Goal: Obtain resource: Obtain resource

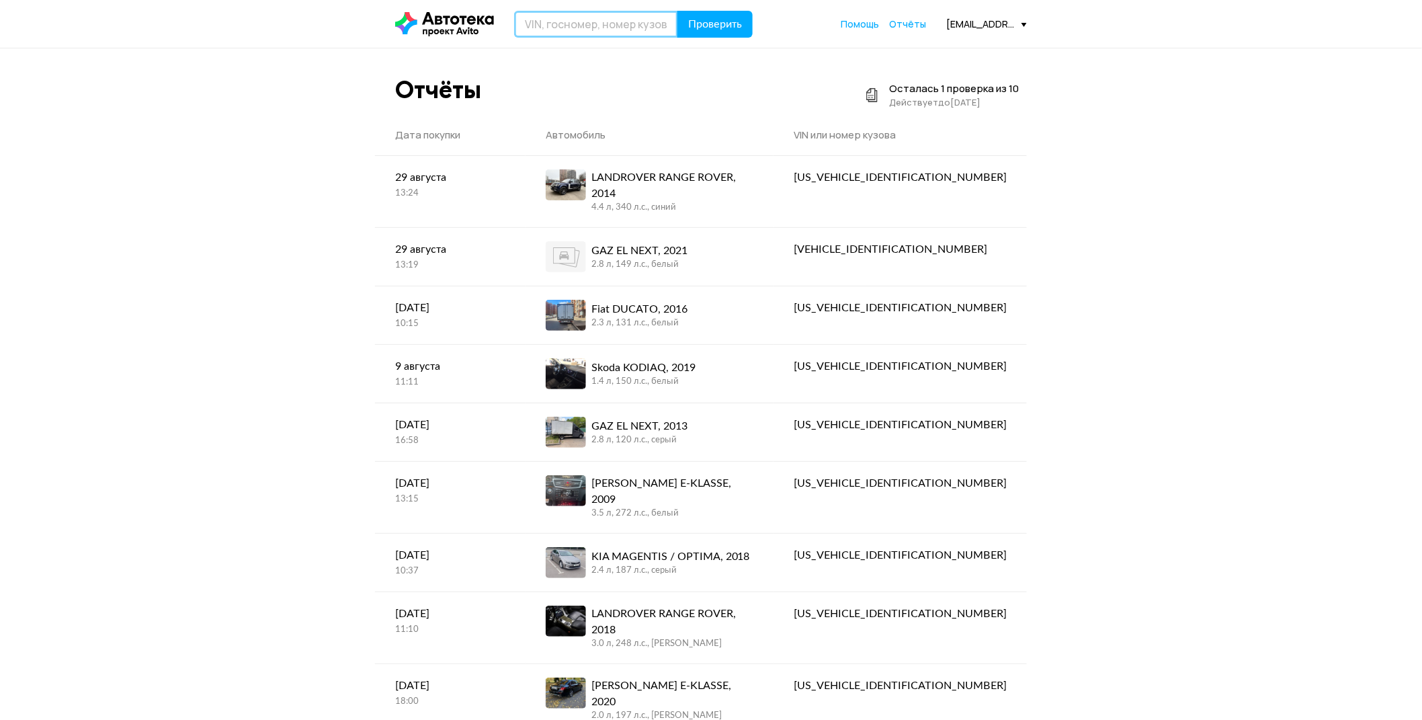
click at [582, 29] on input "text" at bounding box center [596, 24] width 164 height 27
click at [612, 30] on input "text" at bounding box center [596, 24] width 164 height 27
paste input "[US_VEHICLE_IDENTIFICATION_NUMBER]"
type input "[US_VEHICLE_IDENTIFICATION_NUMBER]"
click at [714, 24] on span "Проверить" at bounding box center [715, 24] width 54 height 11
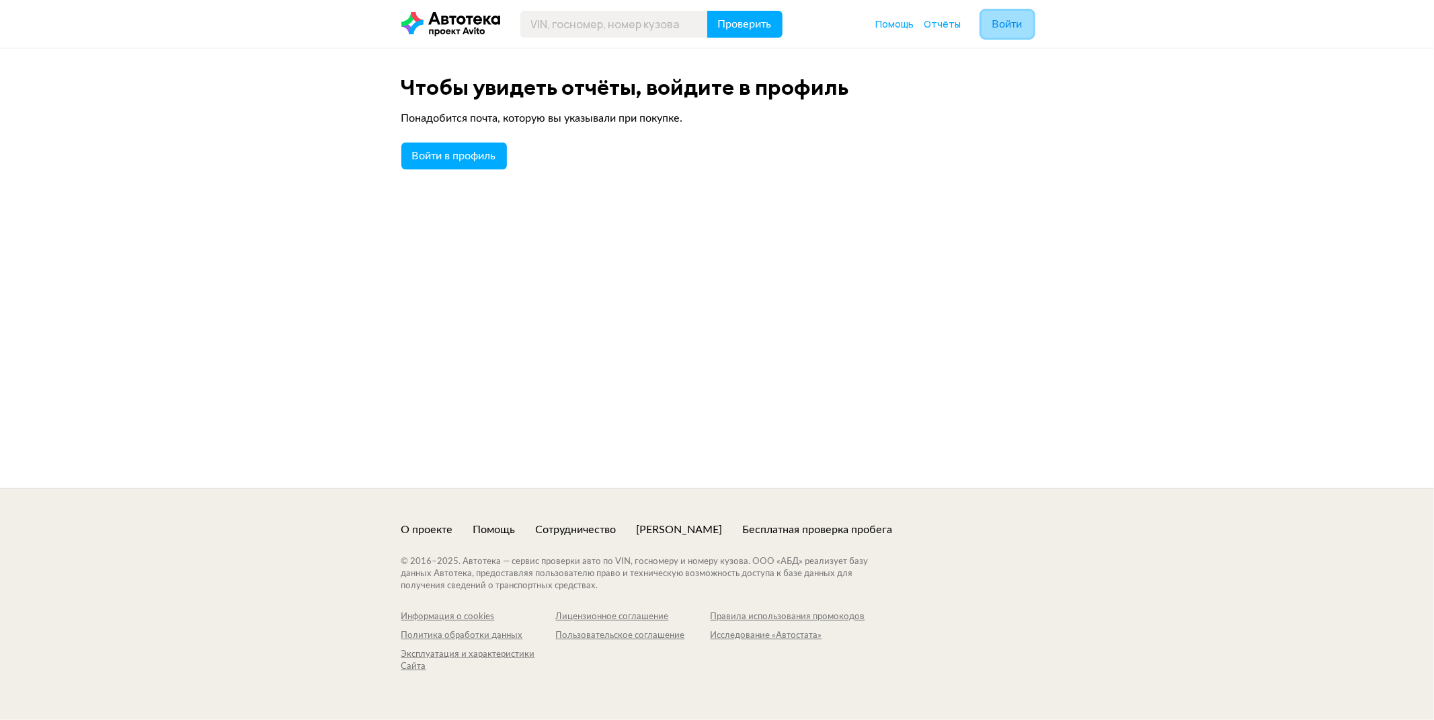
click at [1008, 30] on span "Войти" at bounding box center [1007, 24] width 30 height 11
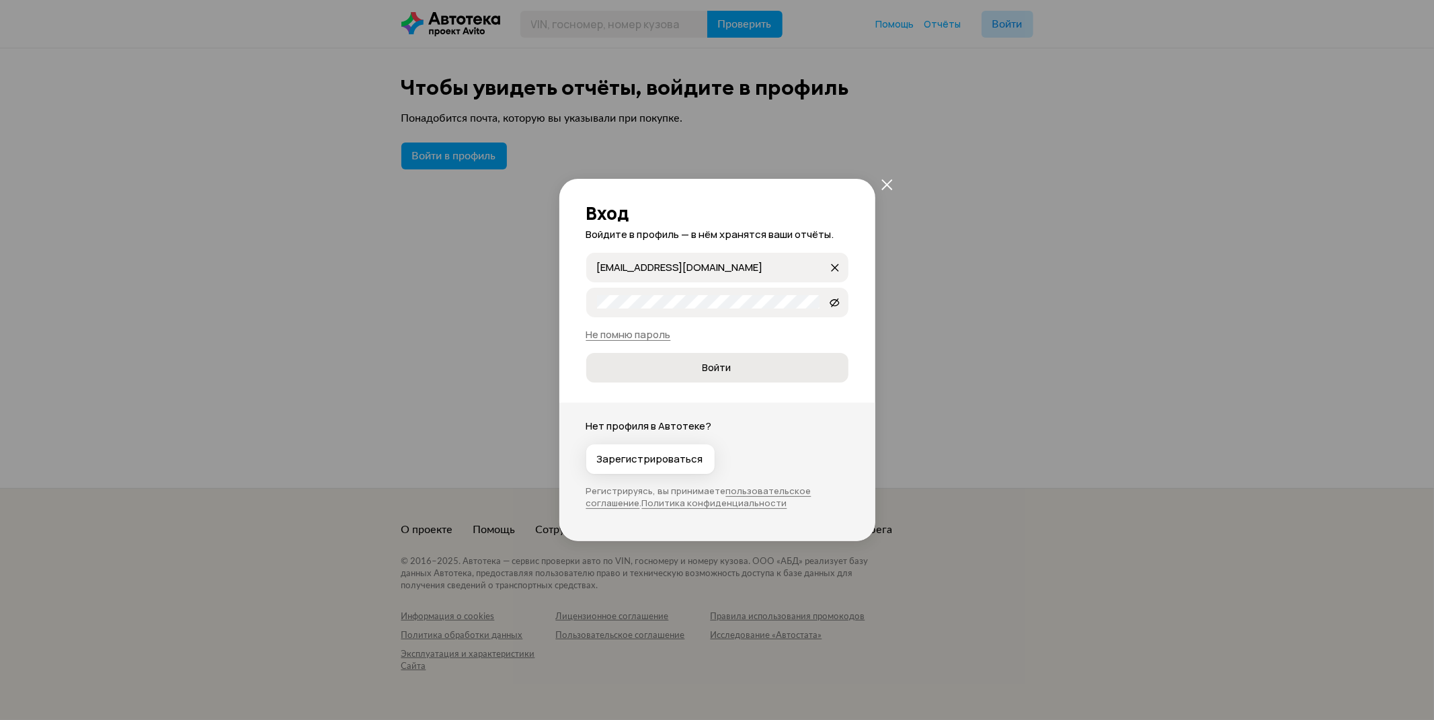
click at [736, 361] on span "Войти" at bounding box center [717, 367] width 240 height 13
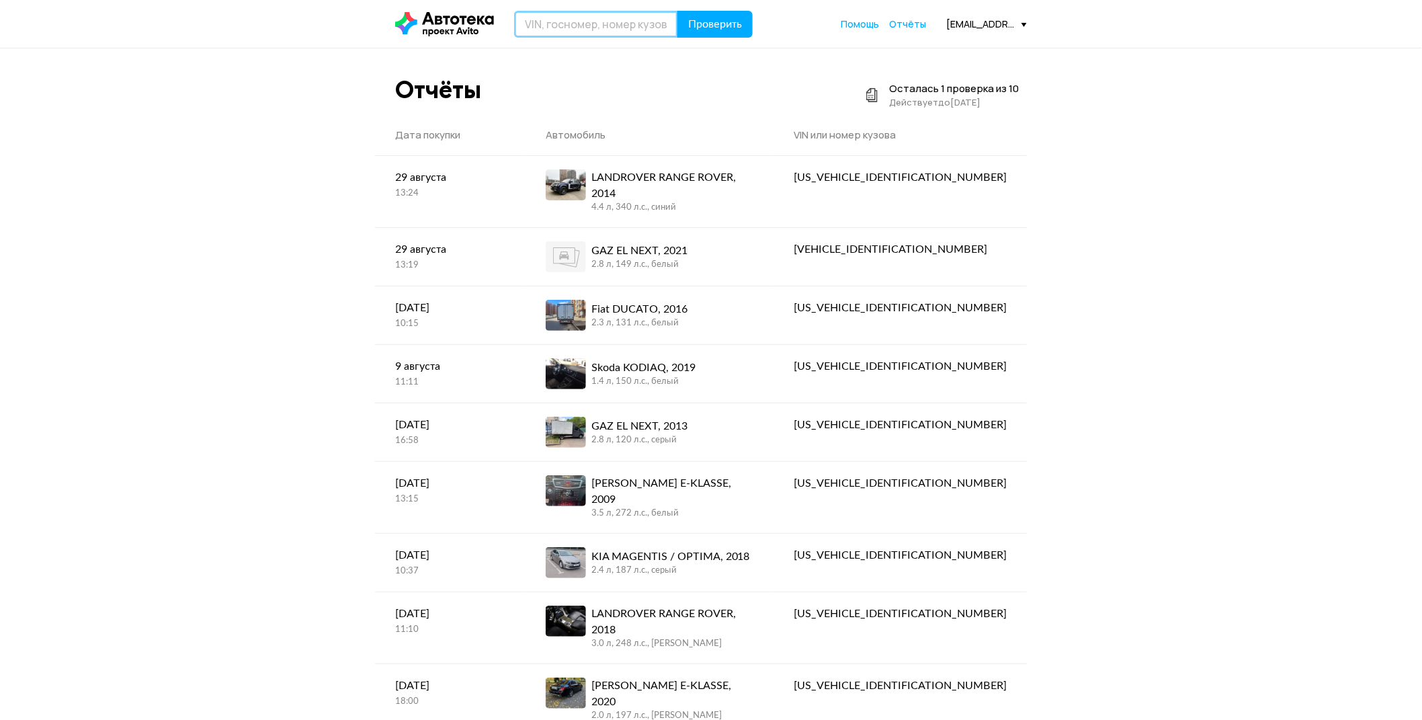
drag, startPoint x: 610, startPoint y: 22, endPoint x: 625, endPoint y: 29, distance: 16.2
click at [610, 22] on input "text" at bounding box center [596, 24] width 164 height 27
paste input "[US_VEHICLE_IDENTIFICATION_NUMBER]"
type input "[US_VEHICLE_IDENTIFICATION_NUMBER]"
click at [717, 27] on span "Проверить" at bounding box center [715, 24] width 54 height 11
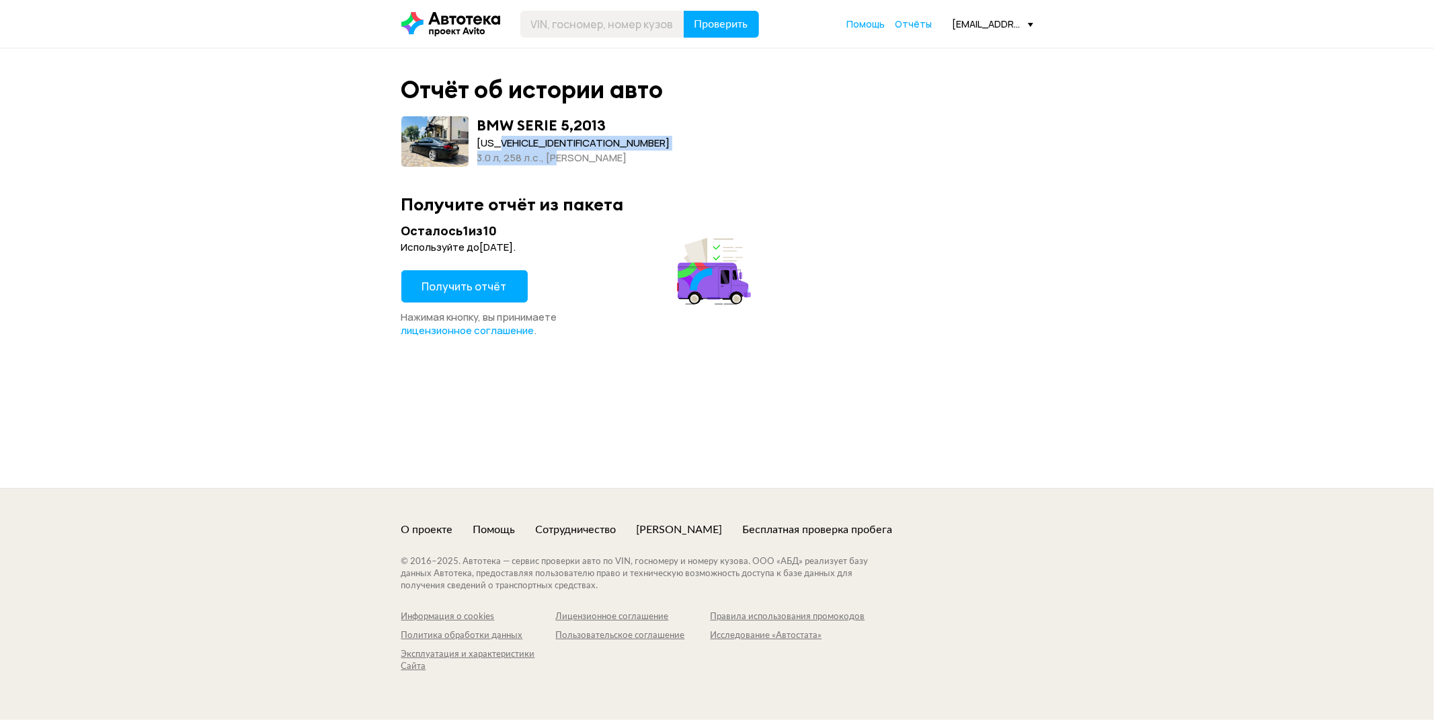
drag, startPoint x: 502, startPoint y: 146, endPoint x: 579, endPoint y: 149, distance: 76.7
click at [569, 153] on div "BMW SERIE 5 , 2013 [US_VEHICLE_IDENTIFICATION_NUMBER] 3.0 л, 258 л.c., [PERSON_…" at bounding box center [573, 141] width 193 height 50
click at [580, 149] on div "[US_VEHICLE_IDENTIFICATION_NUMBER]" at bounding box center [573, 143] width 193 height 15
click at [493, 286] on span "Получить отчёт" at bounding box center [464, 286] width 85 height 15
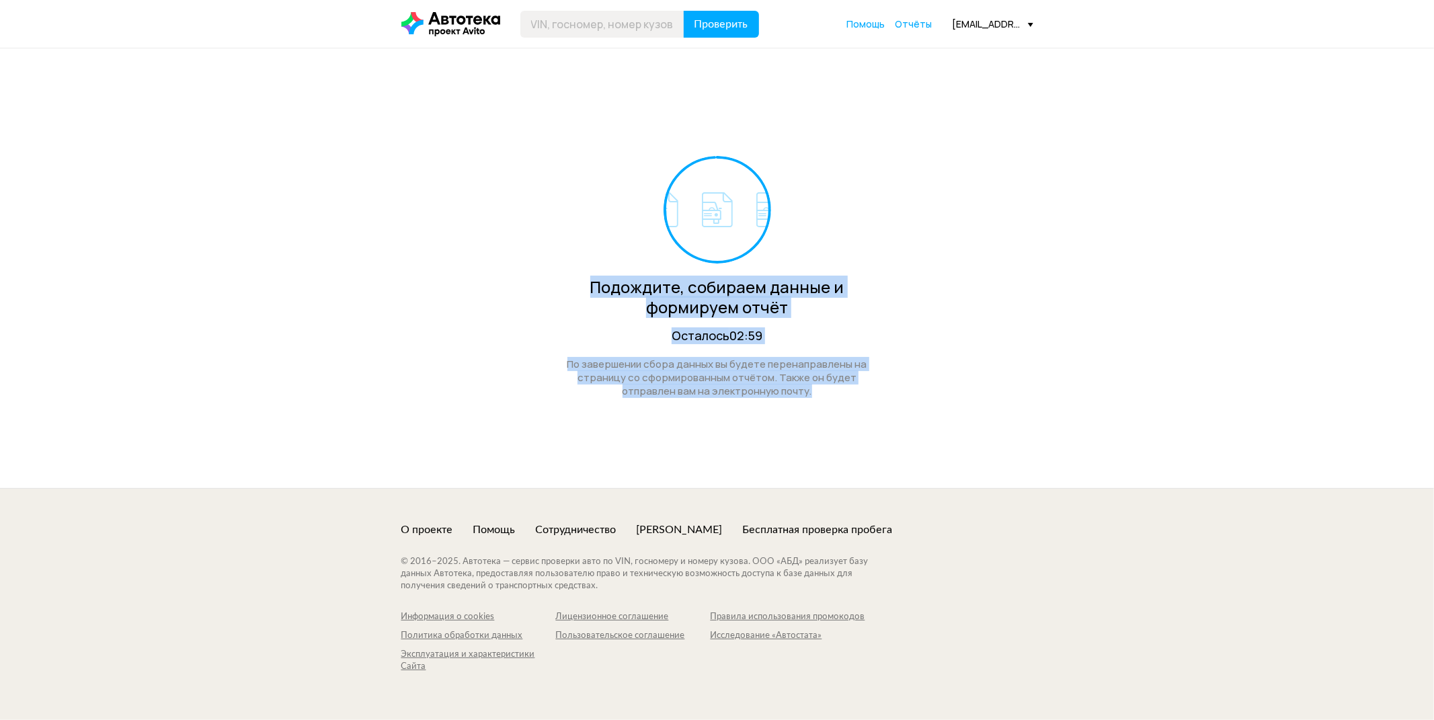
drag, startPoint x: 596, startPoint y: 286, endPoint x: 814, endPoint y: 395, distance: 243.8
click at [814, 395] on div "Подождите, собираем данные и формируем отчёт Осталось 02:59 По завершении сбора…" at bounding box center [716, 277] width 329 height 242
click at [814, 395] on div "По завершении сбора данных вы будете перенаправлены на страницу со сформированн…" at bounding box center [716, 378] width 329 height 40
drag, startPoint x: 777, startPoint y: 386, endPoint x: 605, endPoint y: 290, distance: 197.4
click at [605, 290] on div "Подождите, собираем данные и формируем отчёт Осталось 02:58 По завершении сбора…" at bounding box center [716, 277] width 329 height 242
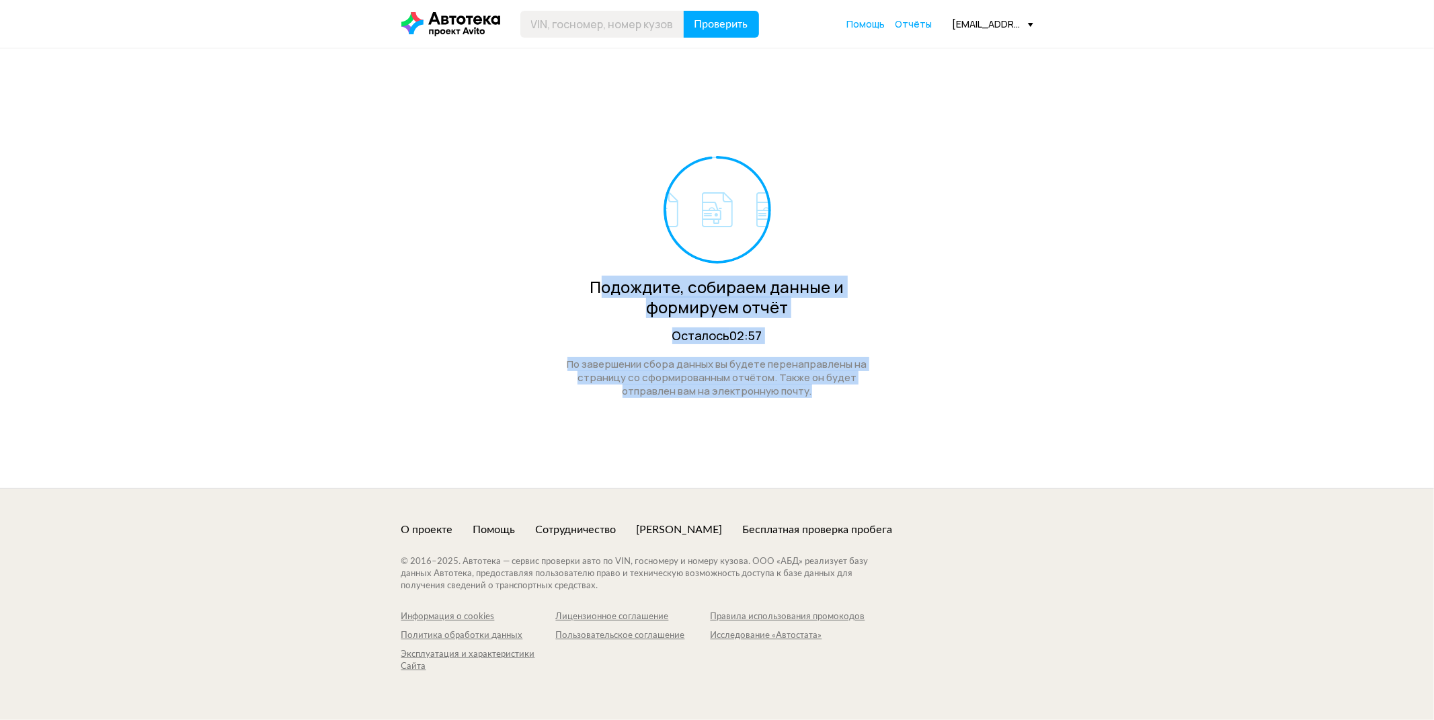
click at [605, 290] on div "Подождите, собираем данные и формируем отчёт" at bounding box center [716, 297] width 329 height 40
drag, startPoint x: 733, startPoint y: 330, endPoint x: 790, endPoint y: 378, distance: 74.9
click at [790, 378] on div "Подождите, собираем данные и формируем отчёт Осталось 02:57 По завершении сбора…" at bounding box center [716, 277] width 329 height 242
click at [790, 378] on div "По завершении сбора данных вы будете перенаправлены на страницу со сформированн…" at bounding box center [716, 378] width 329 height 40
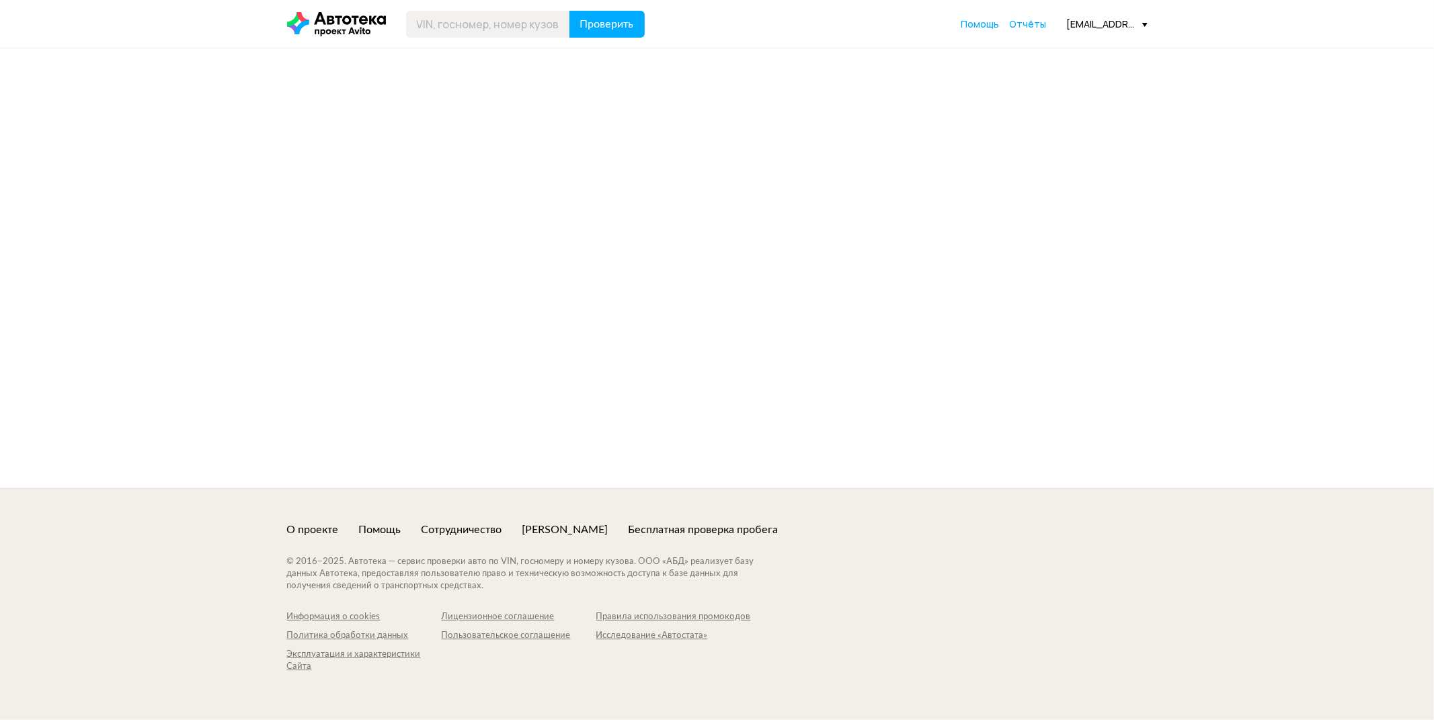
click at [727, 312] on div at bounding box center [717, 268] width 1434 height 440
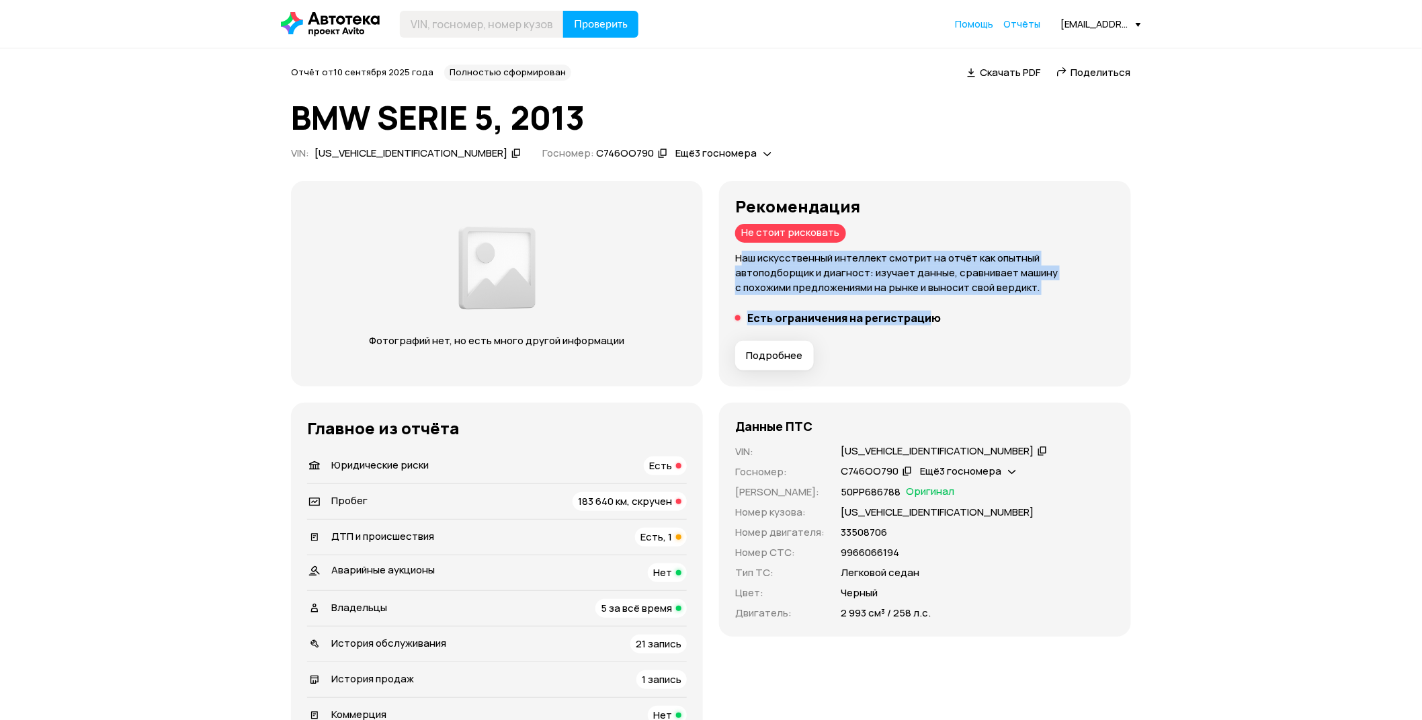
drag, startPoint x: 745, startPoint y: 255, endPoint x: 925, endPoint y: 313, distance: 189.8
click at [925, 313] on div "Рекомендация Не стоит рисковать Наш искусственный интеллект смотрит на отчёт ка…" at bounding box center [925, 283] width 380 height 173
click at [925, 313] on h5 "Есть ограничения на регистрацию" at bounding box center [844, 317] width 194 height 13
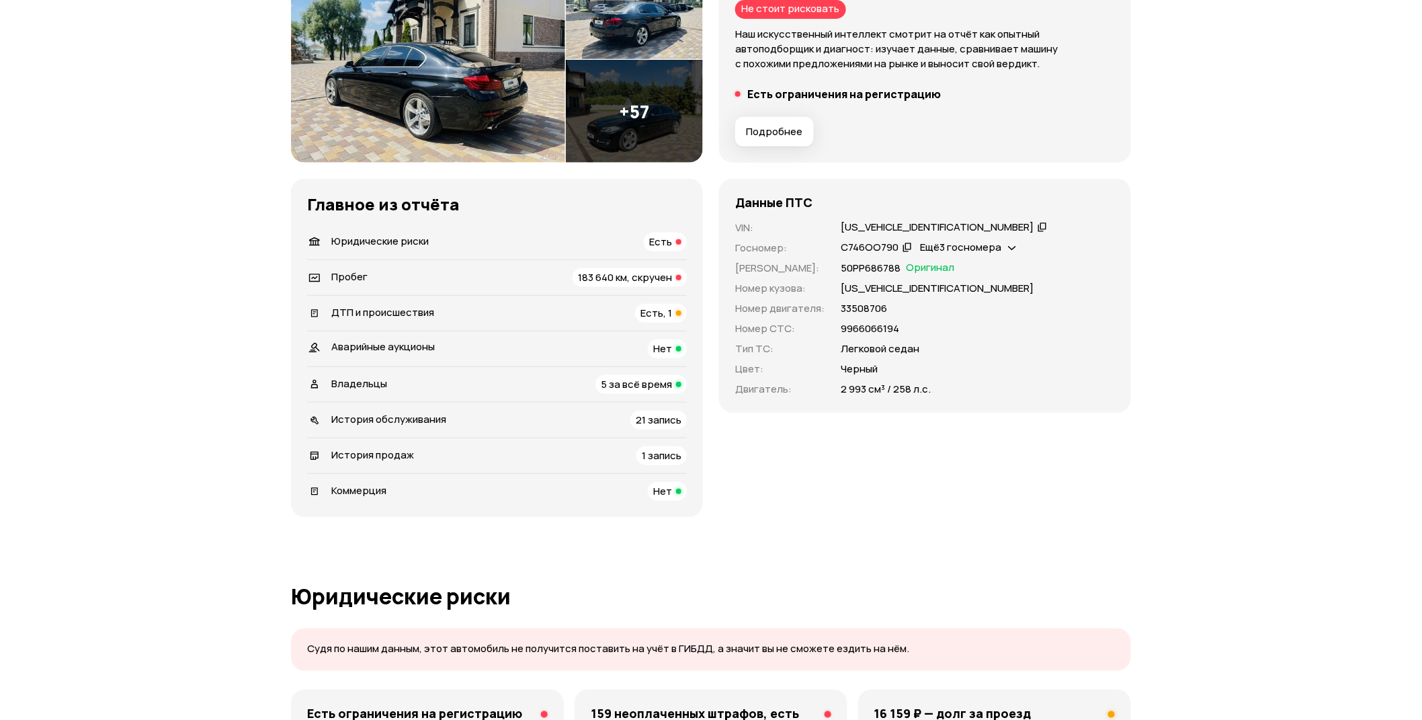
scroll to position [597, 0]
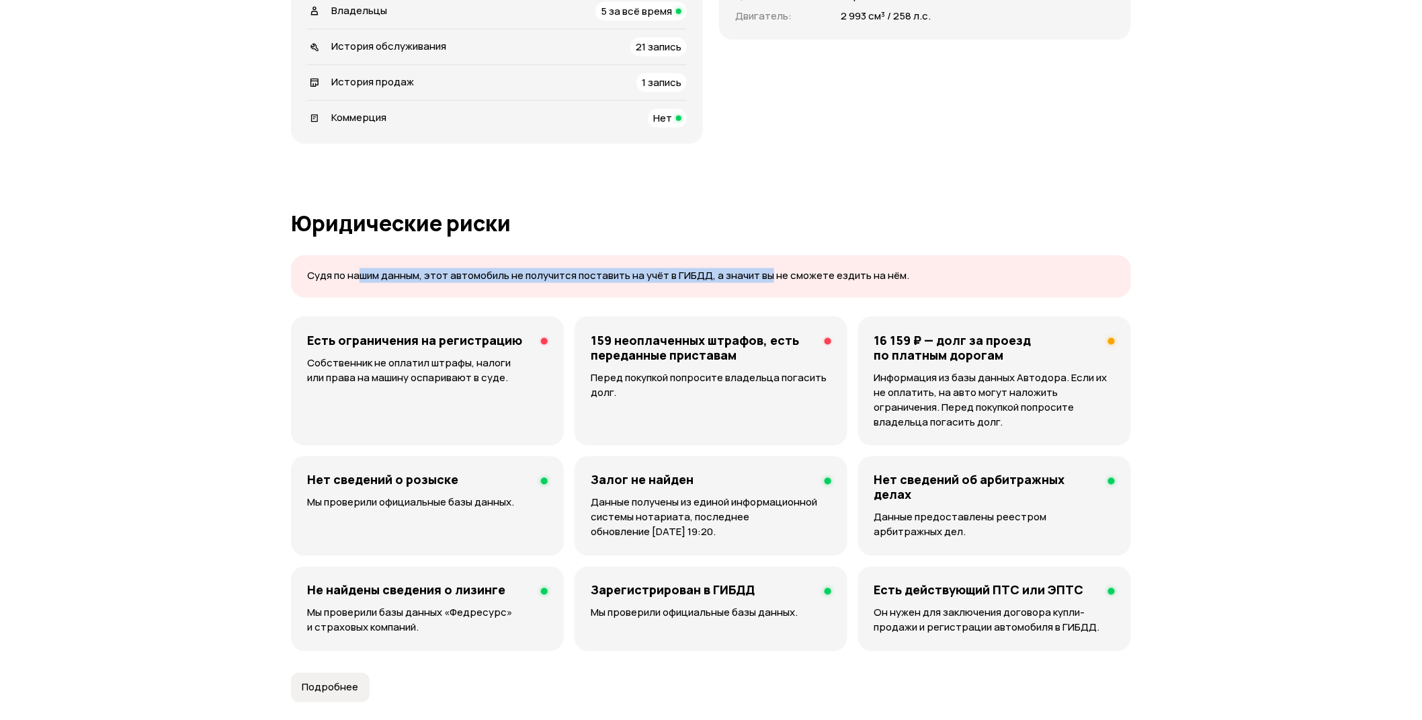
drag, startPoint x: 360, startPoint y: 272, endPoint x: 768, endPoint y: 278, distance: 408.0
click at [768, 278] on p "Судя по нашим данным, этот автомобиль не получится поставить на учёт в ГИБДД, а…" at bounding box center [711, 276] width 808 height 14
drag, startPoint x: 768, startPoint y: 278, endPoint x: 446, endPoint y: 279, distance: 321.3
click at [446, 279] on p "Судя по нашим данным, этот автомобиль не получится поставить на учёт в ГИБДД, а…" at bounding box center [711, 276] width 808 height 14
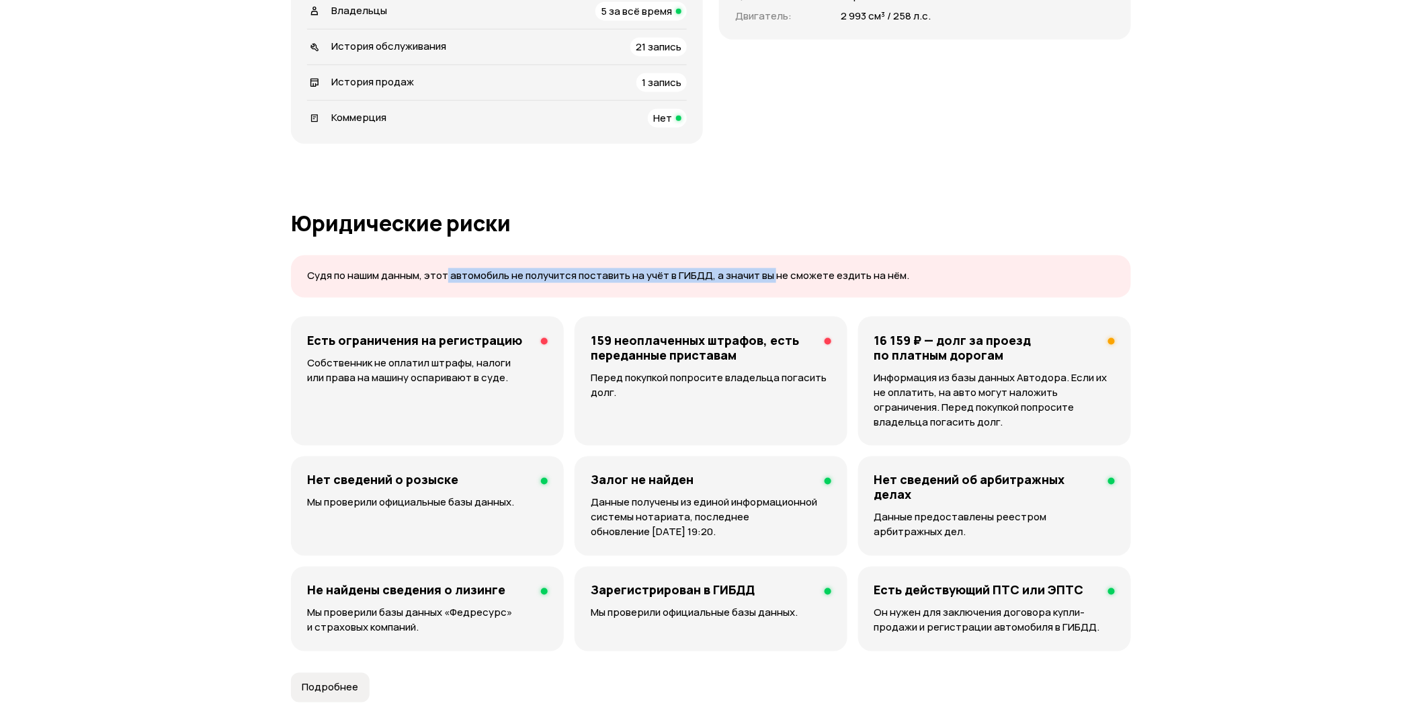
click at [446, 279] on p "Судя по нашим данным, этот автомобиль не получится поставить на учёт в ГИБДД, а…" at bounding box center [711, 276] width 808 height 14
drag, startPoint x: 446, startPoint y: 279, endPoint x: 897, endPoint y: 283, distance: 451.0
click at [897, 283] on div "Судя по нашим данным, этот автомобиль не получится поставить на учёт в ГИБДД, а…" at bounding box center [711, 276] width 840 height 42
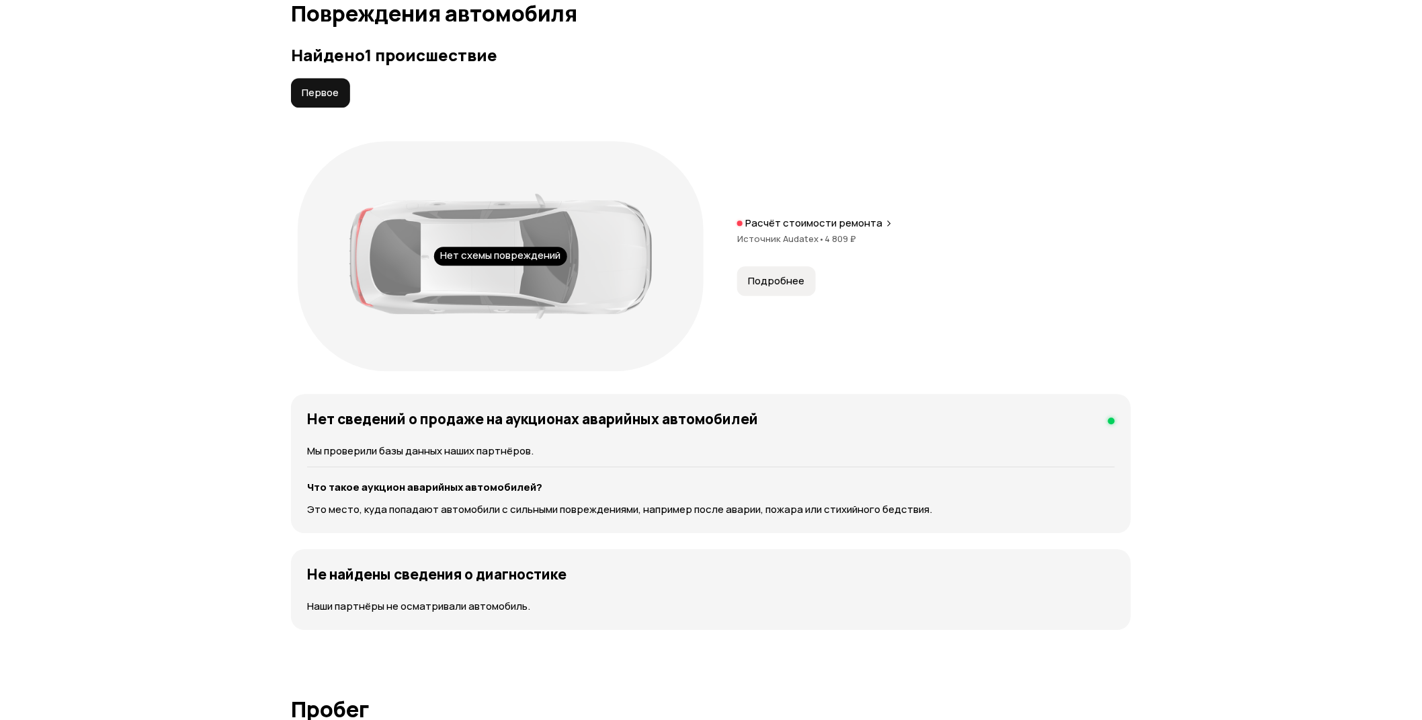
scroll to position [1792, 0]
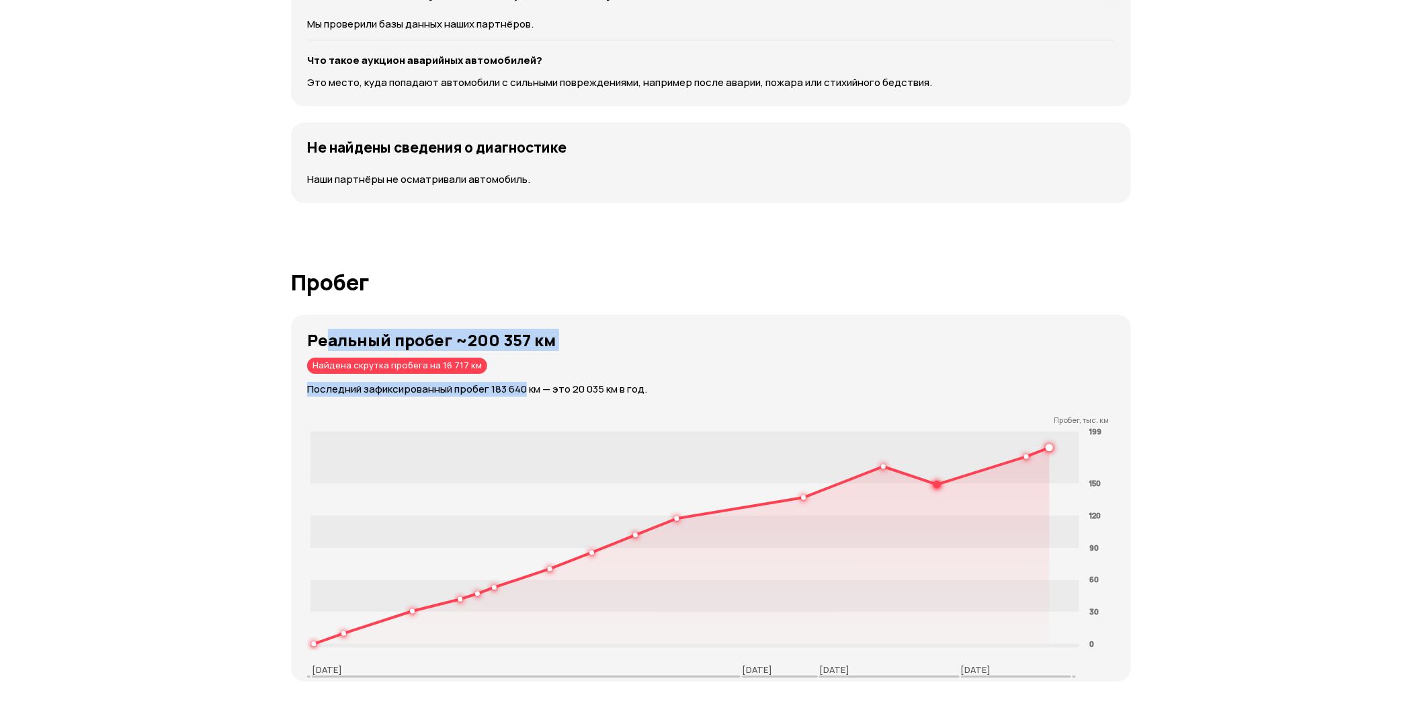
drag, startPoint x: 324, startPoint y: 343, endPoint x: 526, endPoint y: 368, distance: 203.2
click at [526, 368] on div "Реальный пробег ~200 357 км Найдена скрутка пробега на 16 717 км Последний зафи…" at bounding box center [719, 364] width 824 height 66
drag, startPoint x: 327, startPoint y: 343, endPoint x: 541, endPoint y: 343, distance: 213.7
click at [541, 343] on strong "Реальный пробег ~200 357 км" at bounding box center [431, 340] width 249 height 22
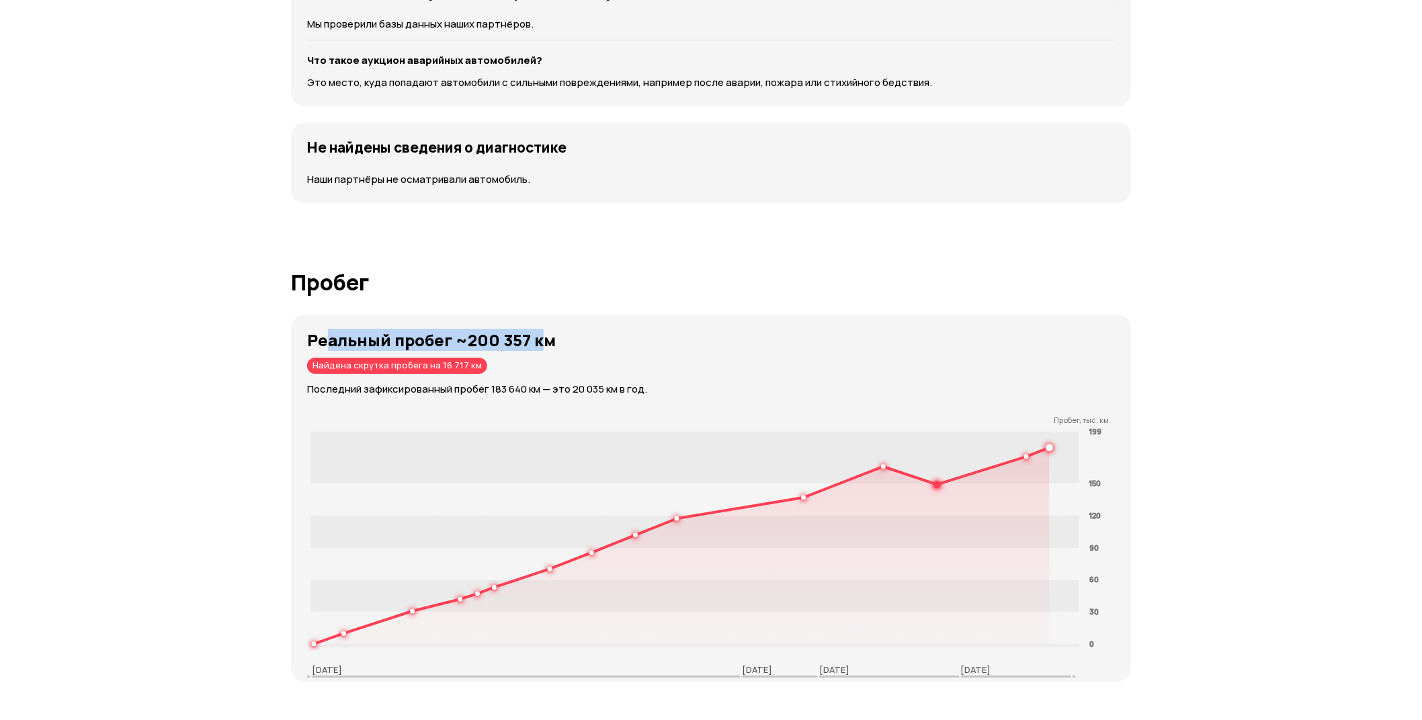
click at [541, 343] on strong "Реальный пробег ~200 357 км" at bounding box center [431, 340] width 249 height 22
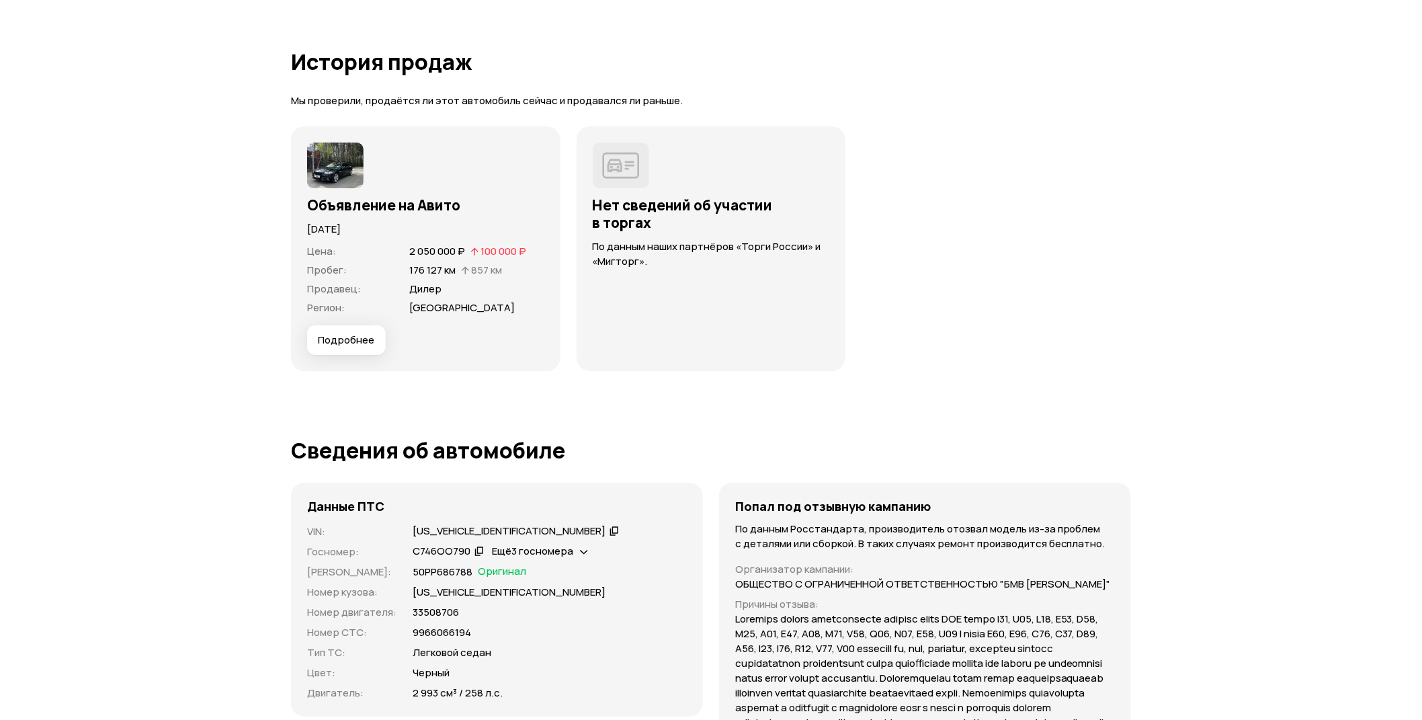
scroll to position [3617, 0]
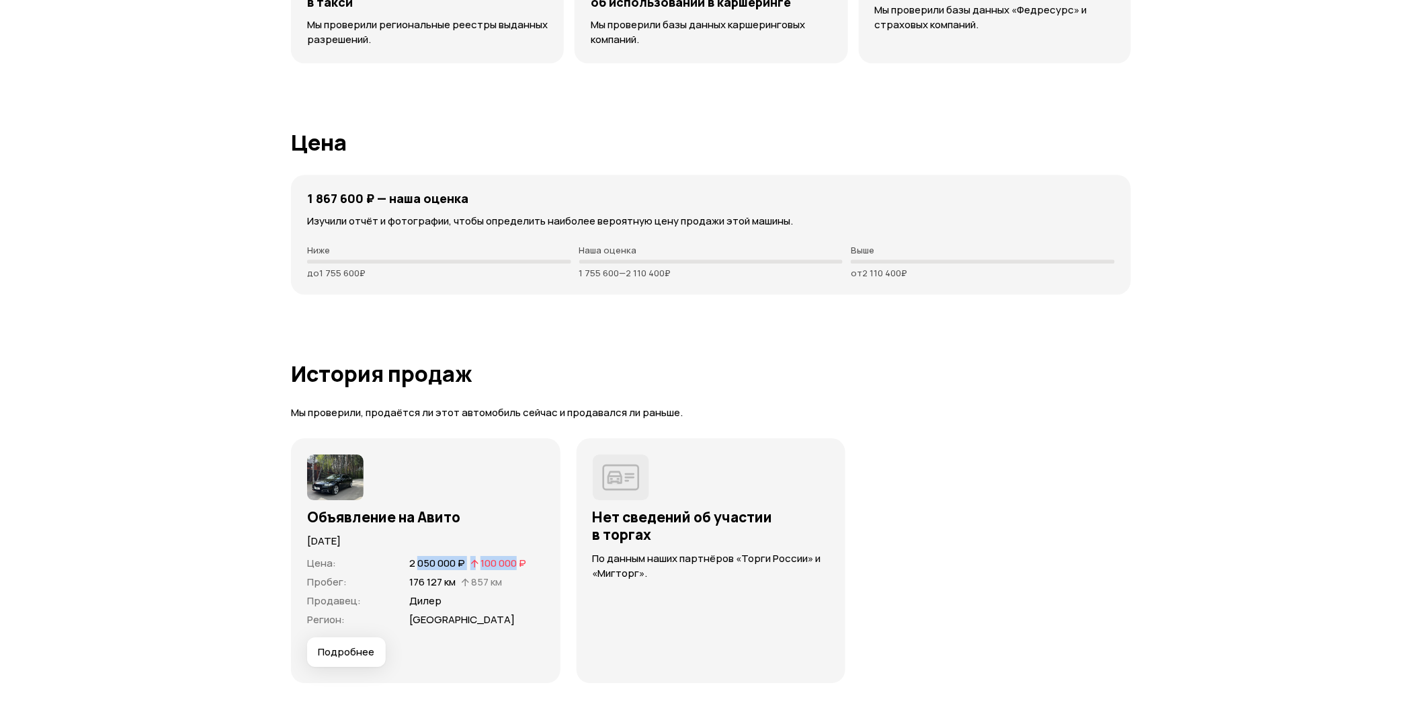
drag, startPoint x: 417, startPoint y: 568, endPoint x: 516, endPoint y: 569, distance: 98.8
click at [516, 569] on div "2 050 000 ₽   100 000 ₽" at bounding box center [468, 563] width 122 height 15
click at [516, 569] on span "100 000 ₽" at bounding box center [504, 563] width 46 height 14
drag, startPoint x: 516, startPoint y: 569, endPoint x: 425, endPoint y: 562, distance: 91.7
click at [425, 562] on div "2 050 000 ₽   100 000 ₽" at bounding box center [468, 563] width 122 height 15
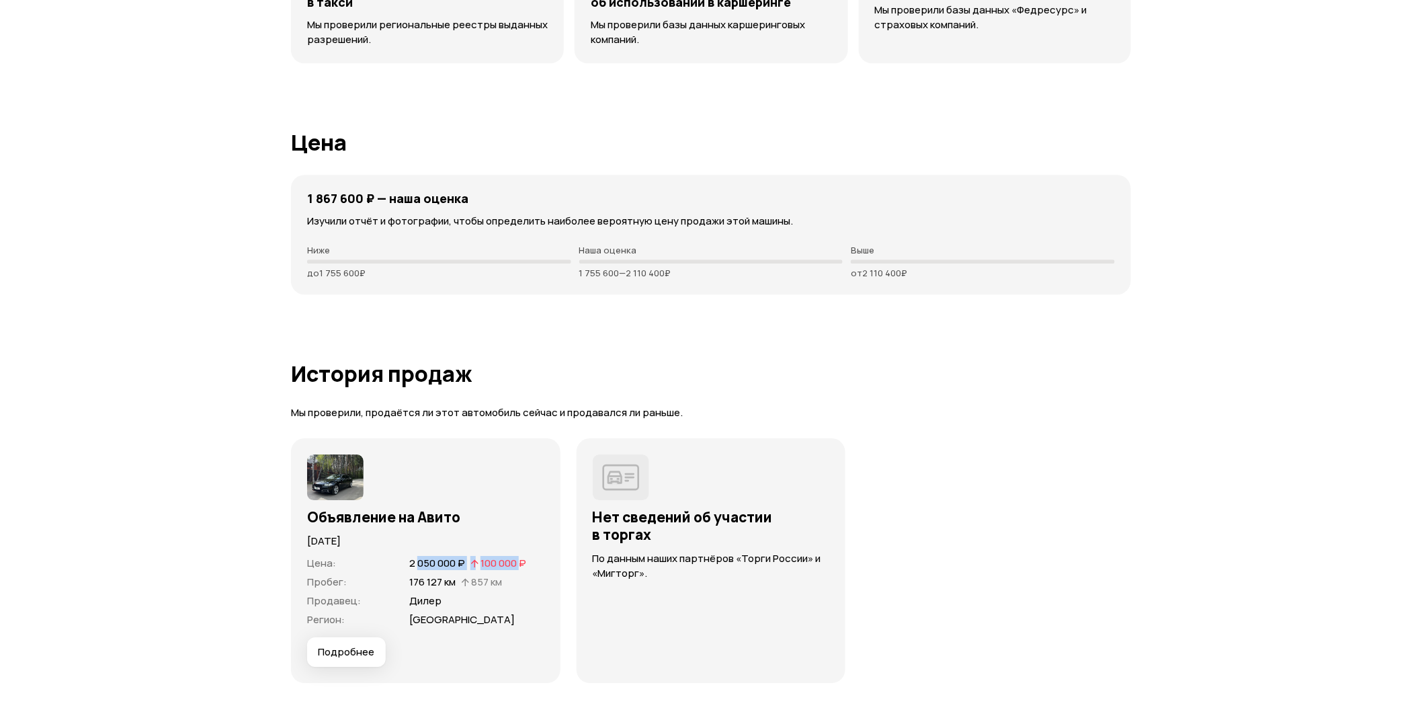
click at [425, 562] on span "2 050 000 ₽" at bounding box center [437, 563] width 56 height 14
click at [307, 460] on img at bounding box center [335, 477] width 56 height 46
click at [337, 483] on img at bounding box center [335, 477] width 56 height 46
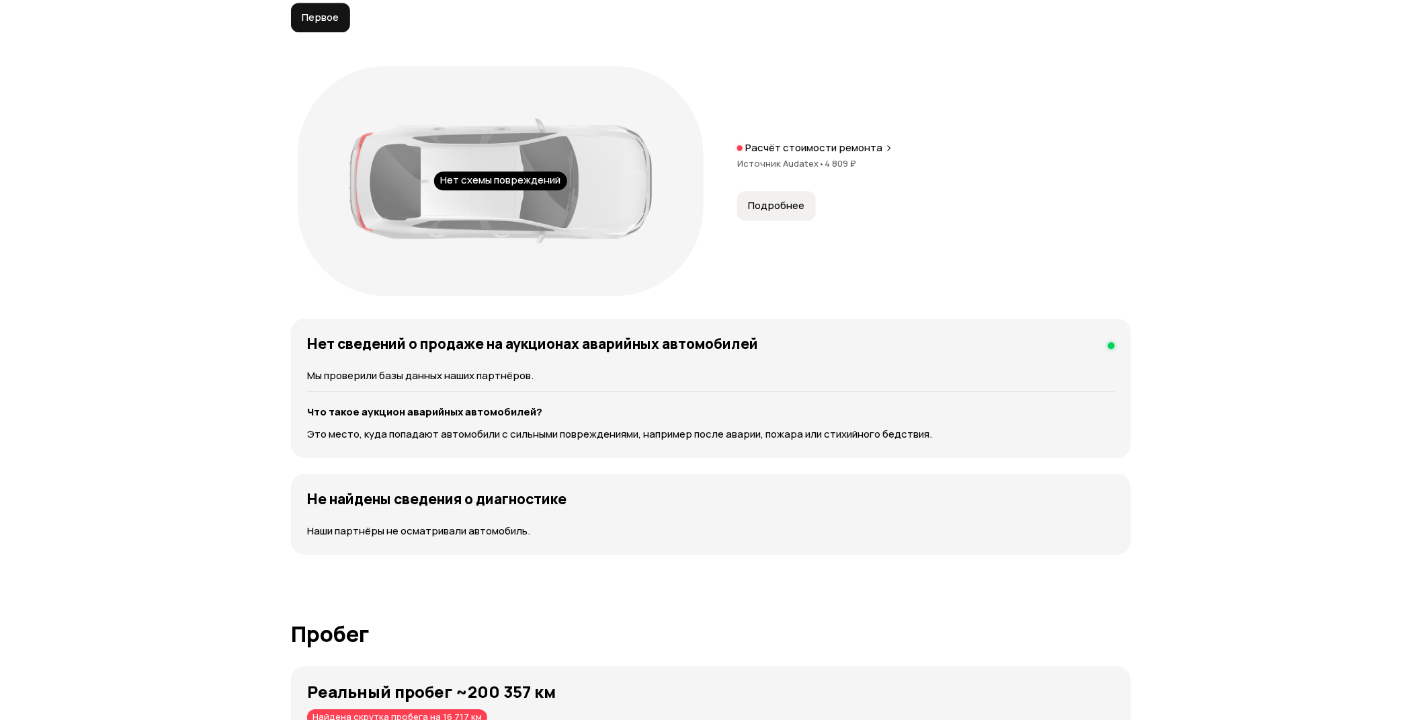
scroll to position [1227, 0]
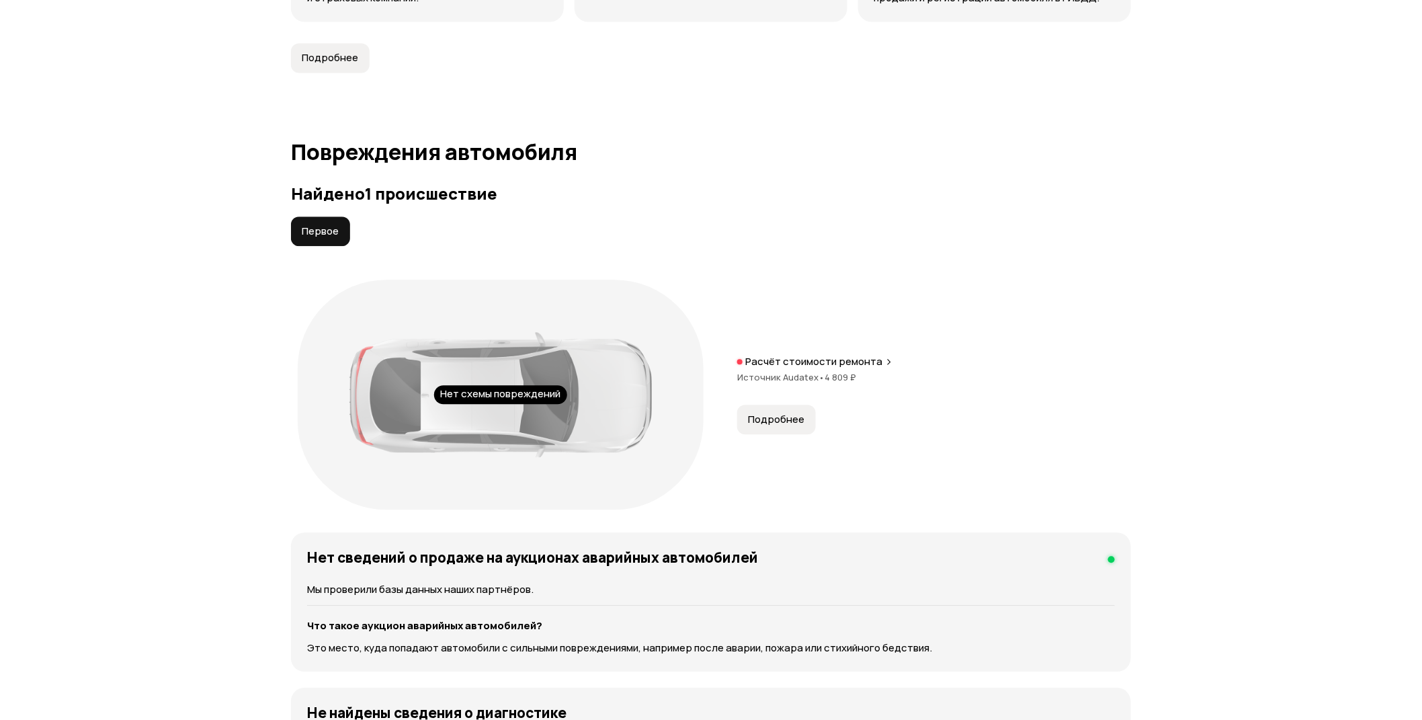
drag, startPoint x: 505, startPoint y: 390, endPoint x: 727, endPoint y: 402, distance: 222.1
click at [720, 402] on div "Нет схемы повреждений Расчёт стоимости ремонта Источник Audatex • 4 809 ₽ Подро…" at bounding box center [711, 394] width 840 height 243
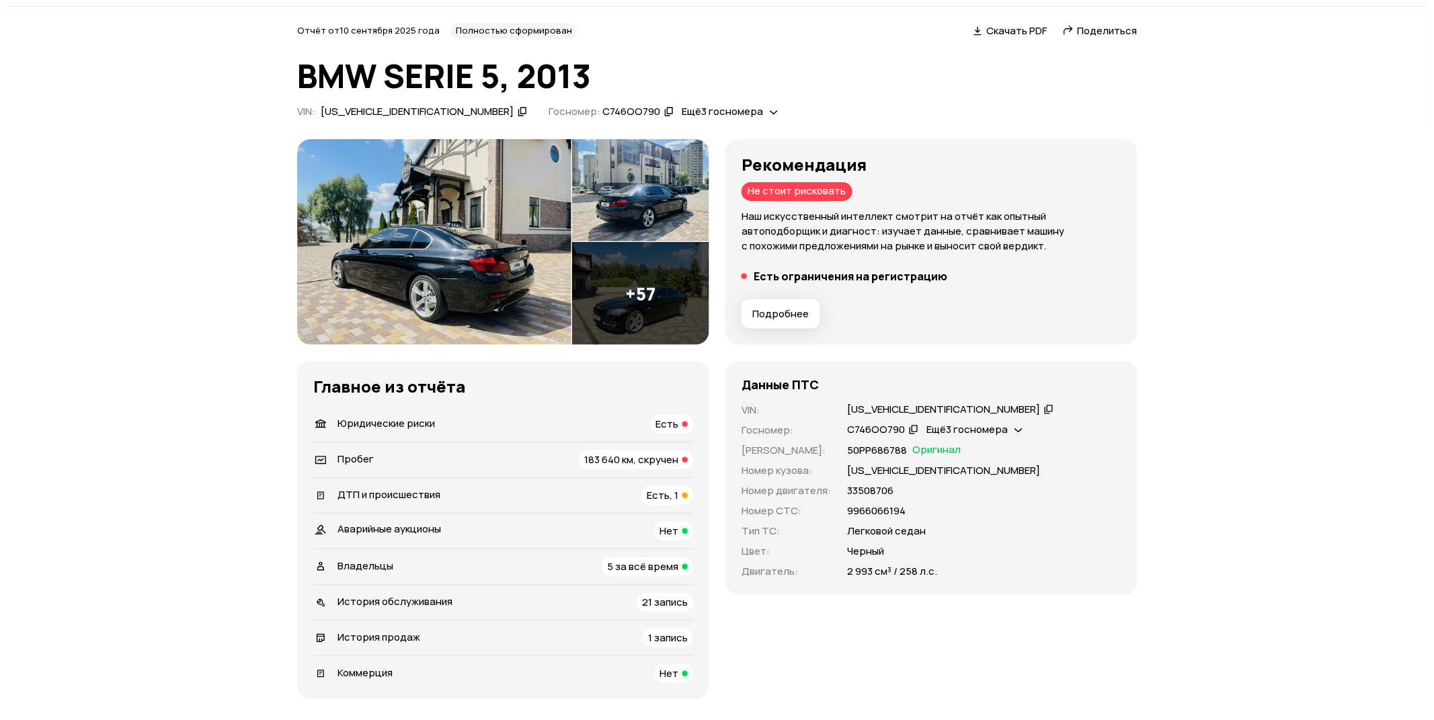
scroll to position [0, 0]
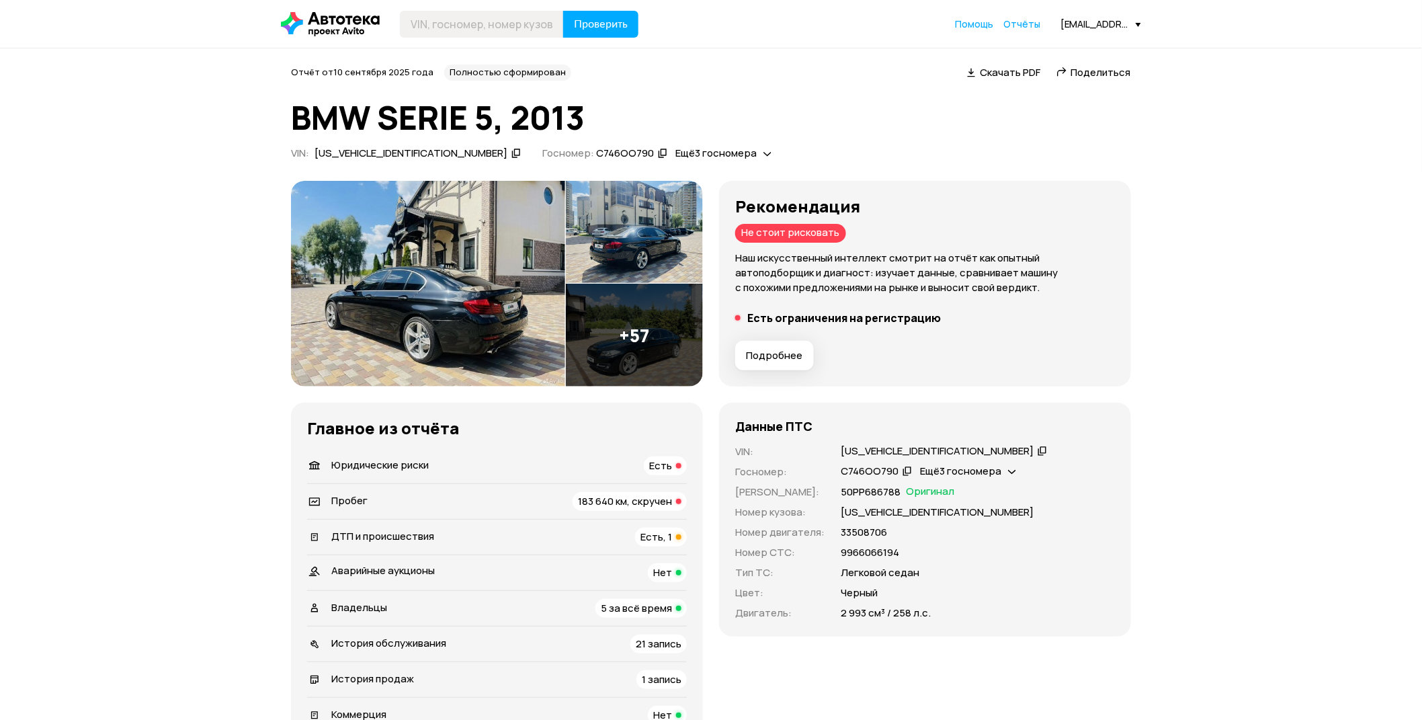
click at [479, 317] on img at bounding box center [428, 284] width 274 height 206
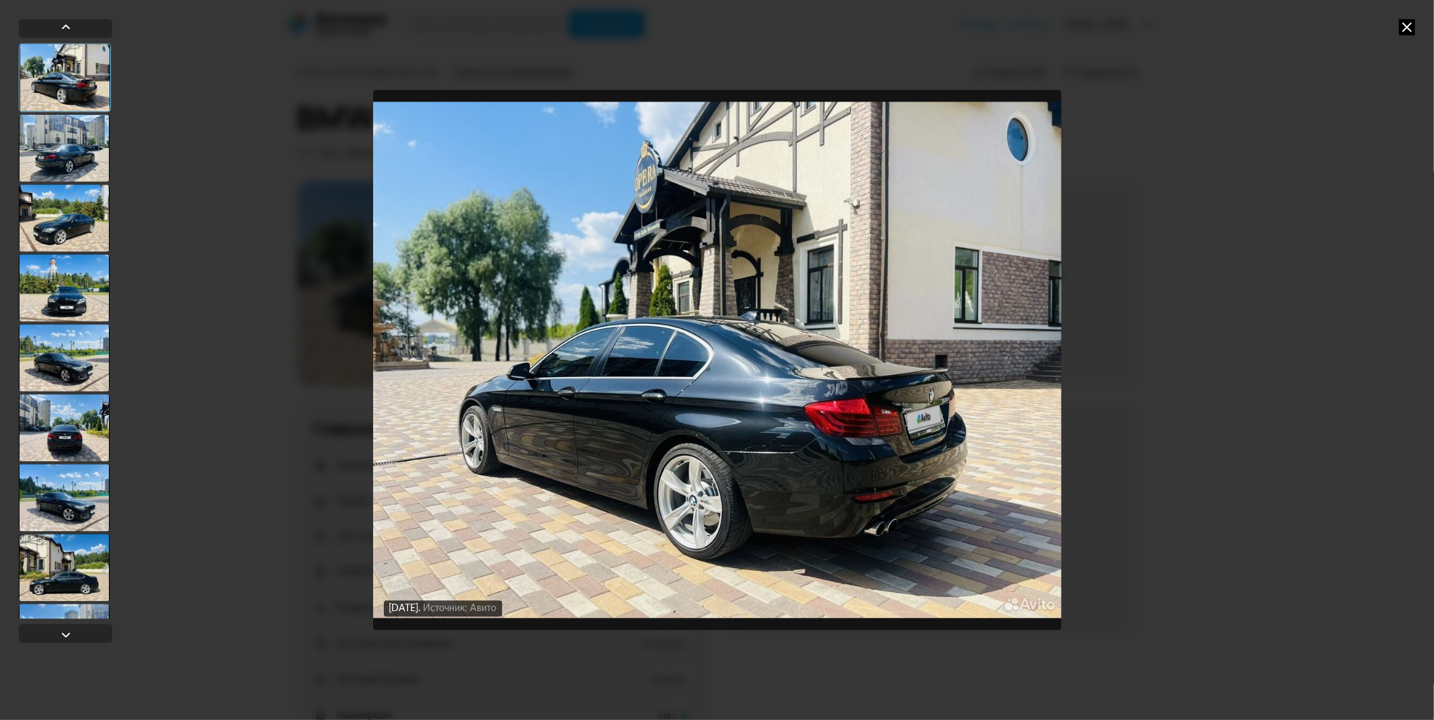
click at [86, 159] on div at bounding box center [64, 147] width 91 height 67
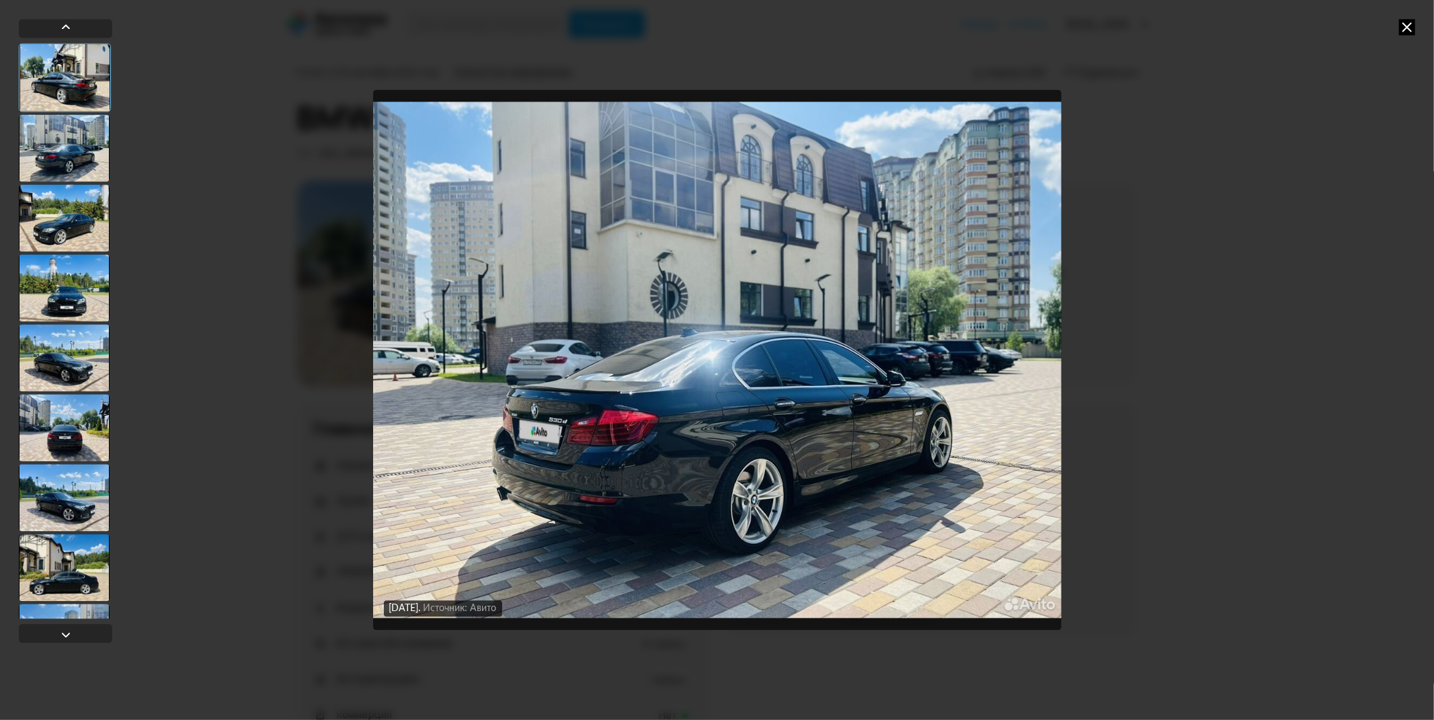
click at [83, 207] on div at bounding box center [64, 217] width 91 height 67
click at [81, 249] on div at bounding box center [64, 217] width 91 height 67
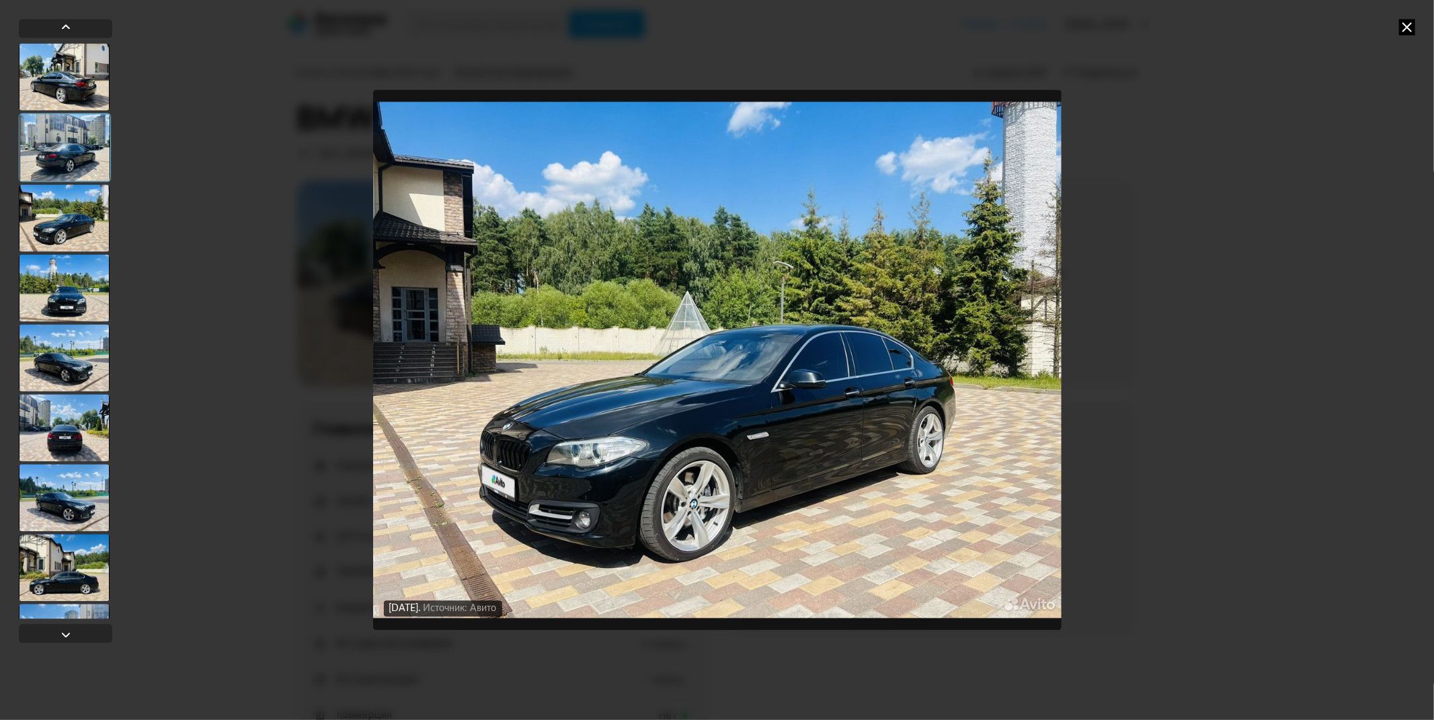
click at [84, 301] on div at bounding box center [64, 287] width 91 height 67
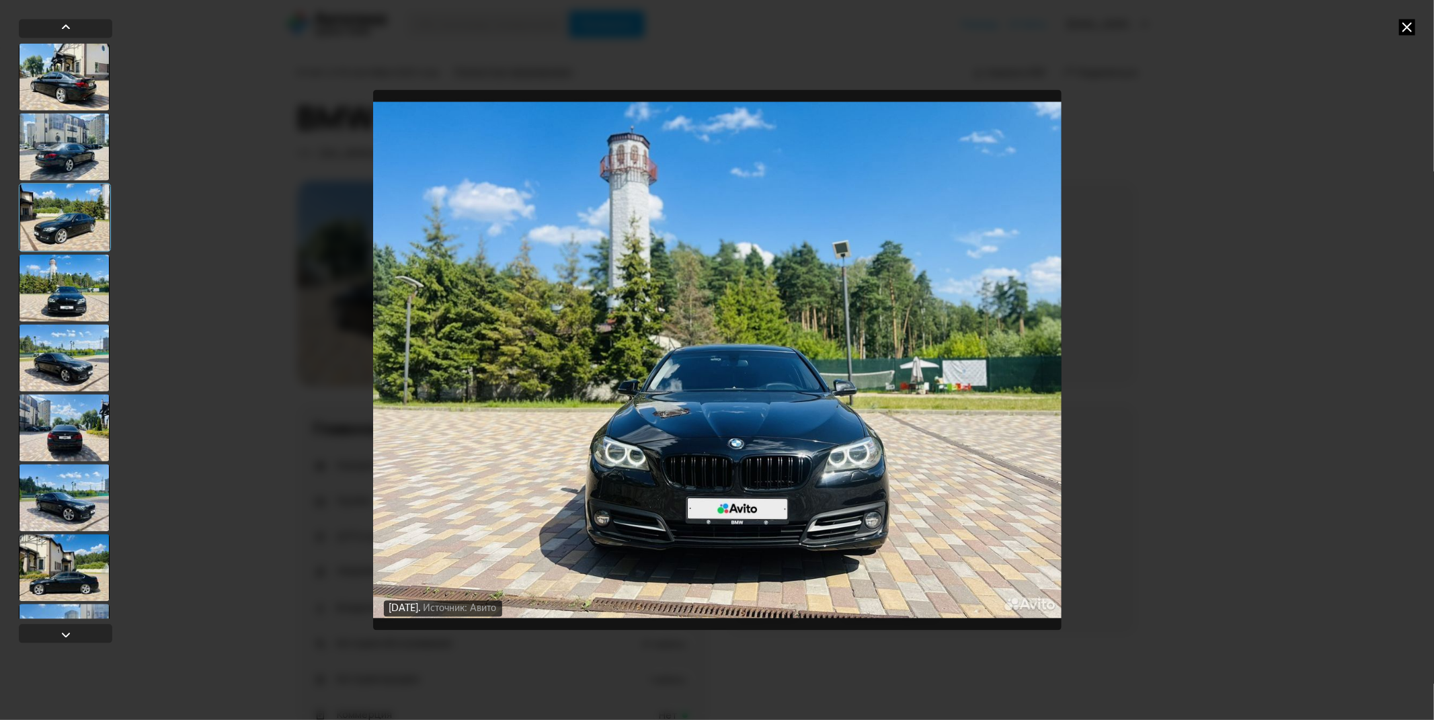
click at [81, 358] on div at bounding box center [64, 357] width 91 height 67
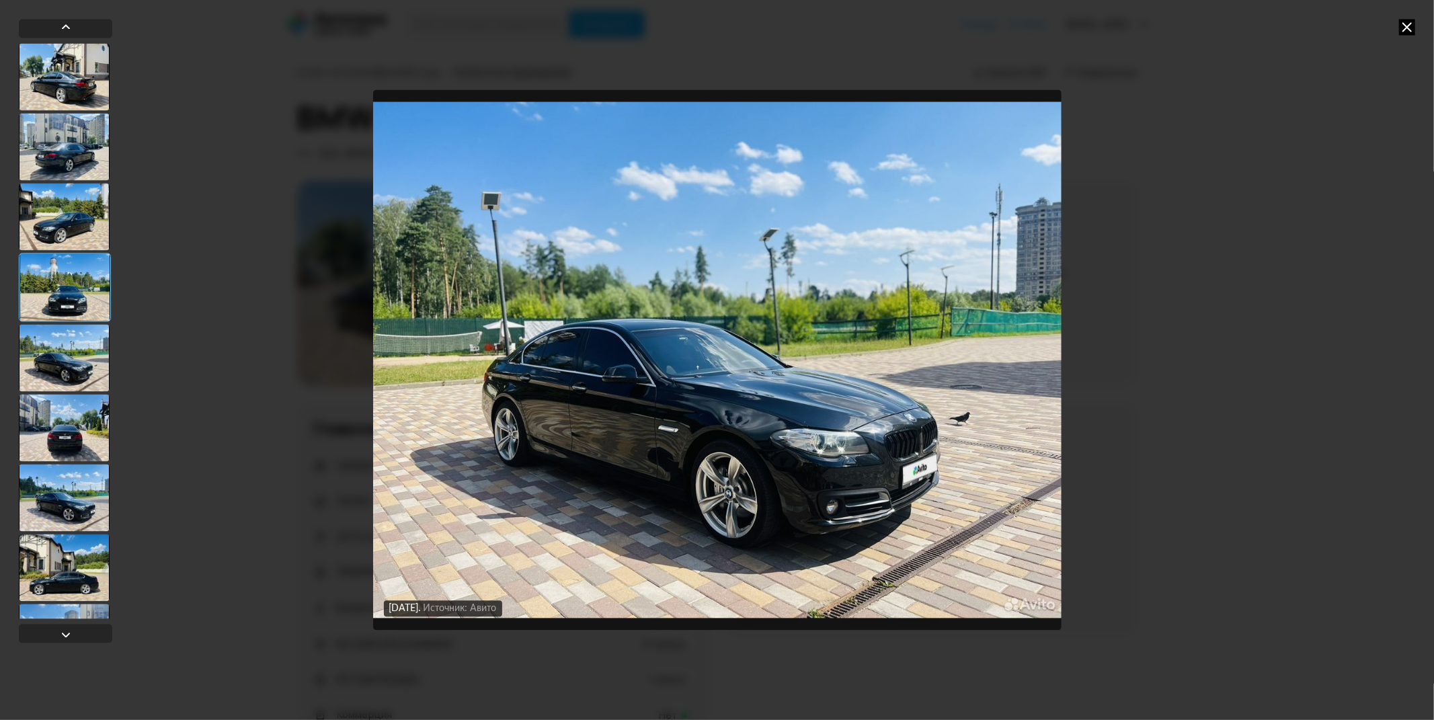
click at [71, 426] on div at bounding box center [64, 427] width 91 height 67
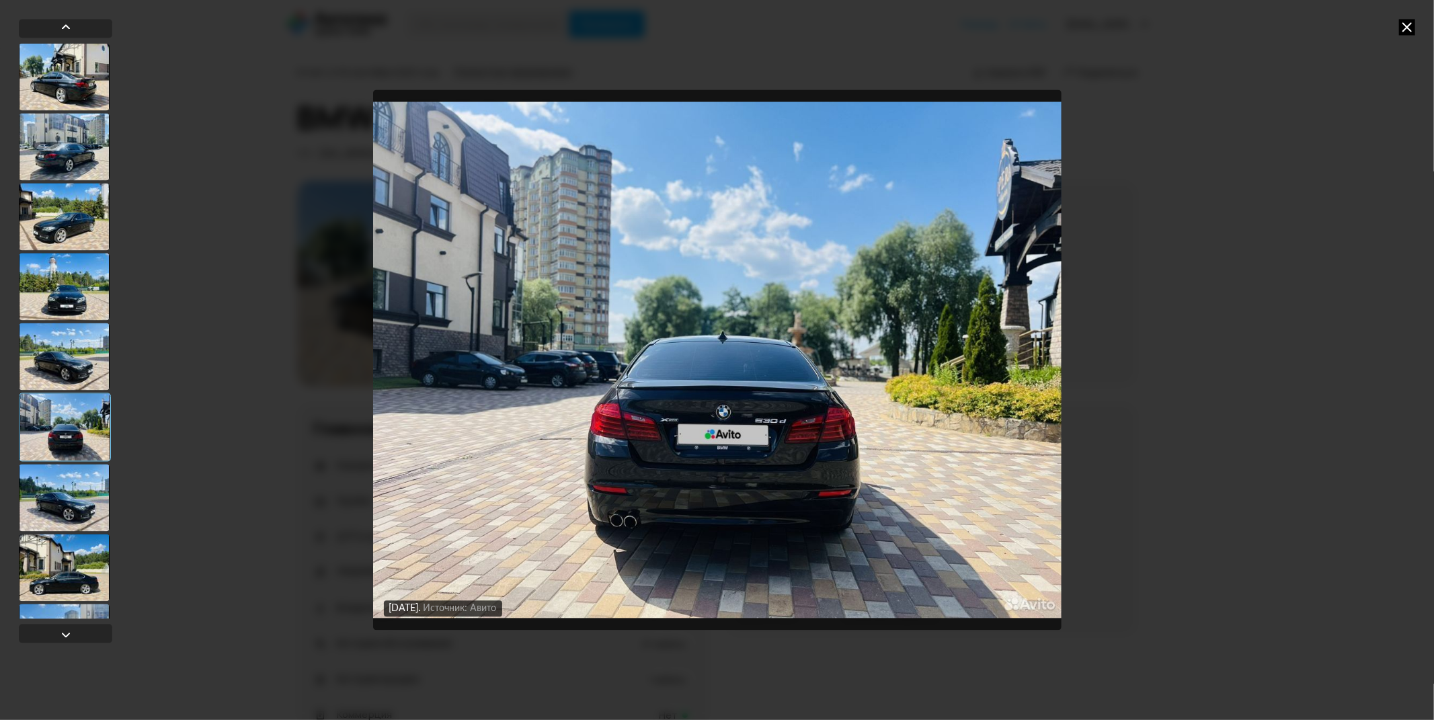
click at [52, 588] on div at bounding box center [64, 567] width 91 height 67
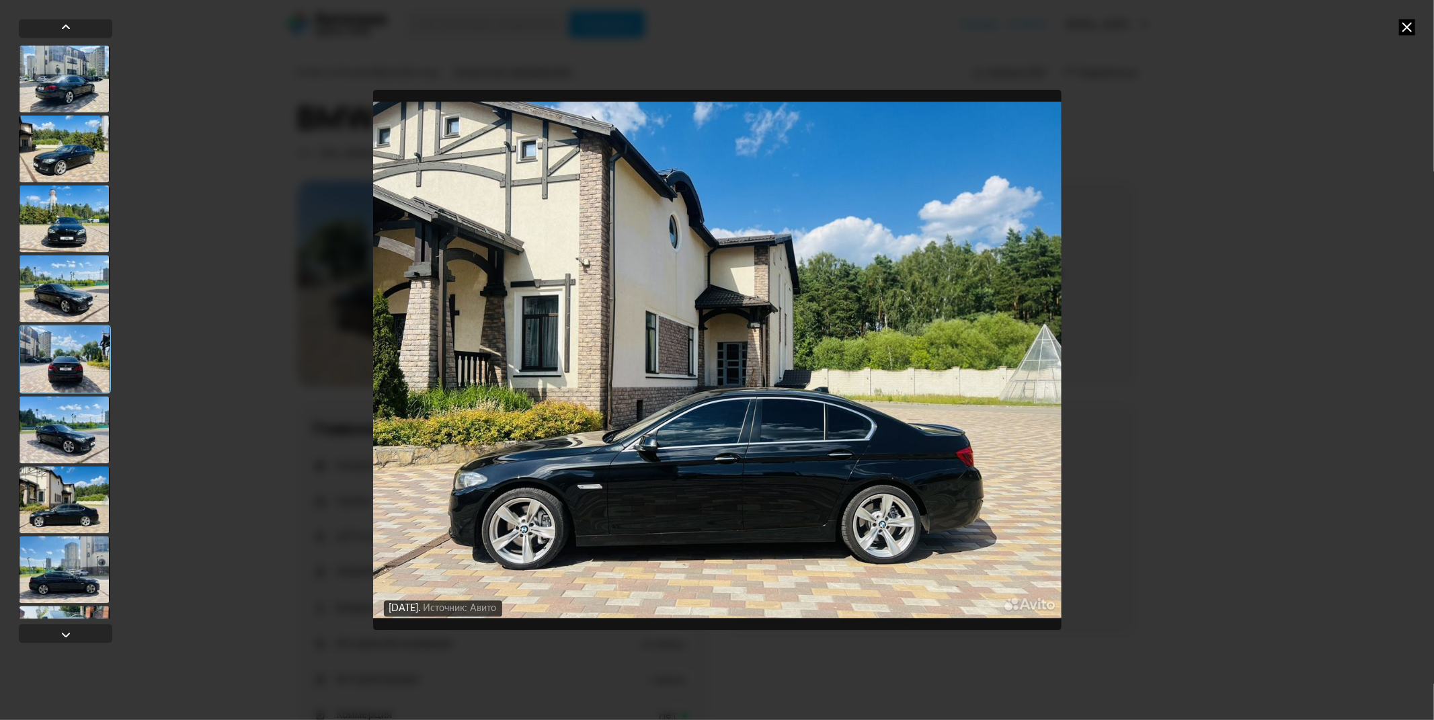
scroll to position [149, 0]
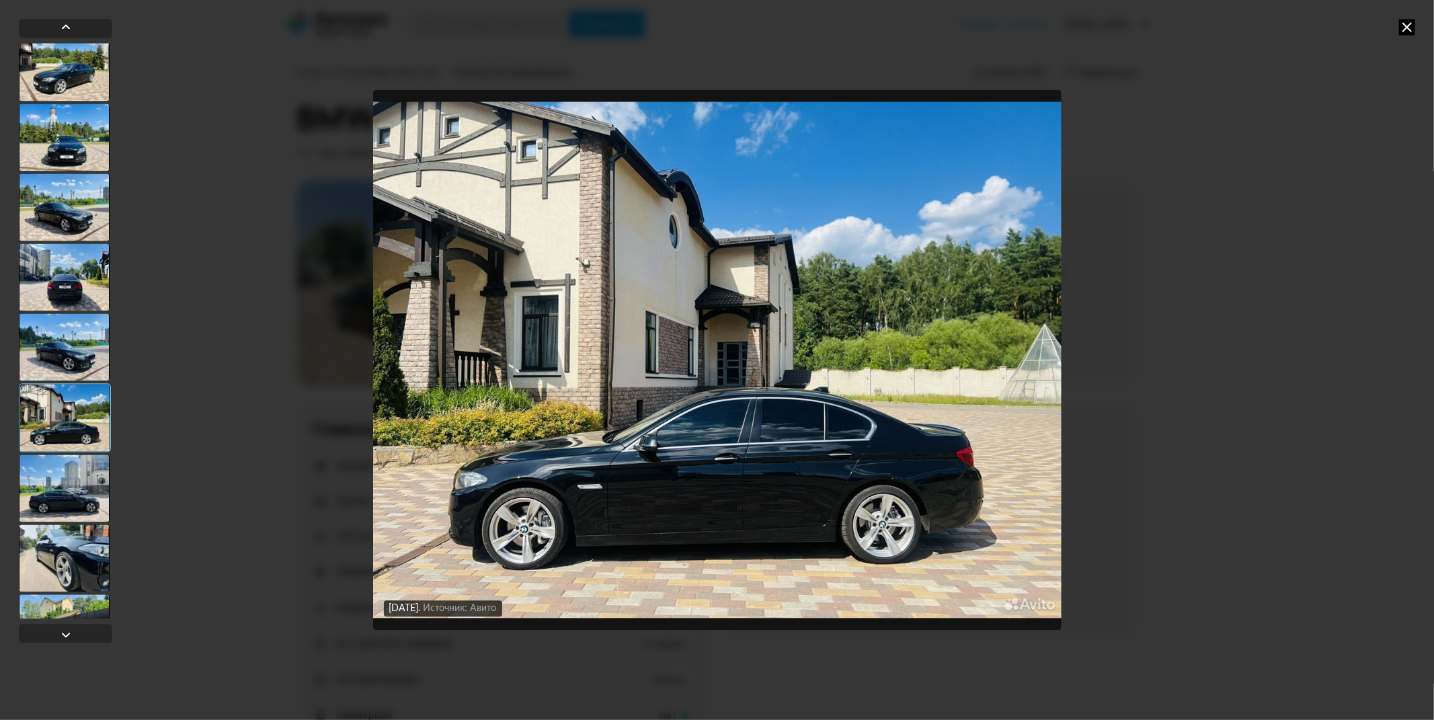
click at [77, 536] on div at bounding box center [64, 557] width 91 height 67
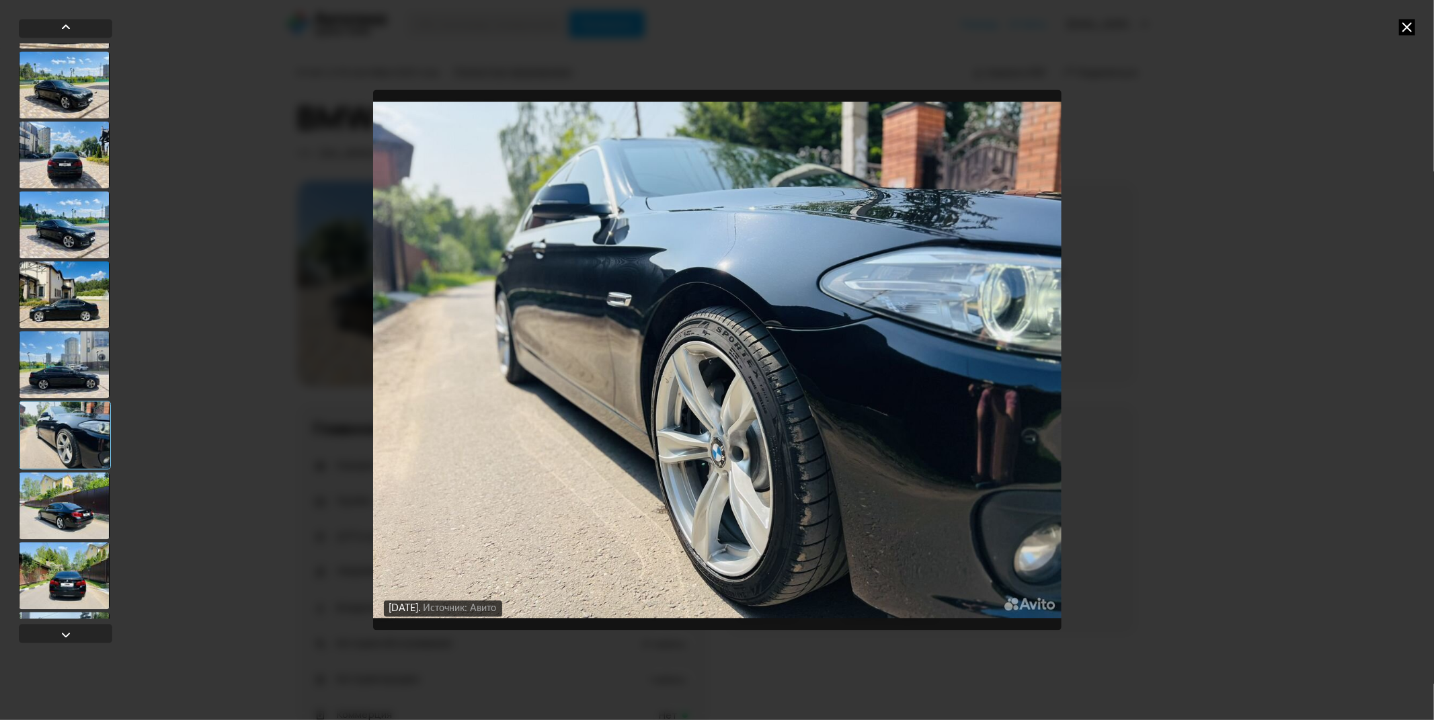
scroll to position [298, 0]
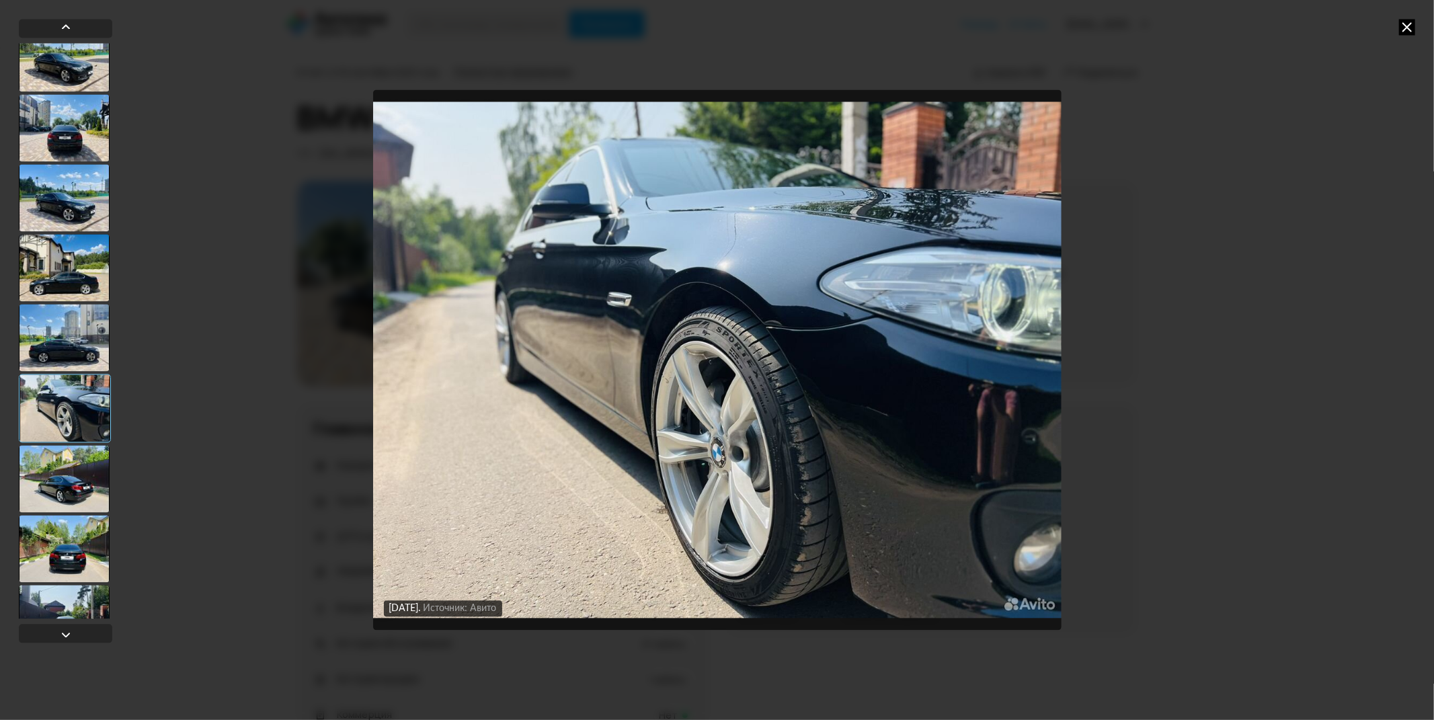
click at [79, 508] on div at bounding box center [64, 478] width 91 height 67
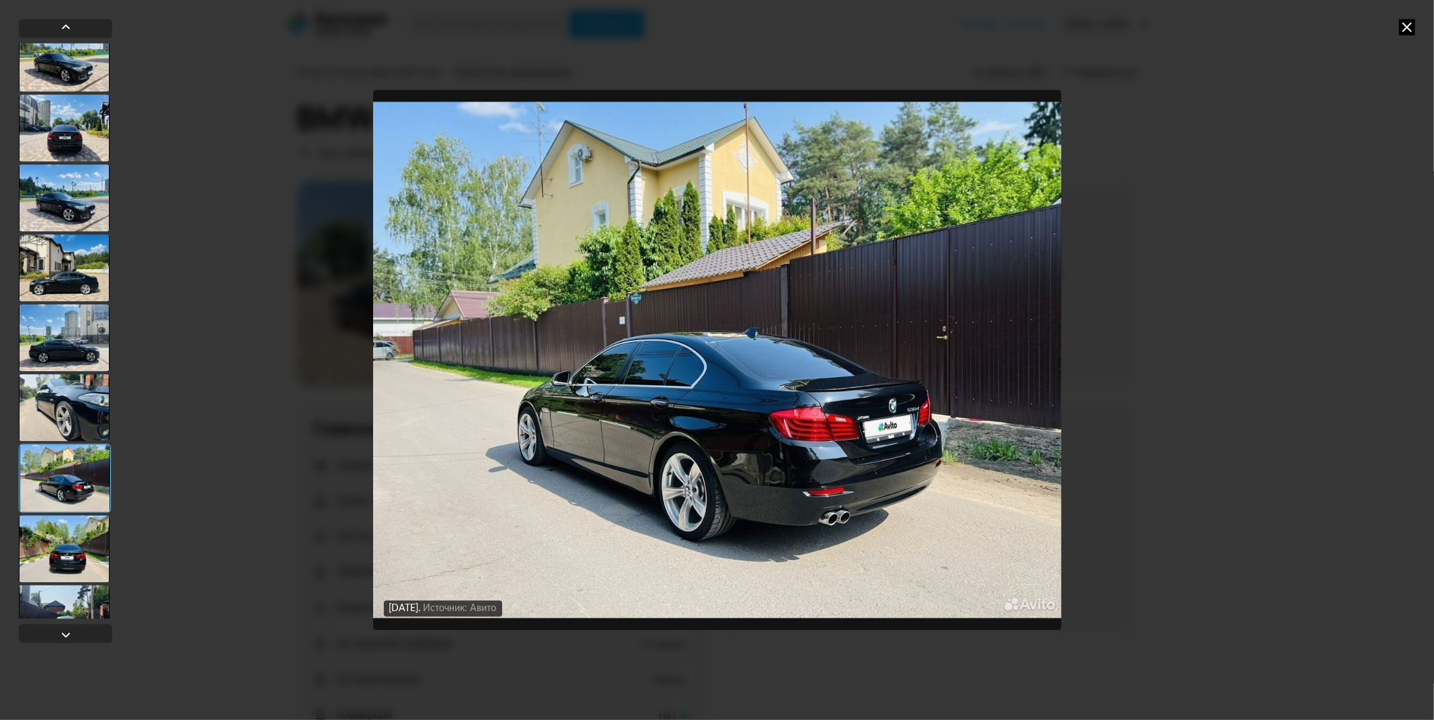
click at [76, 536] on div at bounding box center [64, 548] width 91 height 67
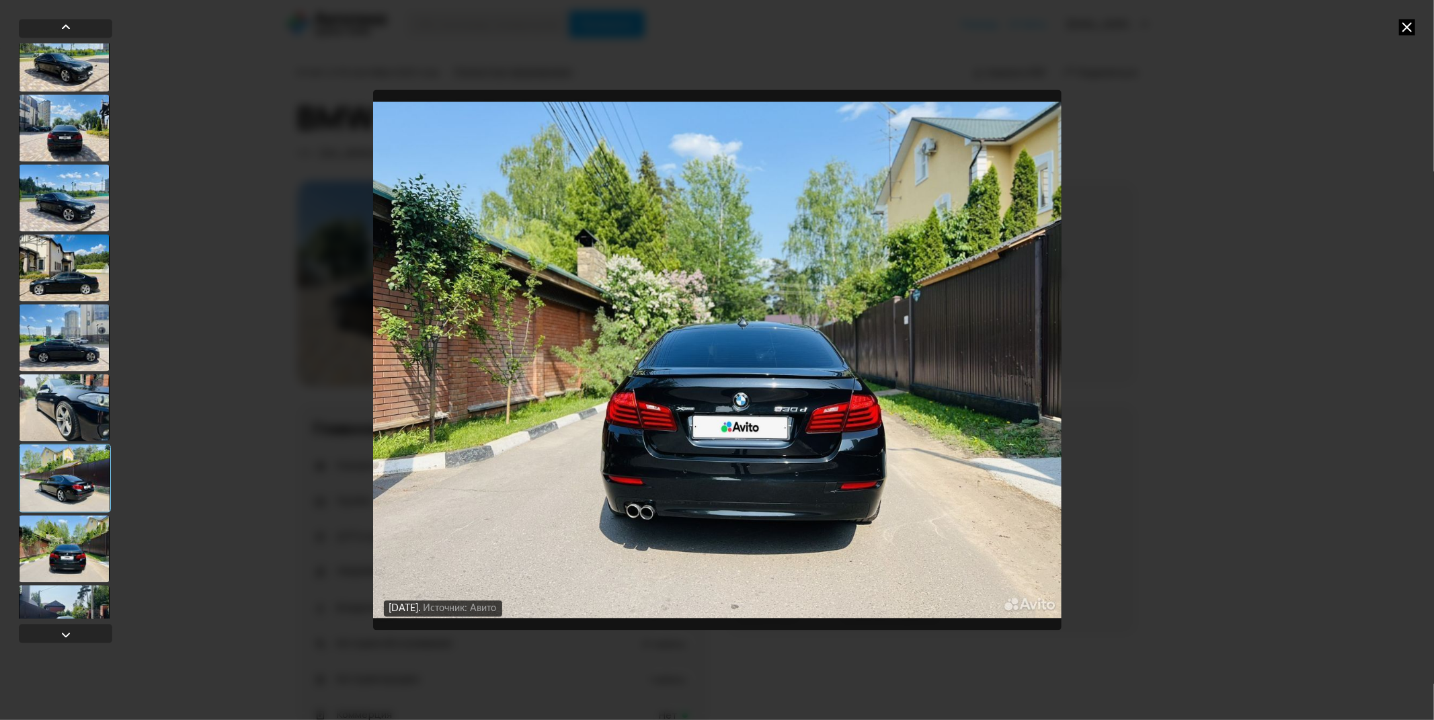
click at [74, 579] on div at bounding box center [64, 548] width 91 height 67
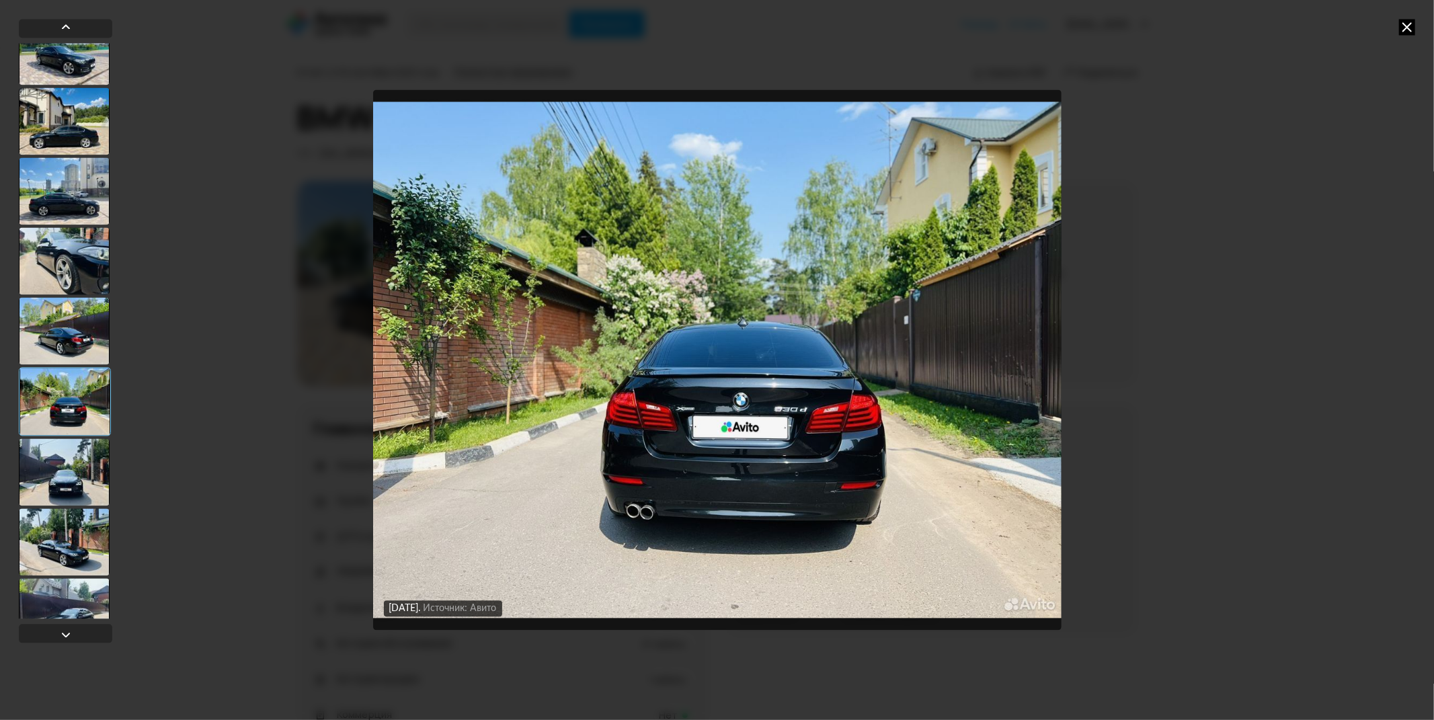
scroll to position [448, 0]
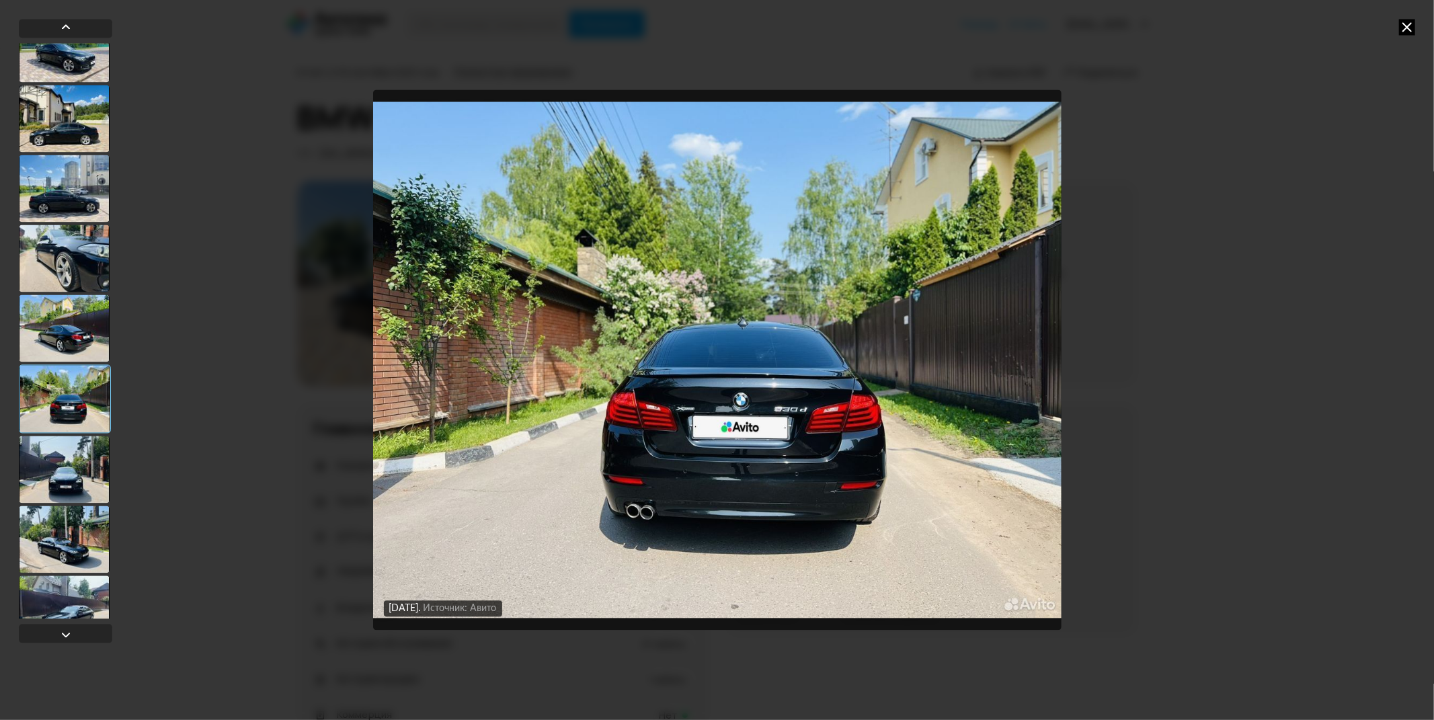
click at [76, 491] on div at bounding box center [64, 469] width 91 height 67
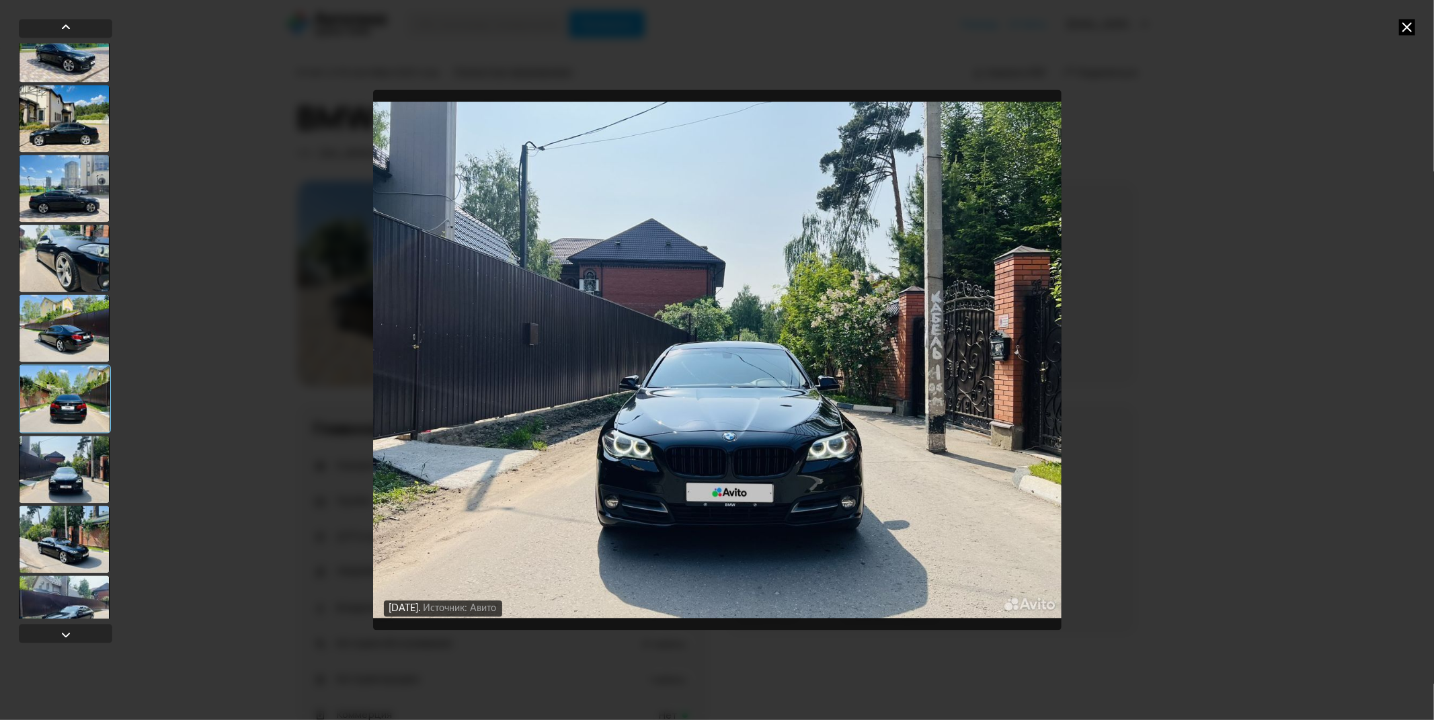
click at [76, 531] on div at bounding box center [64, 538] width 91 height 67
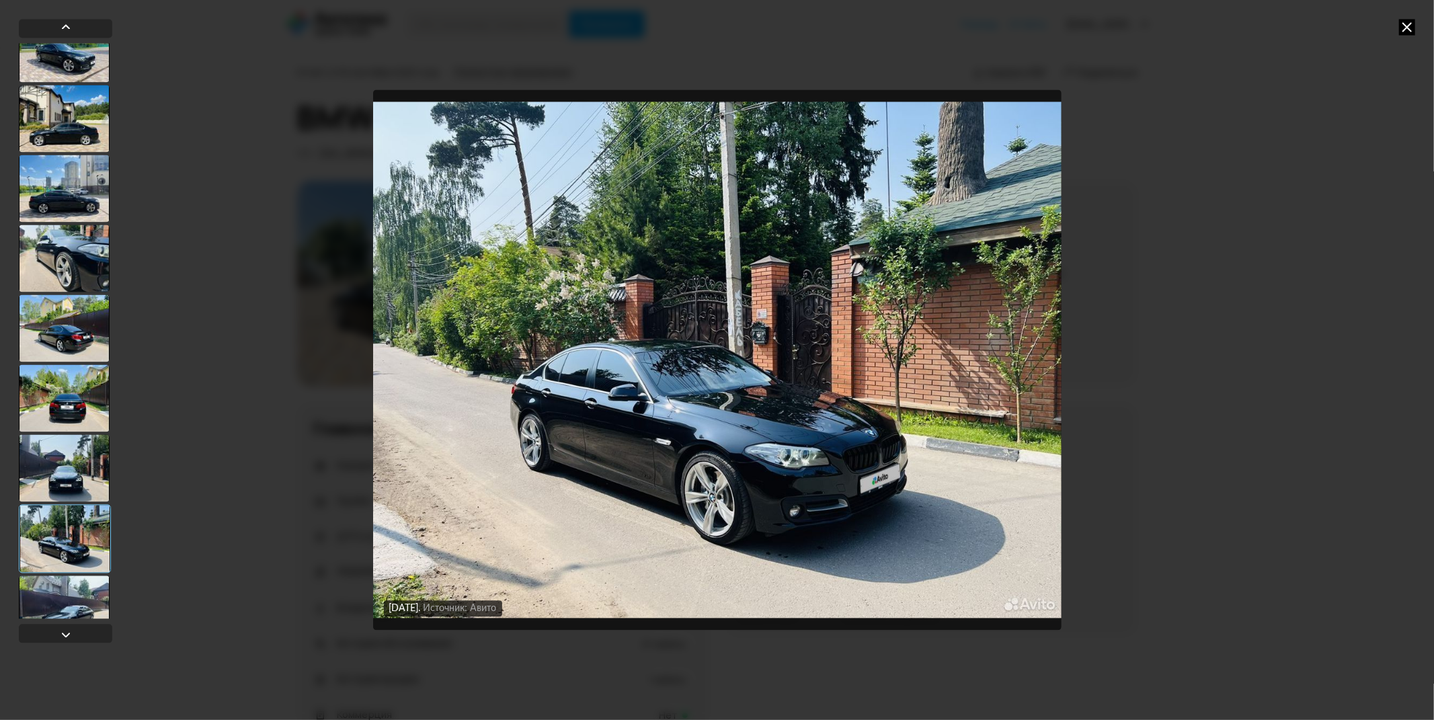
click at [76, 571] on div at bounding box center [65, 538] width 92 height 69
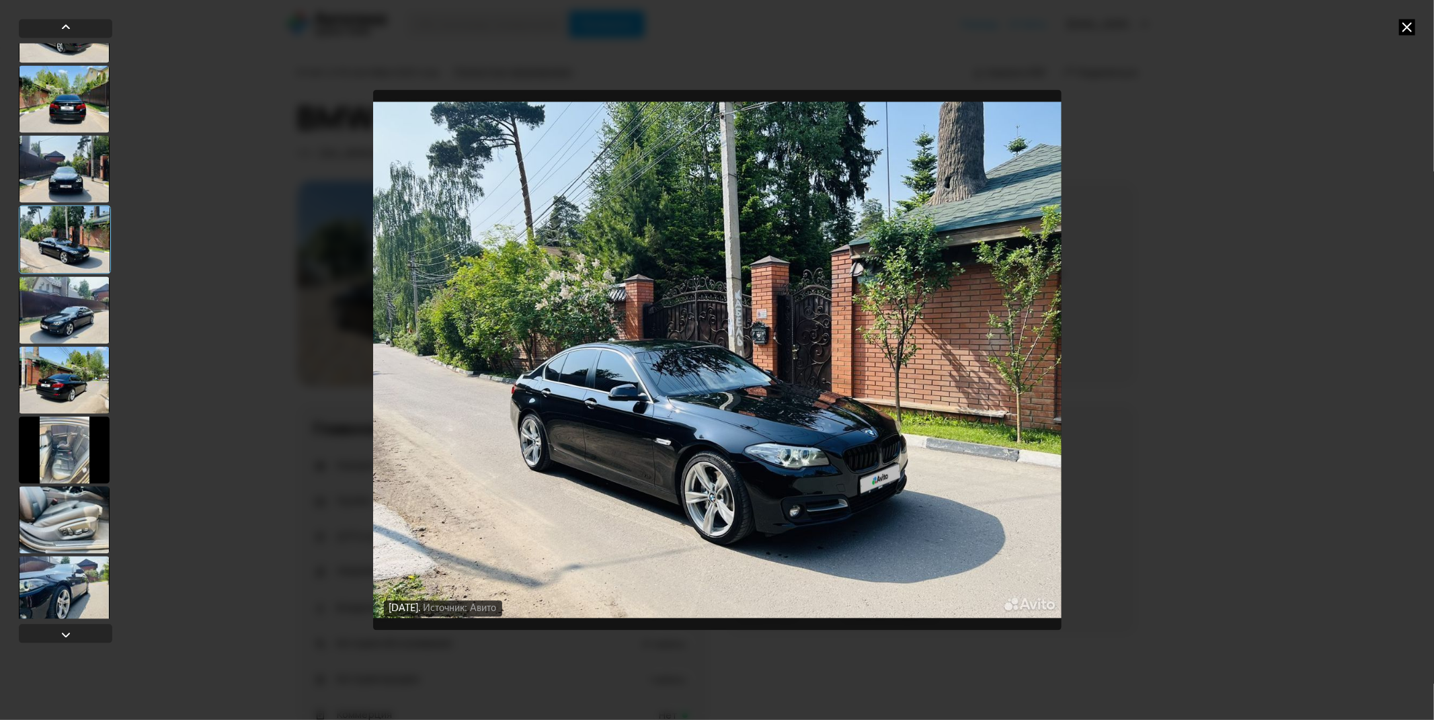
click at [59, 507] on div at bounding box center [64, 519] width 91 height 67
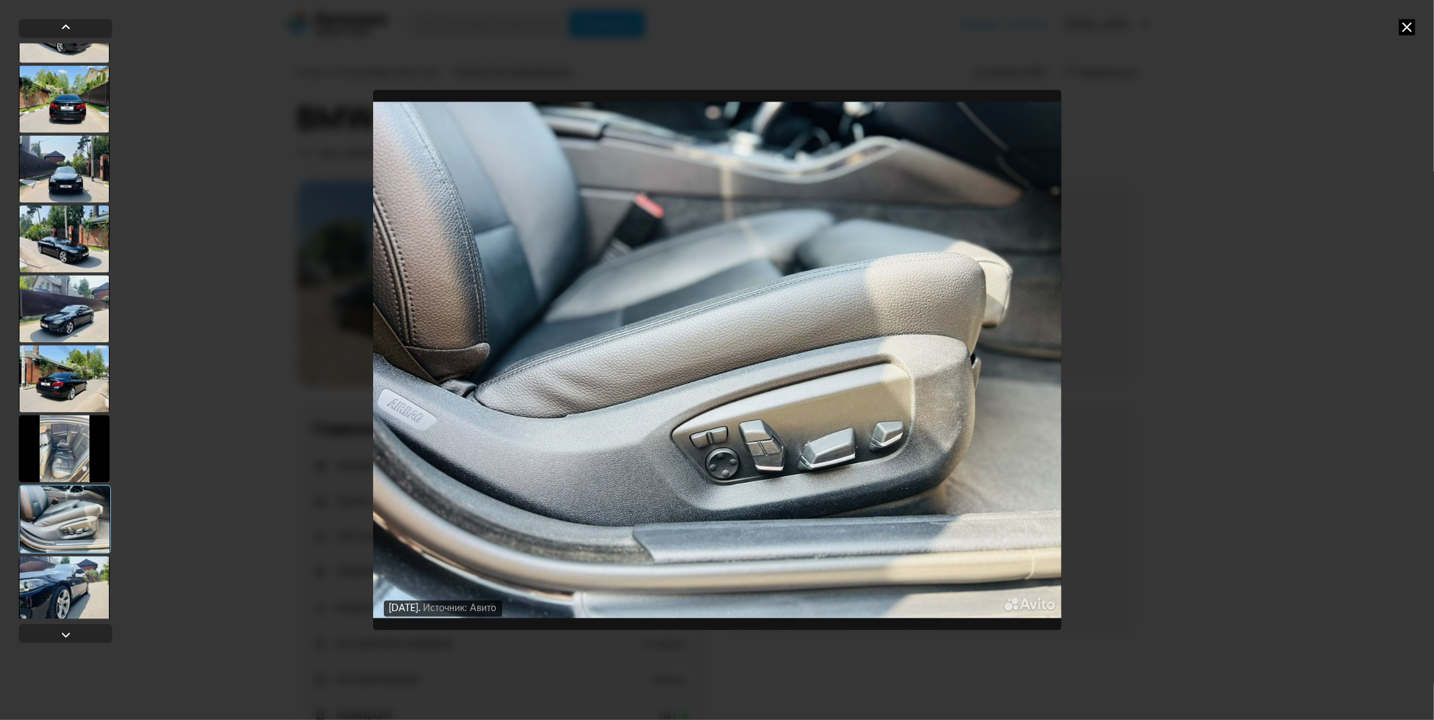
click at [65, 452] on div at bounding box center [64, 448] width 91 height 67
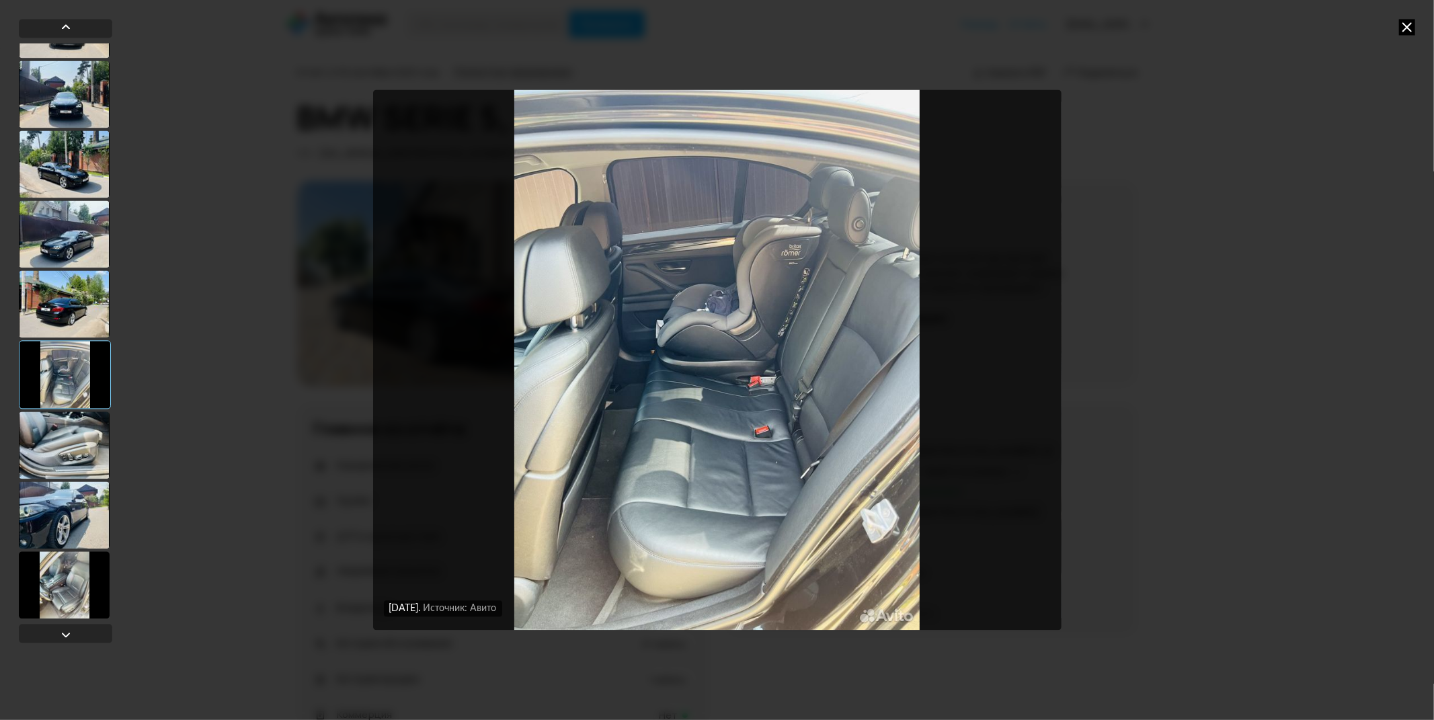
scroll to position [896, 0]
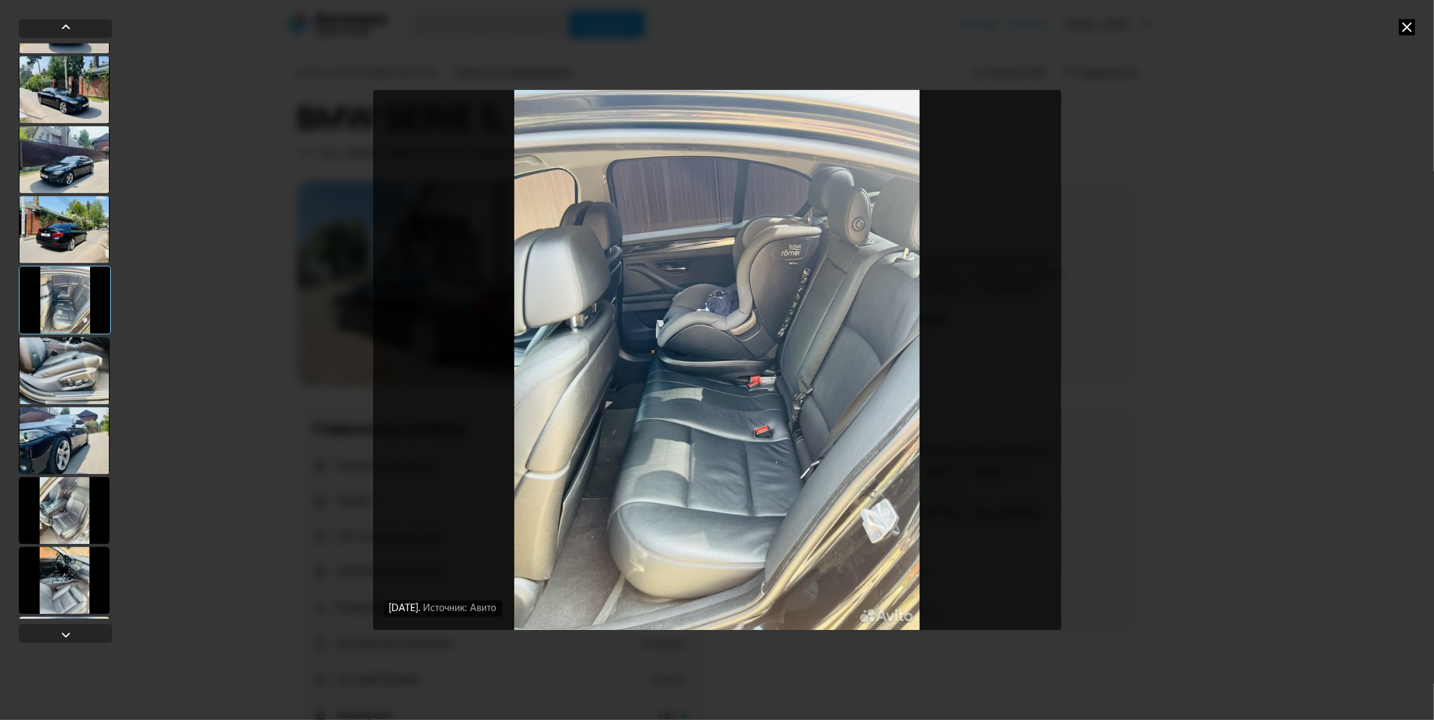
click at [65, 499] on div at bounding box center [64, 510] width 91 height 67
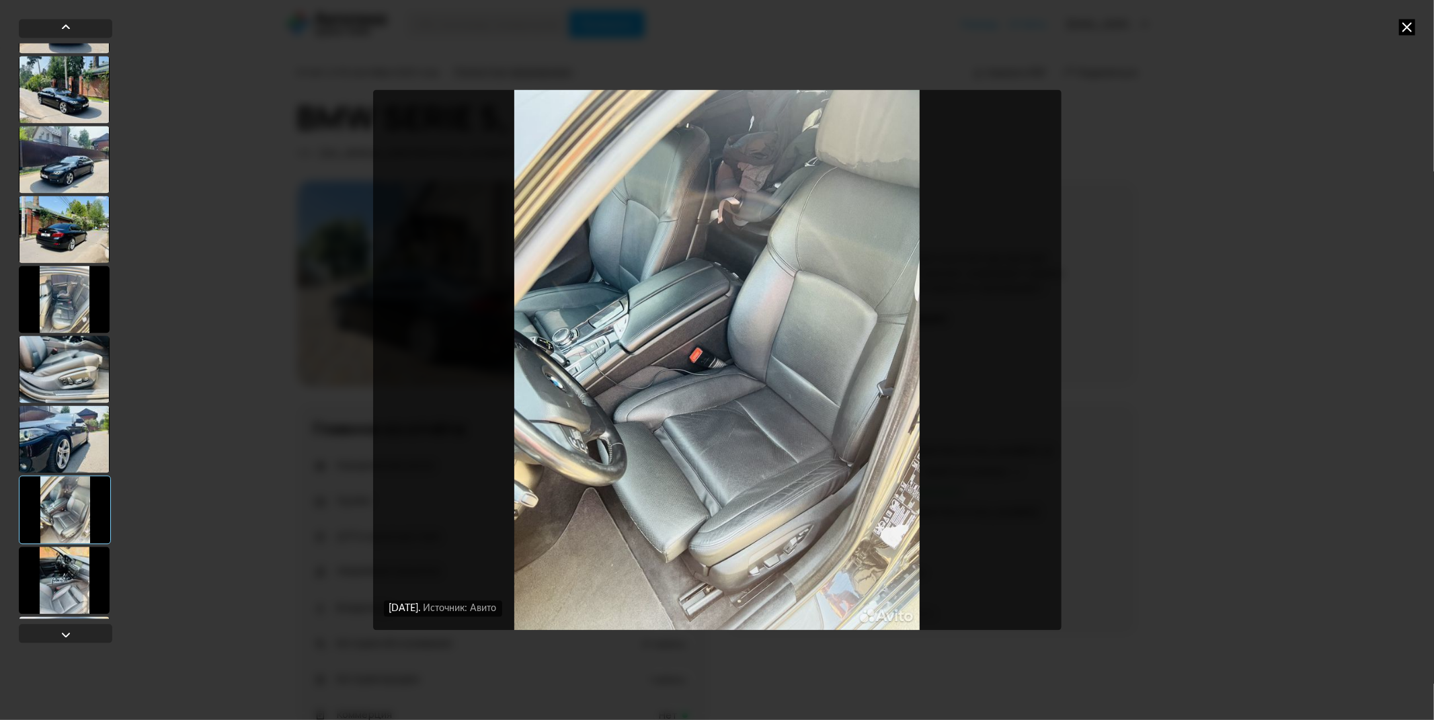
click at [65, 444] on div at bounding box center [64, 438] width 91 height 67
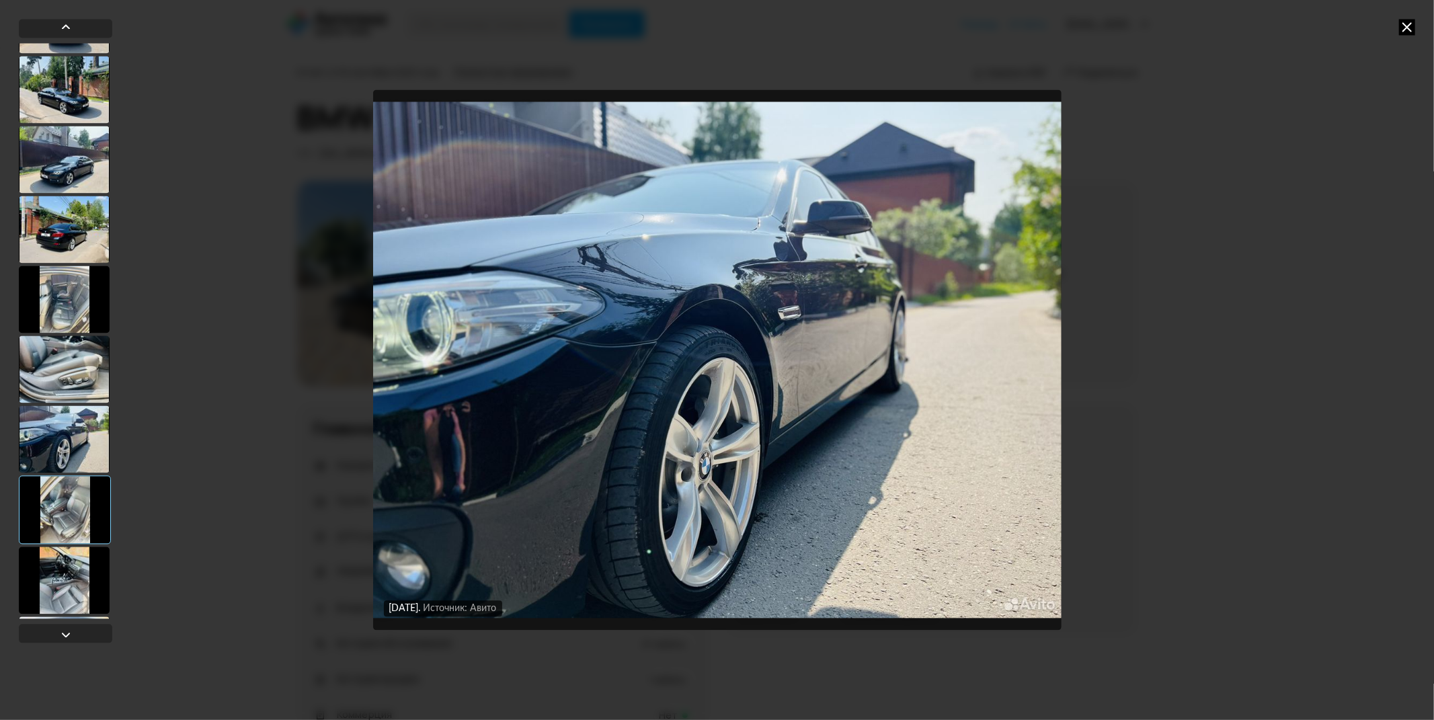
click at [65, 509] on div at bounding box center [65, 509] width 92 height 69
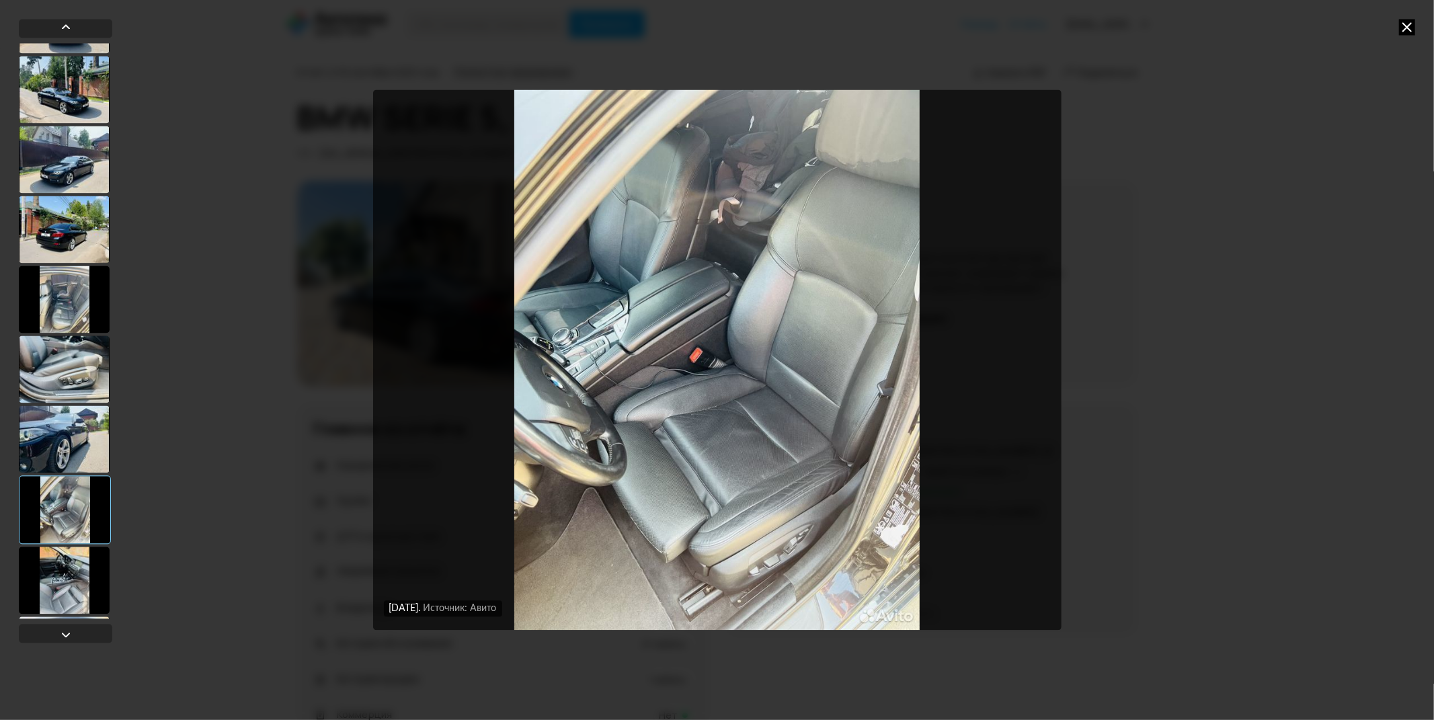
click at [64, 560] on div at bounding box center [64, 579] width 91 height 67
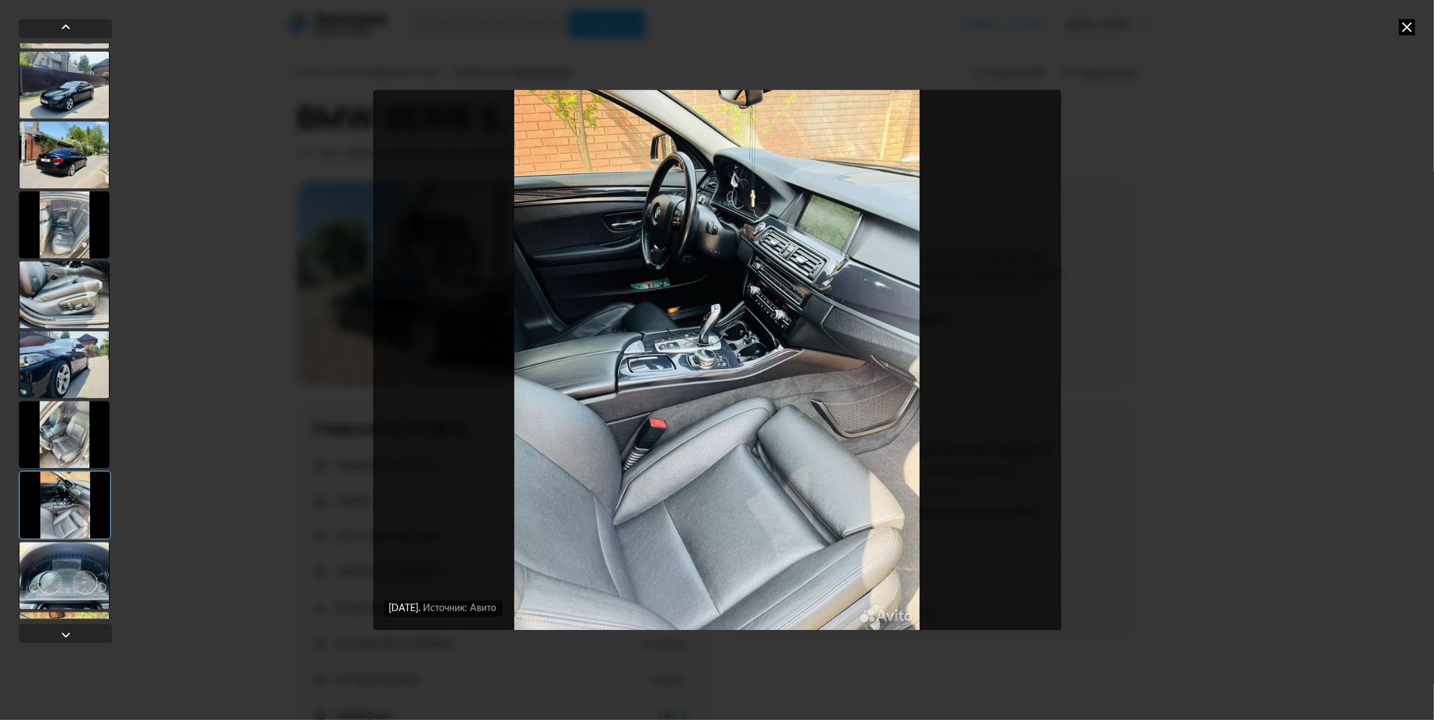
scroll to position [1045, 0]
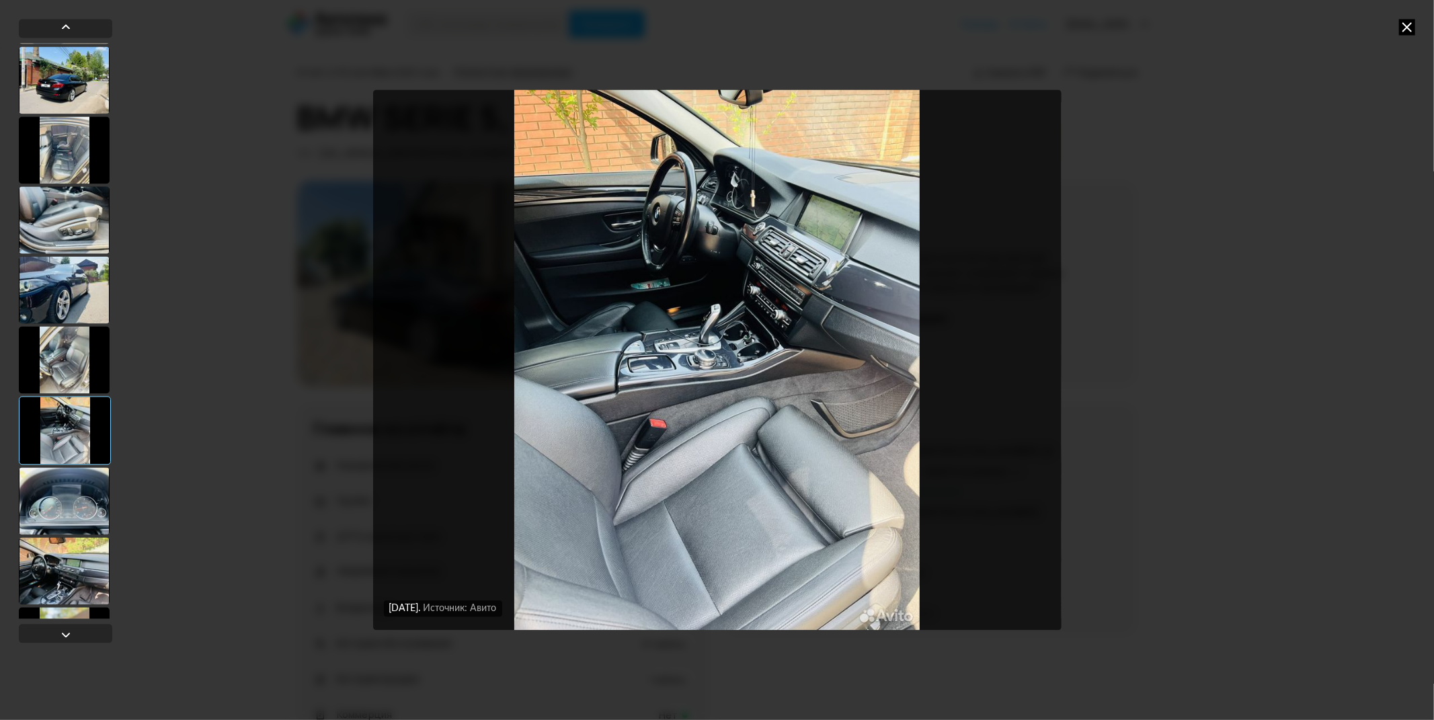
click at [68, 515] on div at bounding box center [64, 500] width 91 height 67
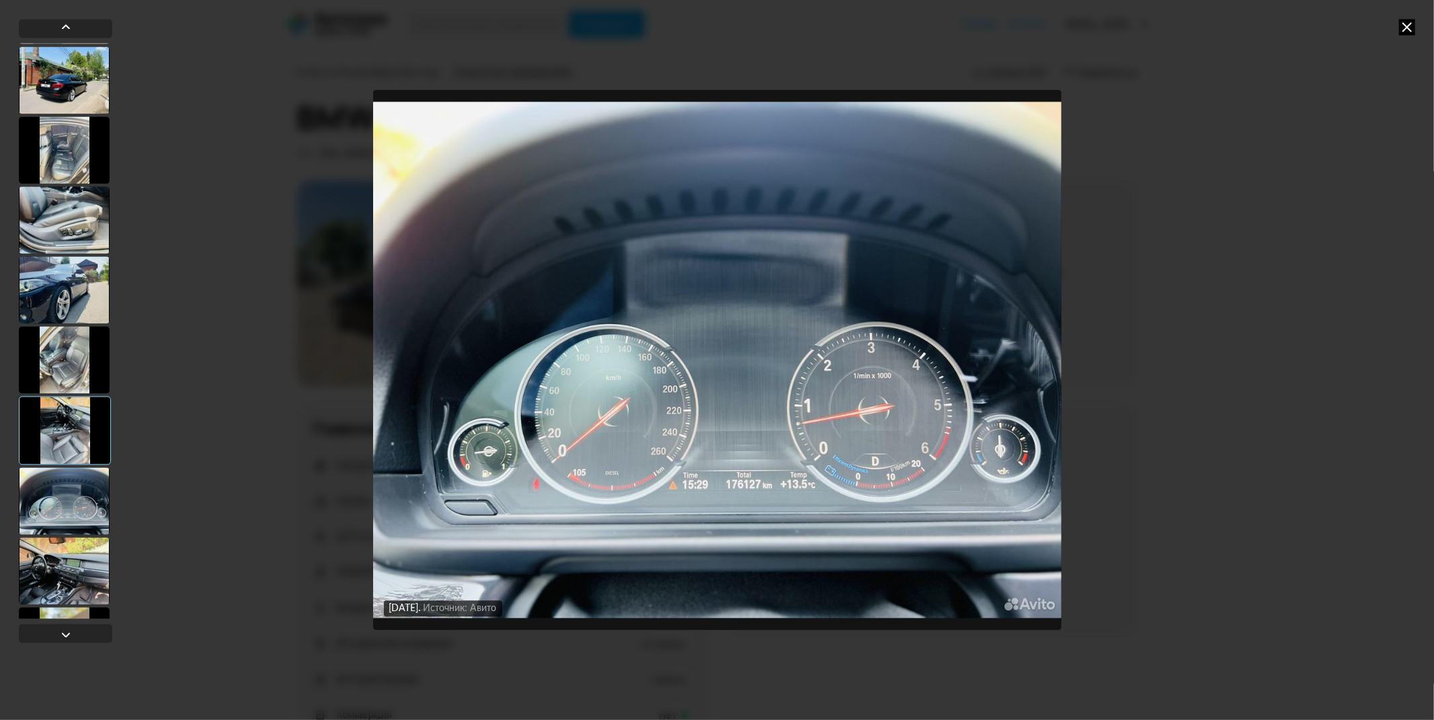
click at [69, 559] on div at bounding box center [64, 570] width 91 height 67
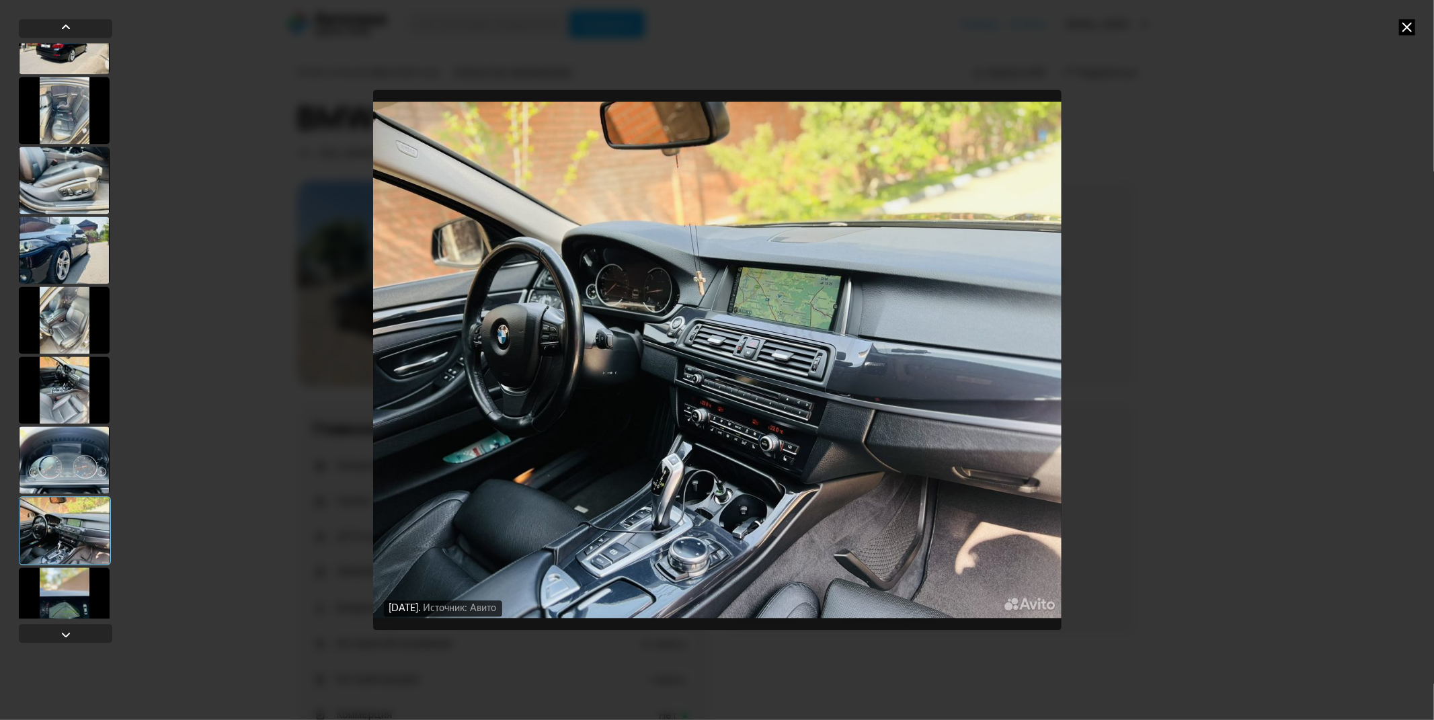
scroll to position [1120, 0]
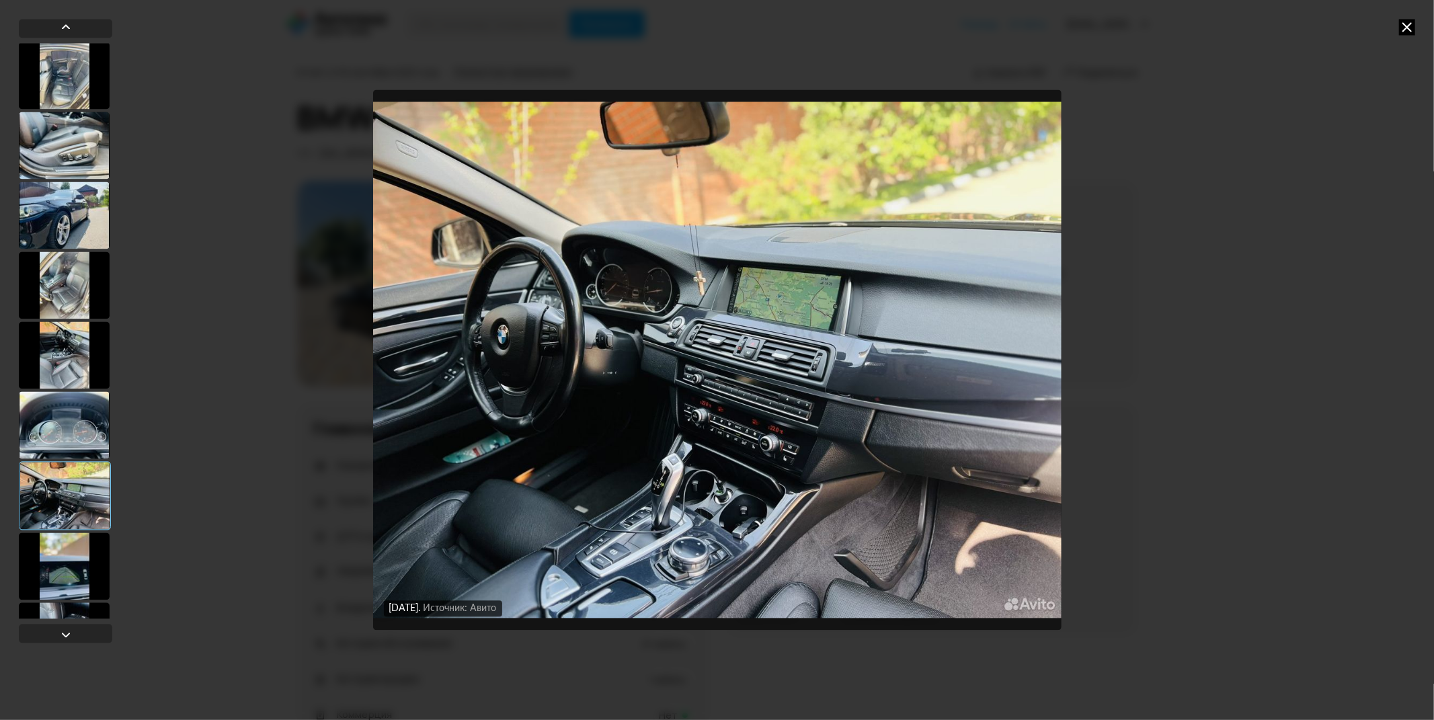
click at [69, 556] on div at bounding box center [64, 565] width 91 height 67
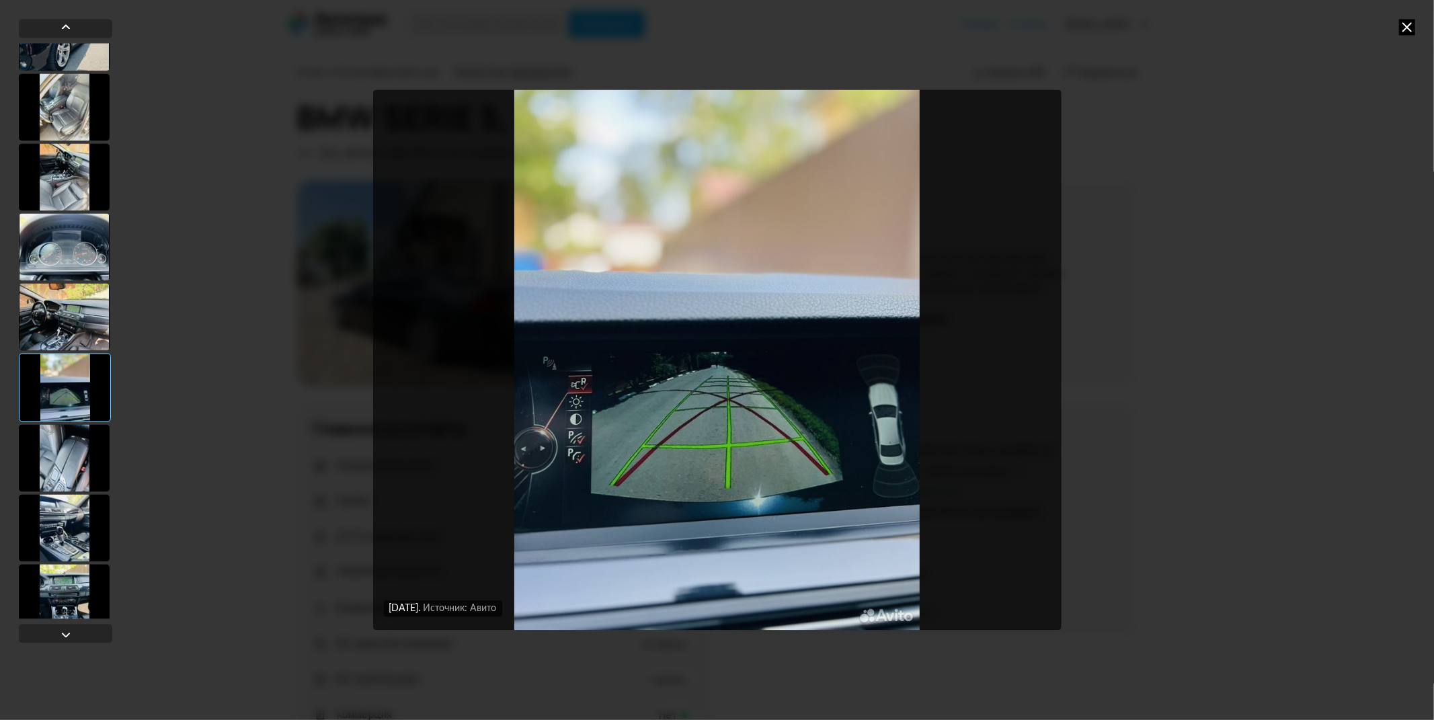
scroll to position [1344, 0]
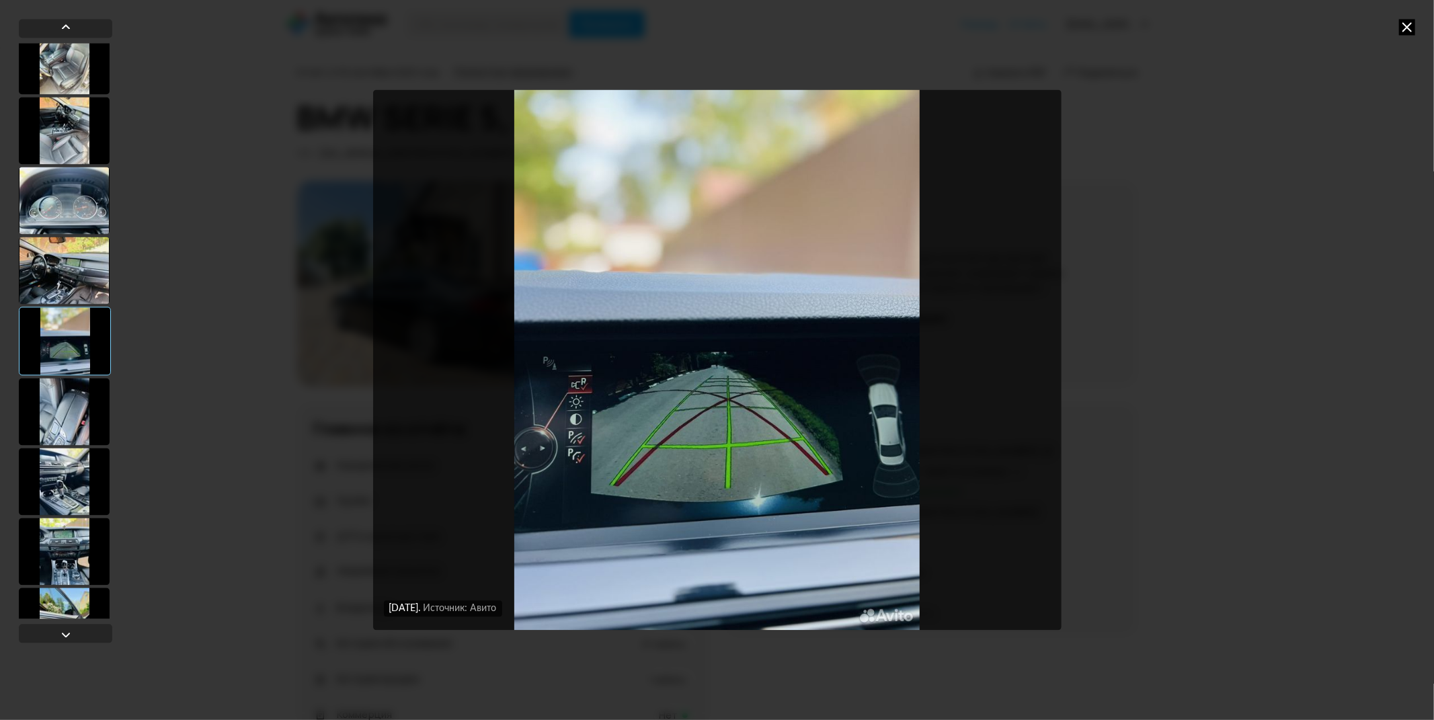
click at [71, 523] on div at bounding box center [64, 551] width 91 height 67
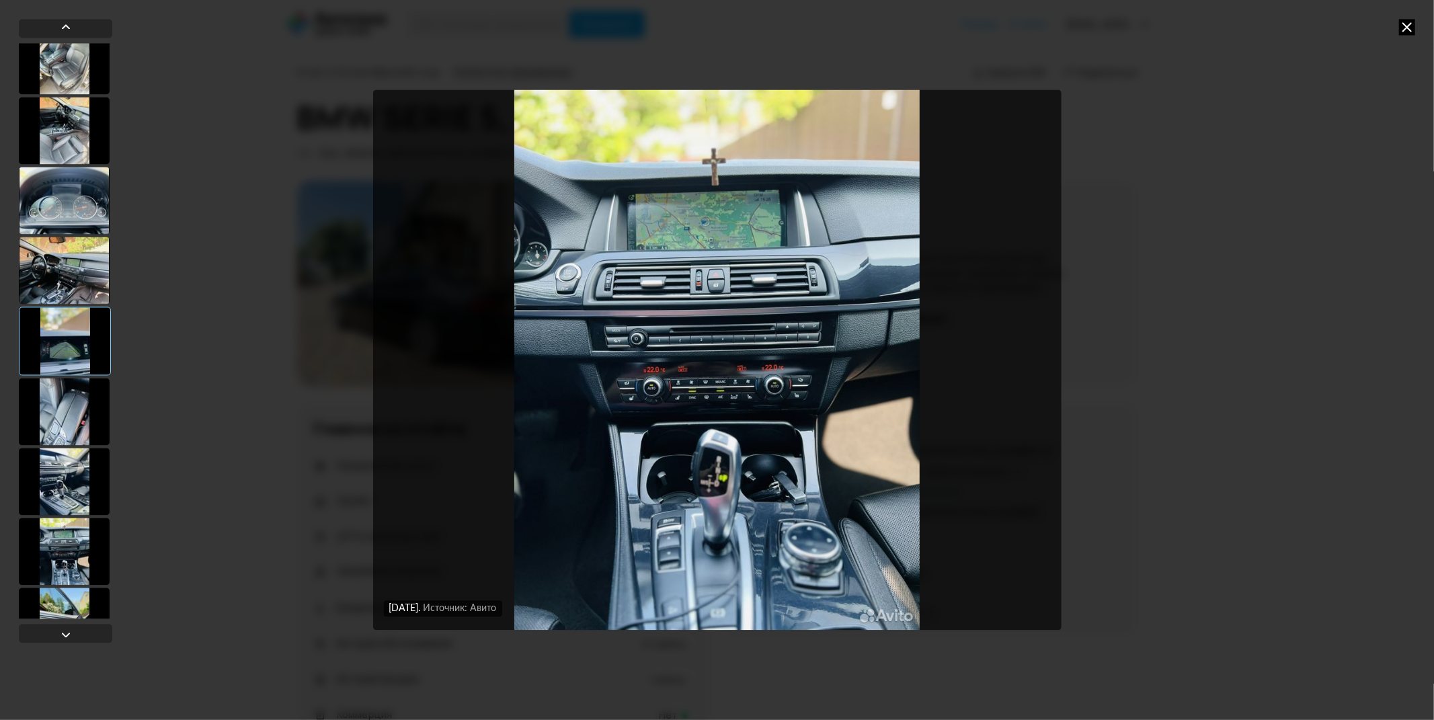
click at [74, 479] on div at bounding box center [64, 481] width 91 height 67
click at [74, 479] on div at bounding box center [64, 479] width 91 height 67
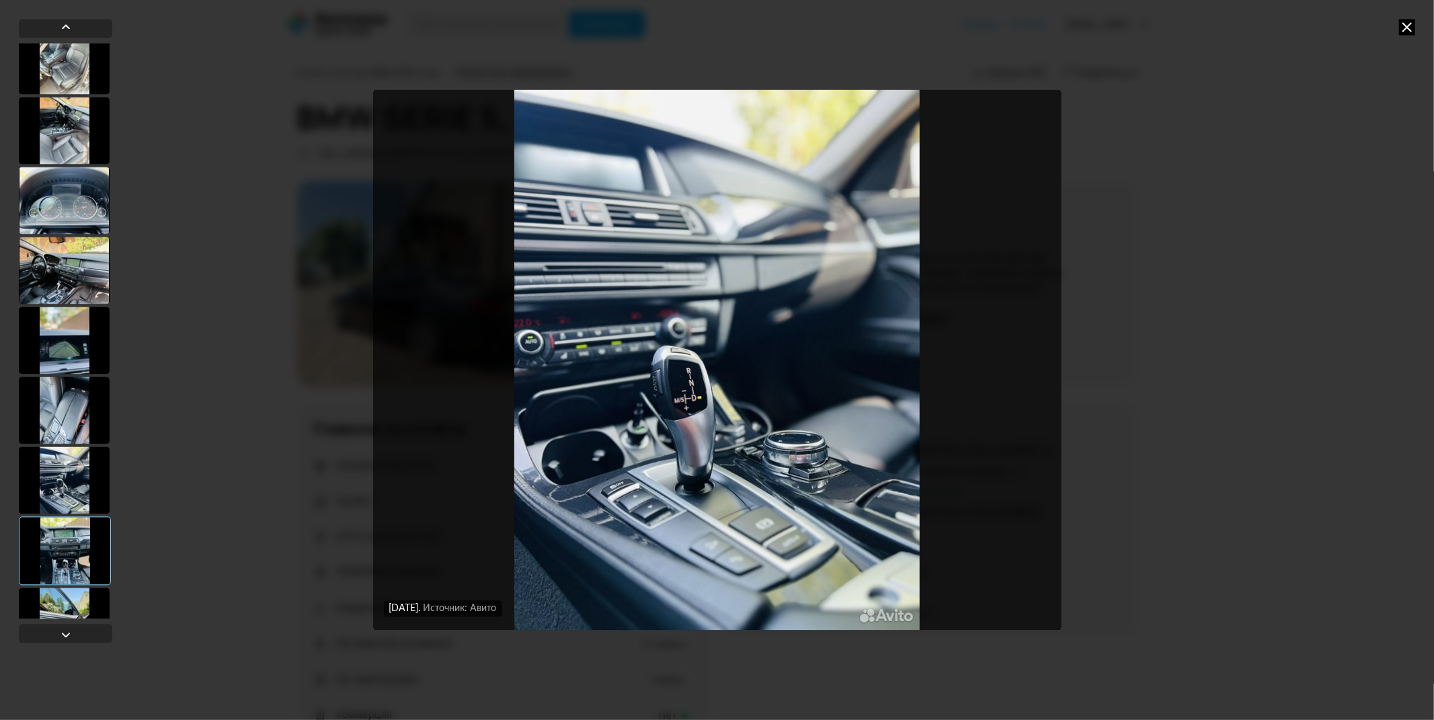
click at [74, 526] on div at bounding box center [65, 550] width 92 height 69
click at [75, 600] on div at bounding box center [64, 620] width 91 height 67
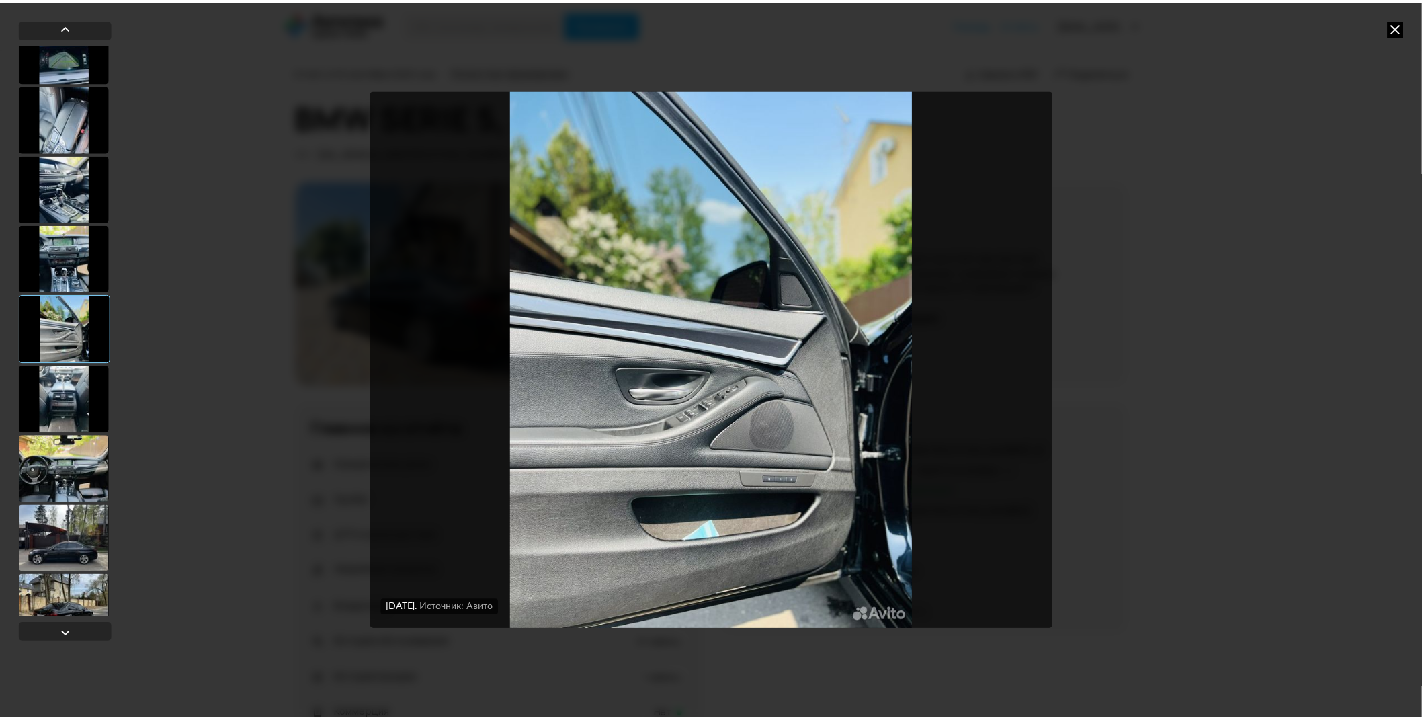
scroll to position [1643, 0]
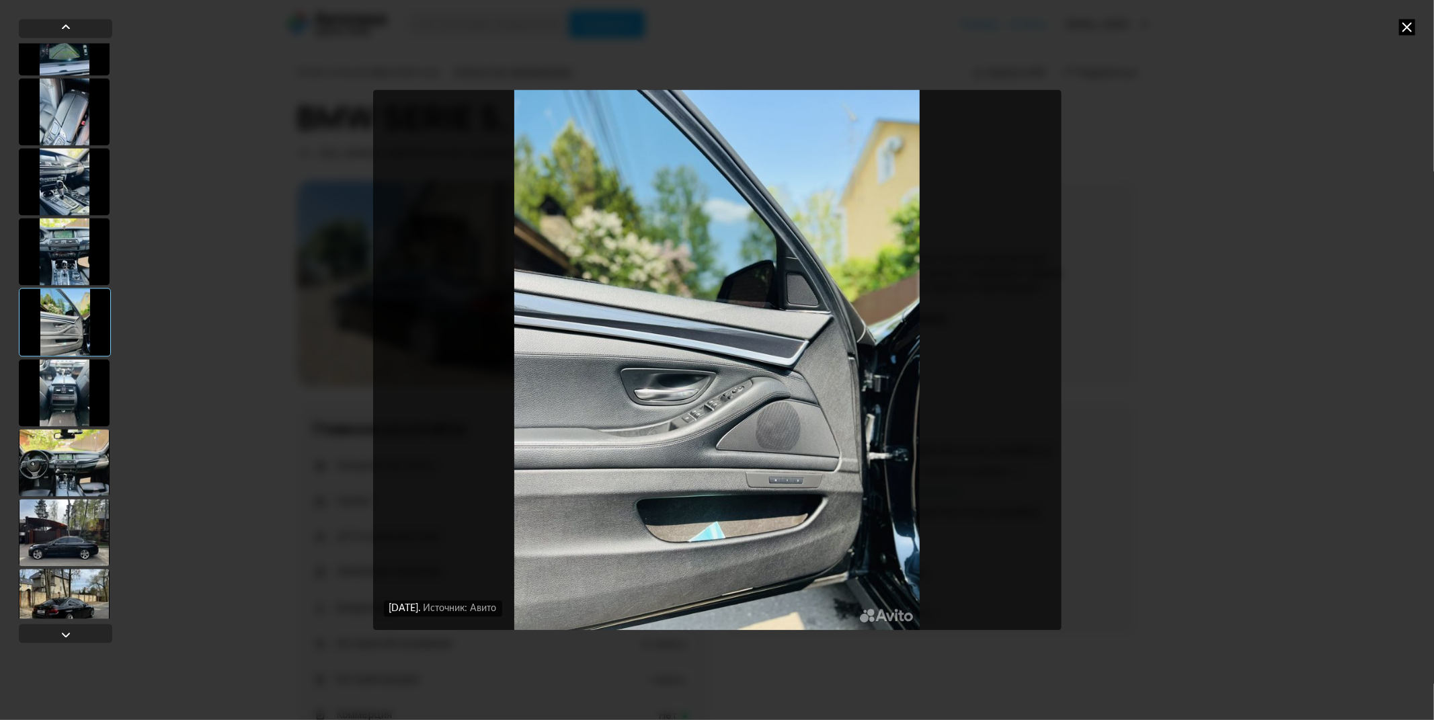
click at [70, 501] on div at bounding box center [64, 532] width 91 height 67
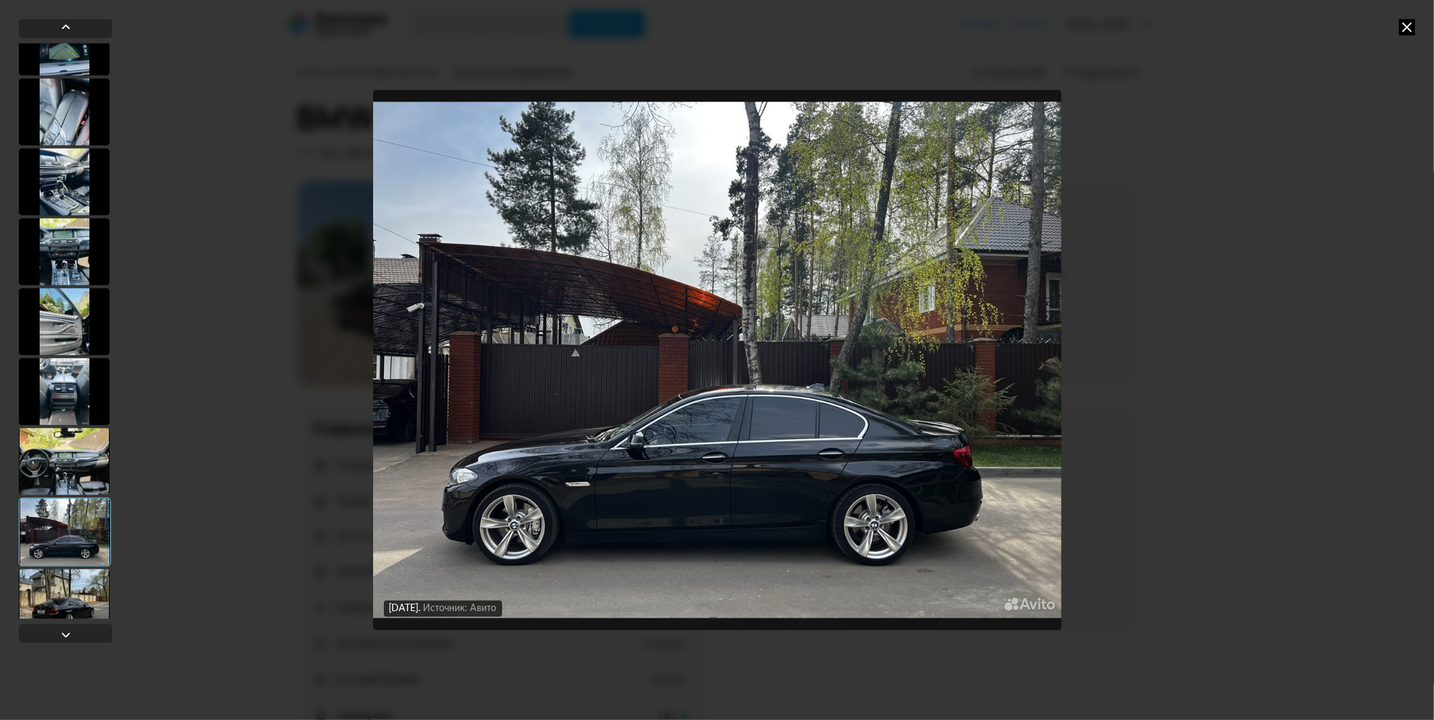
click at [71, 481] on div at bounding box center [64, 460] width 91 height 67
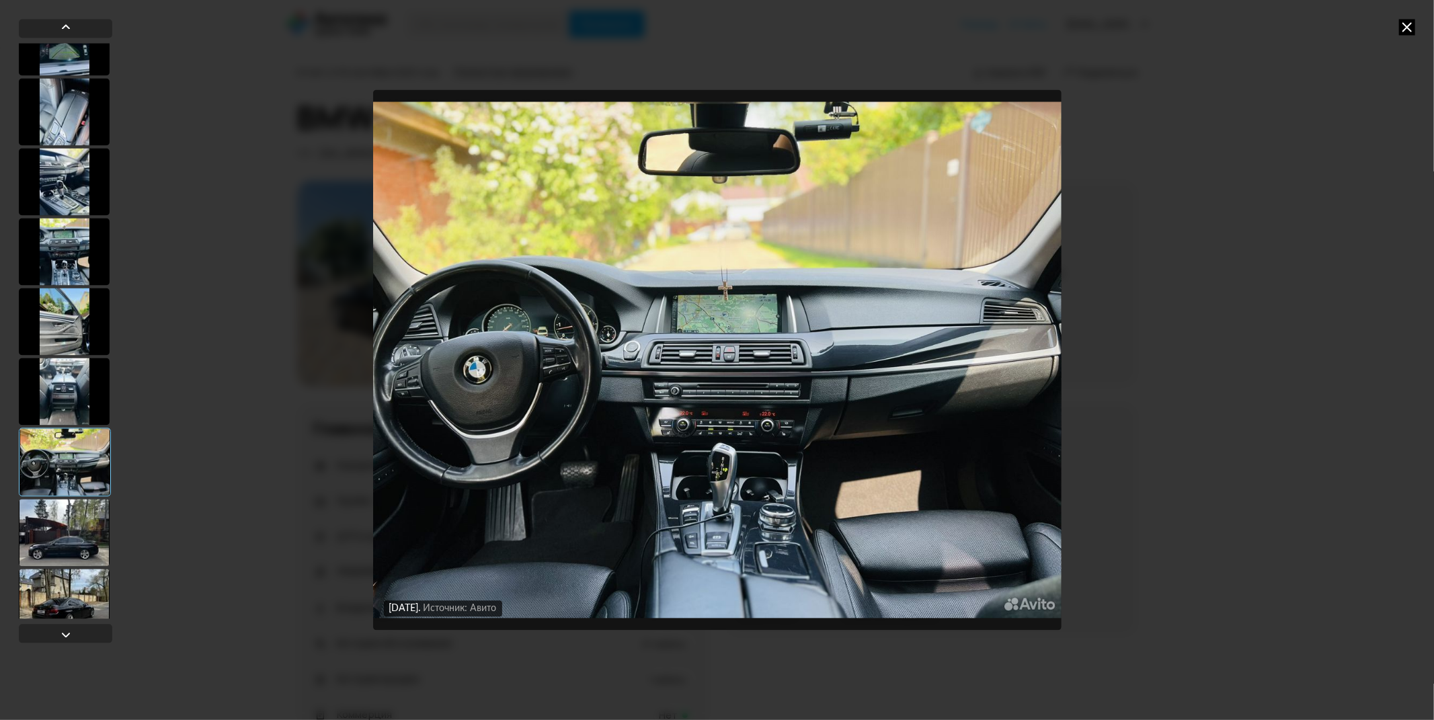
click at [1309, 253] on div "[DATE] Источник: Авито [DATE] Источник: Авито [DATE] Источник: Авито [DATE] Ист…" at bounding box center [717, 360] width 1434 height 720
click at [1299, 263] on div "[DATE] Источник: Авито [DATE] Источник: Авито [DATE] Источник: Авито [DATE] Ист…" at bounding box center [717, 360] width 1434 height 720
click at [1407, 22] on icon at bounding box center [1407, 27] width 16 height 16
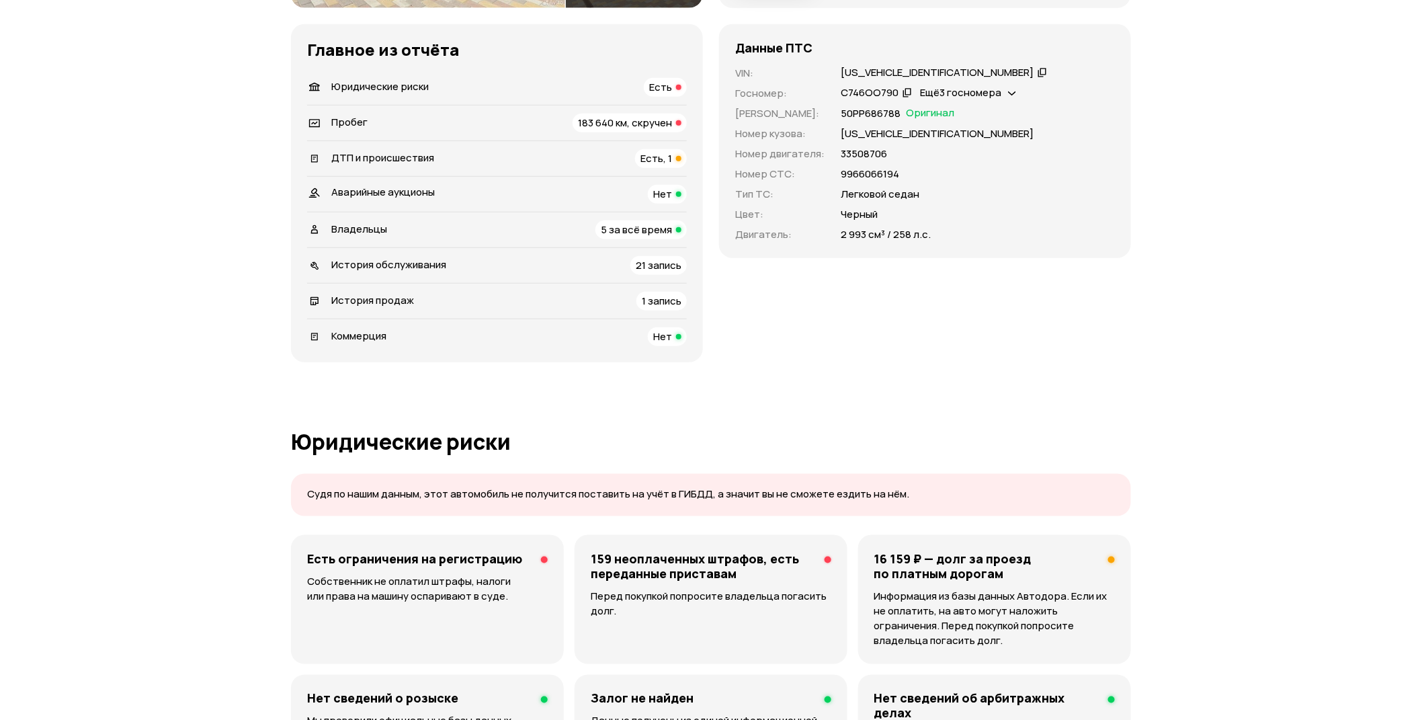
scroll to position [75, 0]
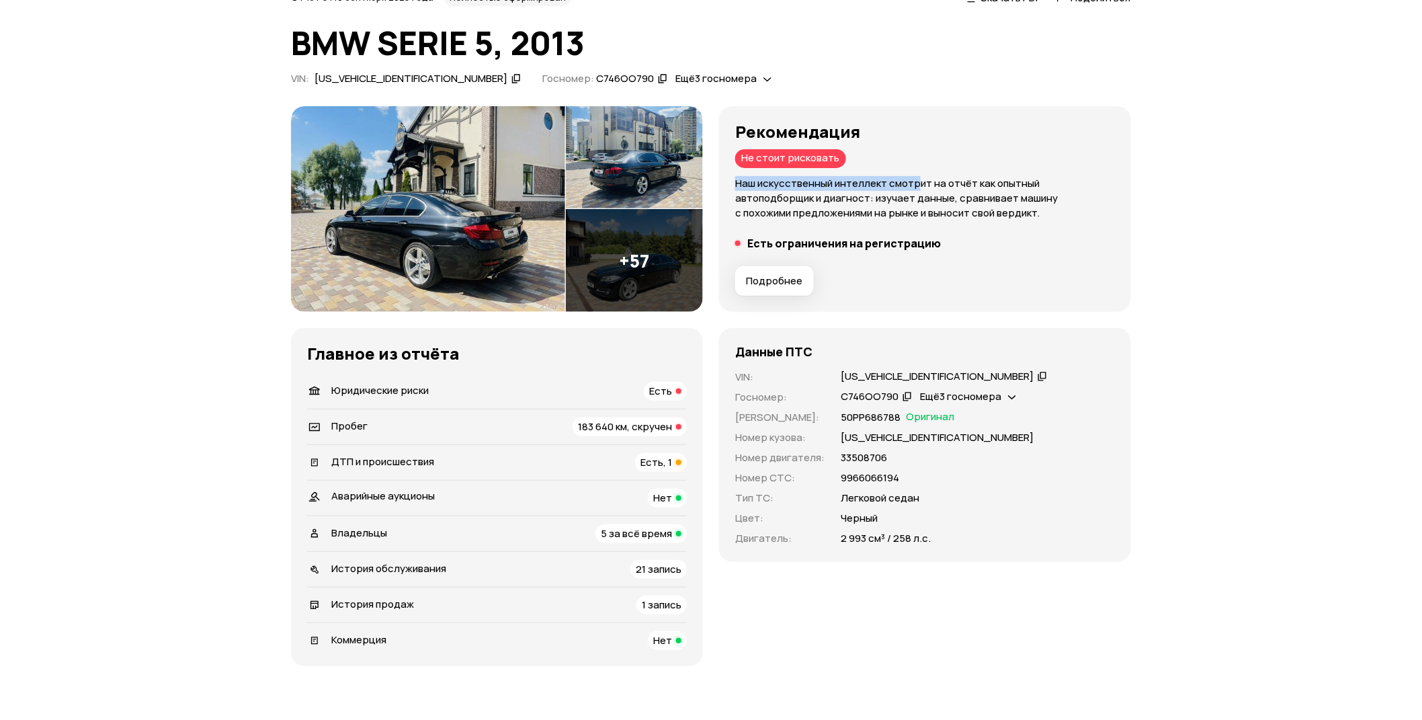
drag, startPoint x: 750, startPoint y: 152, endPoint x: 917, endPoint y: 186, distance: 170.2
click at [917, 186] on div "Рекомендация Не стоит рисковать Наш искусственный интеллект смотрит на отчёт ка…" at bounding box center [925, 171] width 380 height 98
click at [917, 186] on p "Наш искусственный интеллект смотрит на отчёт как опытный автоподборщик и диагно…" at bounding box center [925, 198] width 380 height 44
drag, startPoint x: 351, startPoint y: 358, endPoint x: 393, endPoint y: 355, distance: 42.4
click at [393, 355] on h3 "Главное из отчёта" at bounding box center [497, 353] width 380 height 19
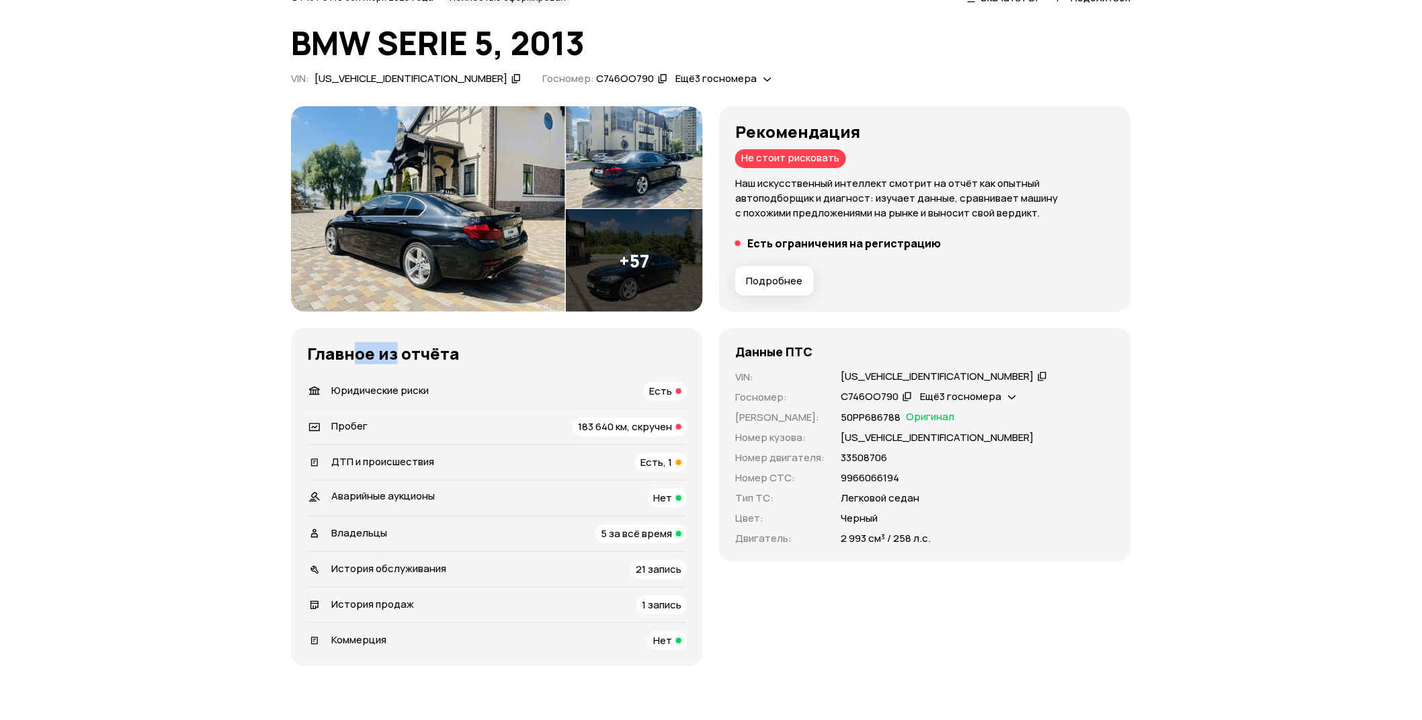
click at [394, 355] on h3 "Главное из отчёта" at bounding box center [497, 353] width 380 height 19
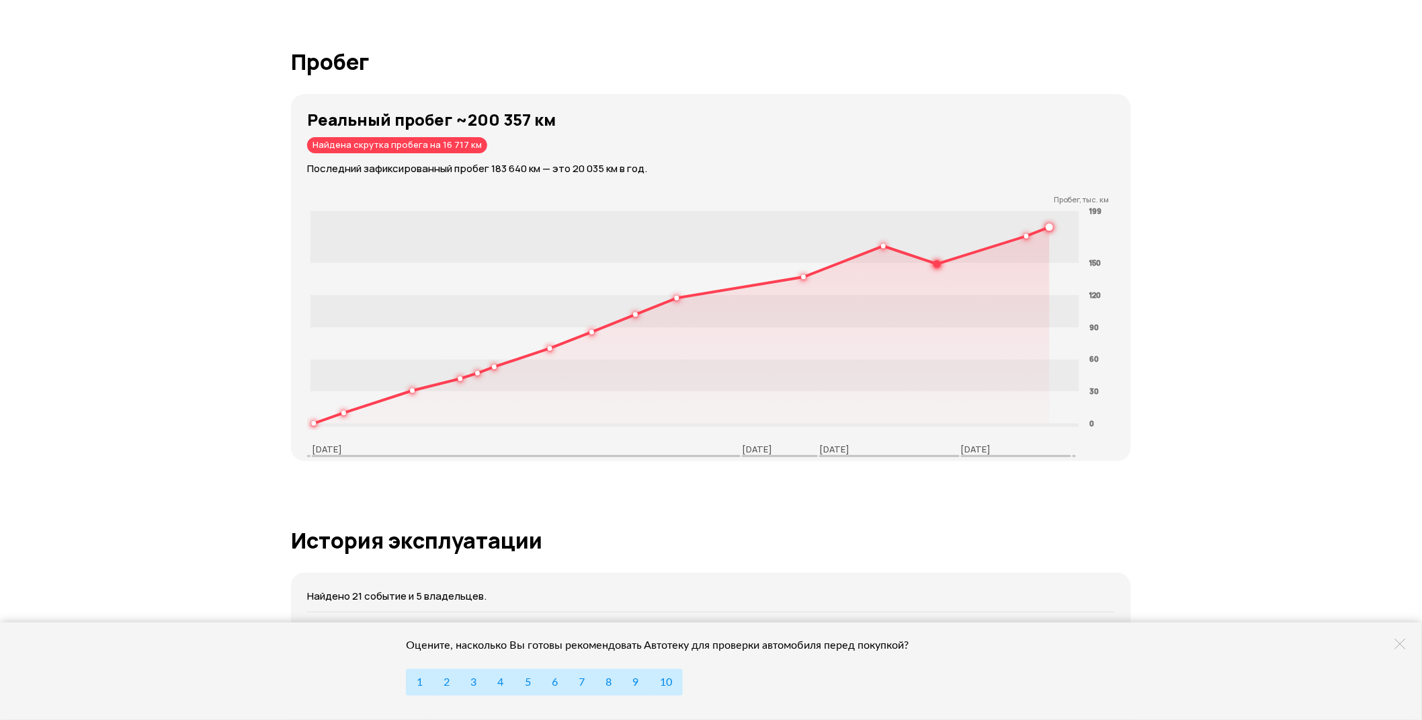
scroll to position [2016, 0]
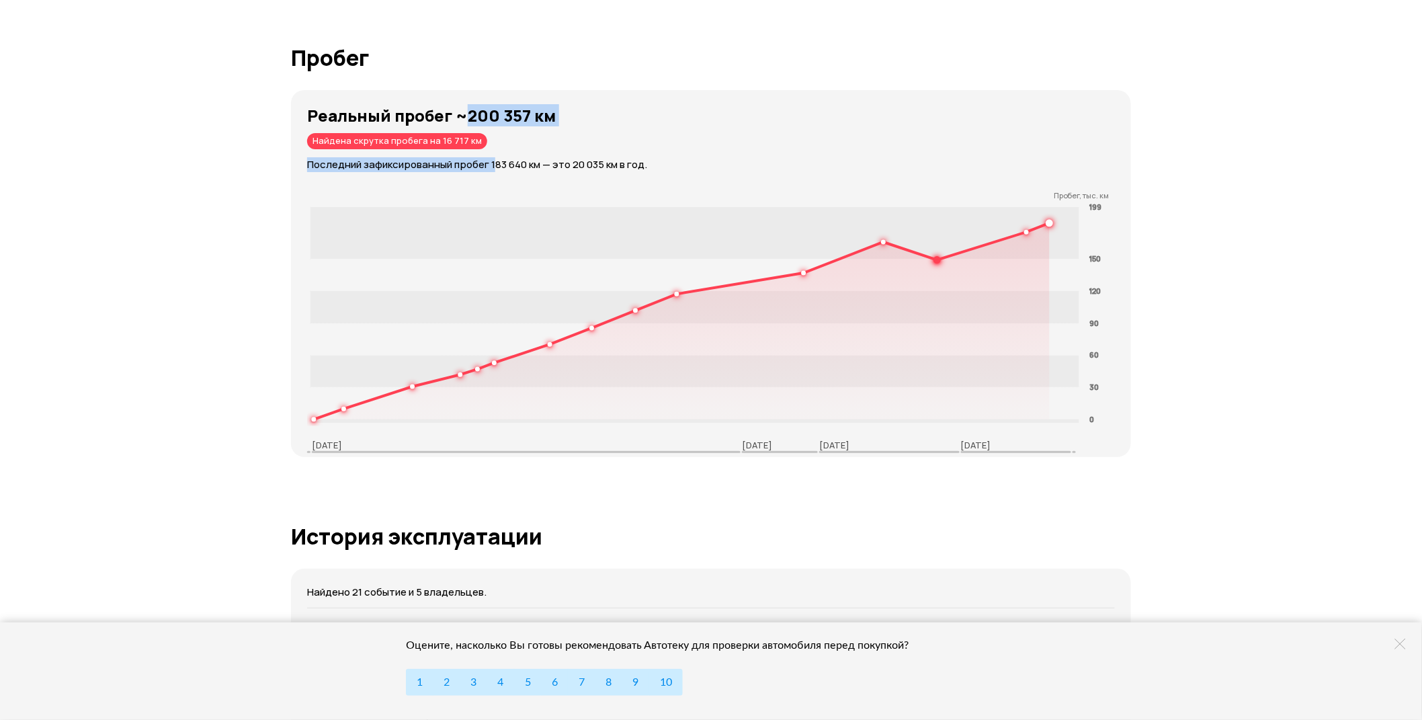
drag, startPoint x: 460, startPoint y: 116, endPoint x: 496, endPoint y: 145, distance: 46.4
click at [496, 145] on div "Реальный пробег ~200 357 км Найдена скрутка пробега на 16 717 км Последний зафи…" at bounding box center [719, 139] width 824 height 66
click at [502, 141] on div "Реальный пробег ~200 357 км Найдена скрутка пробега на 16 717 км Последний зафи…" at bounding box center [719, 139] width 824 height 66
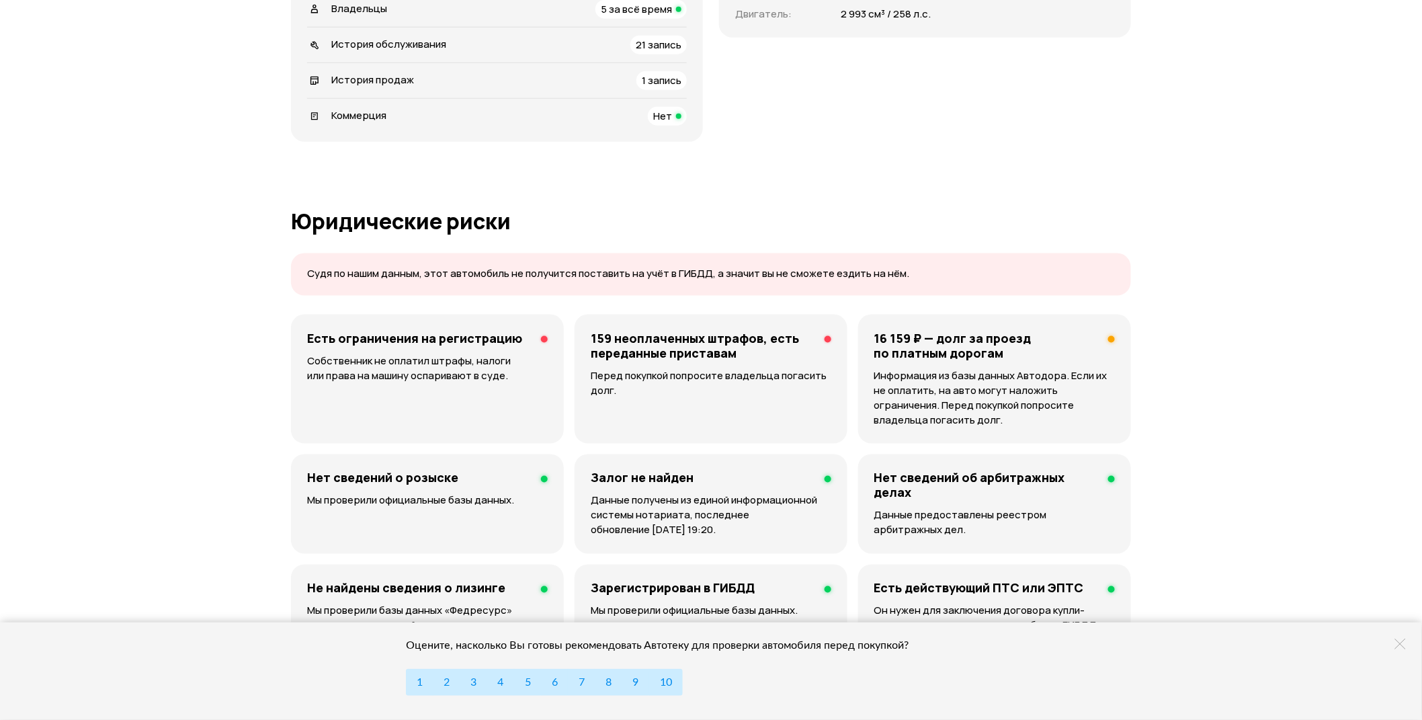
scroll to position [597, 0]
drag, startPoint x: 663, startPoint y: 264, endPoint x: 725, endPoint y: 271, distance: 62.2
click at [725, 271] on div "Судя по нашим данным, этот автомобиль не получится поставить на учёт в ГИБДД, а…" at bounding box center [711, 276] width 840 height 42
click at [725, 271] on p "Судя по нашим данным, этот автомобиль не получится поставить на учёт в ГИБДД, а…" at bounding box center [711, 276] width 808 height 14
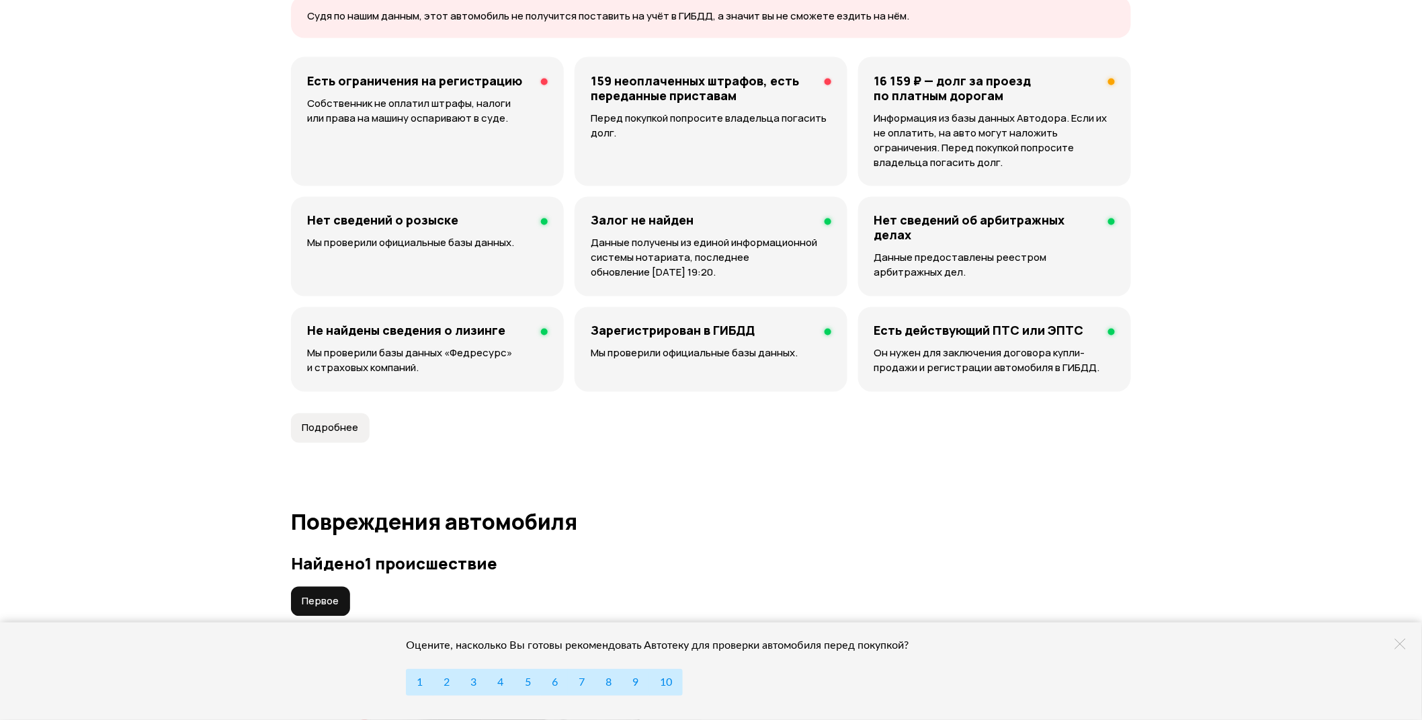
scroll to position [821, 0]
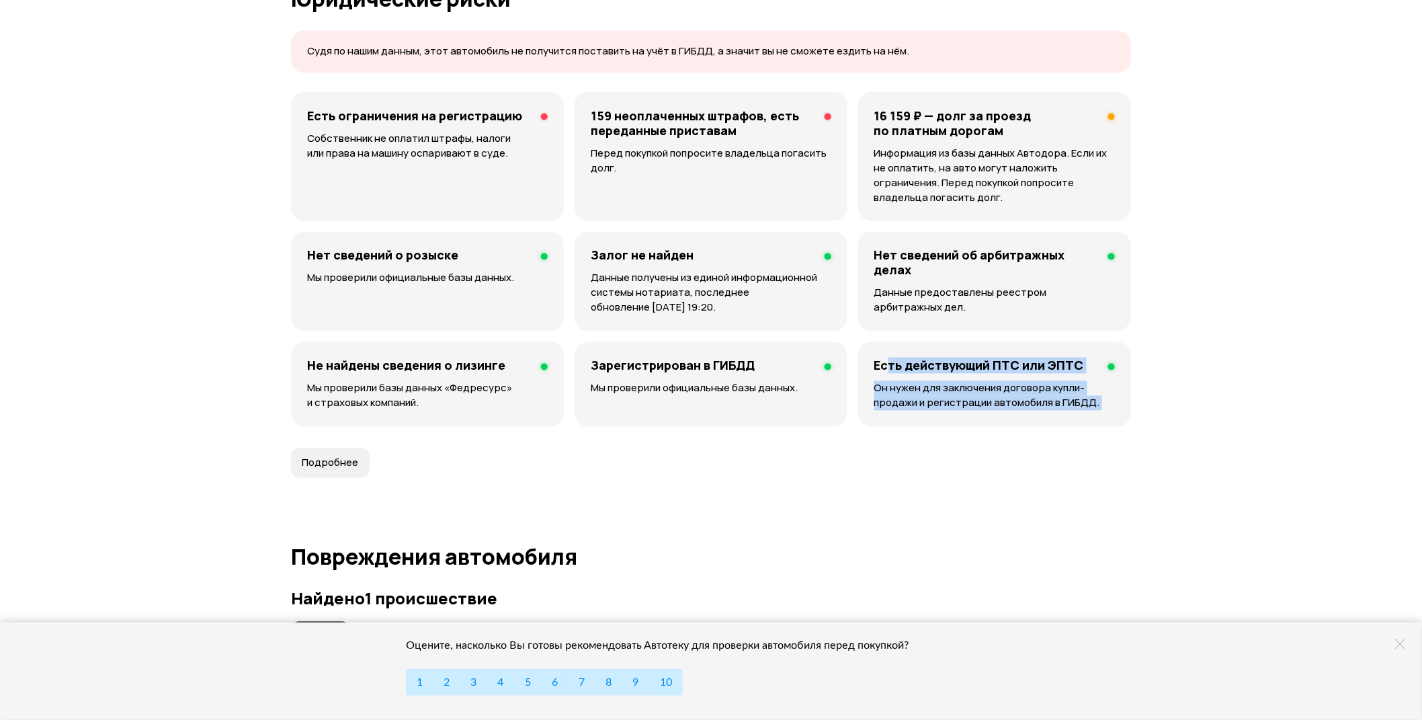
drag, startPoint x: 1016, startPoint y: 392, endPoint x: 1161, endPoint y: 444, distance: 153.7
click at [1102, 475] on article "Юридические риски Судя по нашим данным, этот автомобиль не получится поставить …" at bounding box center [711, 232] width 840 height 491
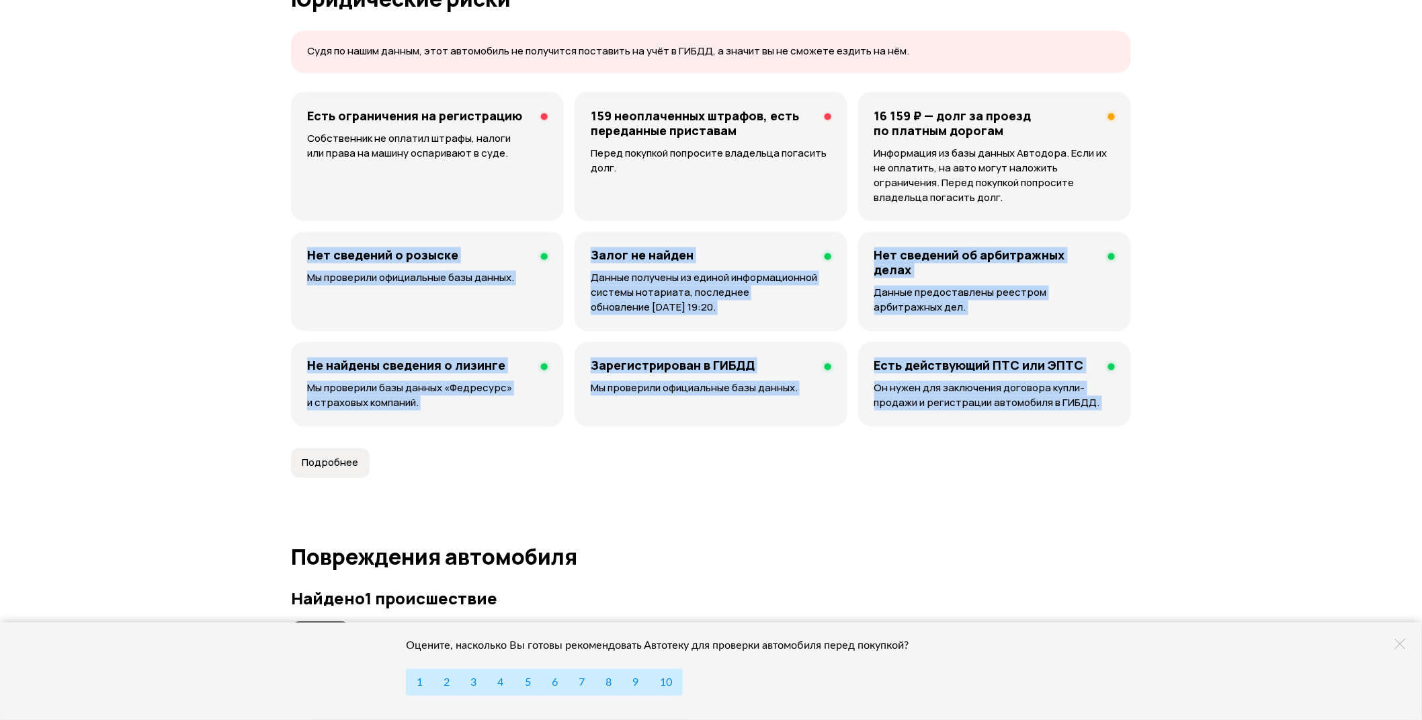
drag, startPoint x: 532, startPoint y: 339, endPoint x: 296, endPoint y: 247, distance: 253.5
click at [296, 247] on article "Юридические риски Судя по нашим данным, этот автомобиль не получится поставить …" at bounding box center [711, 232] width 840 height 491
drag, startPoint x: 378, startPoint y: 285, endPoint x: 1208, endPoint y: 417, distance: 840.4
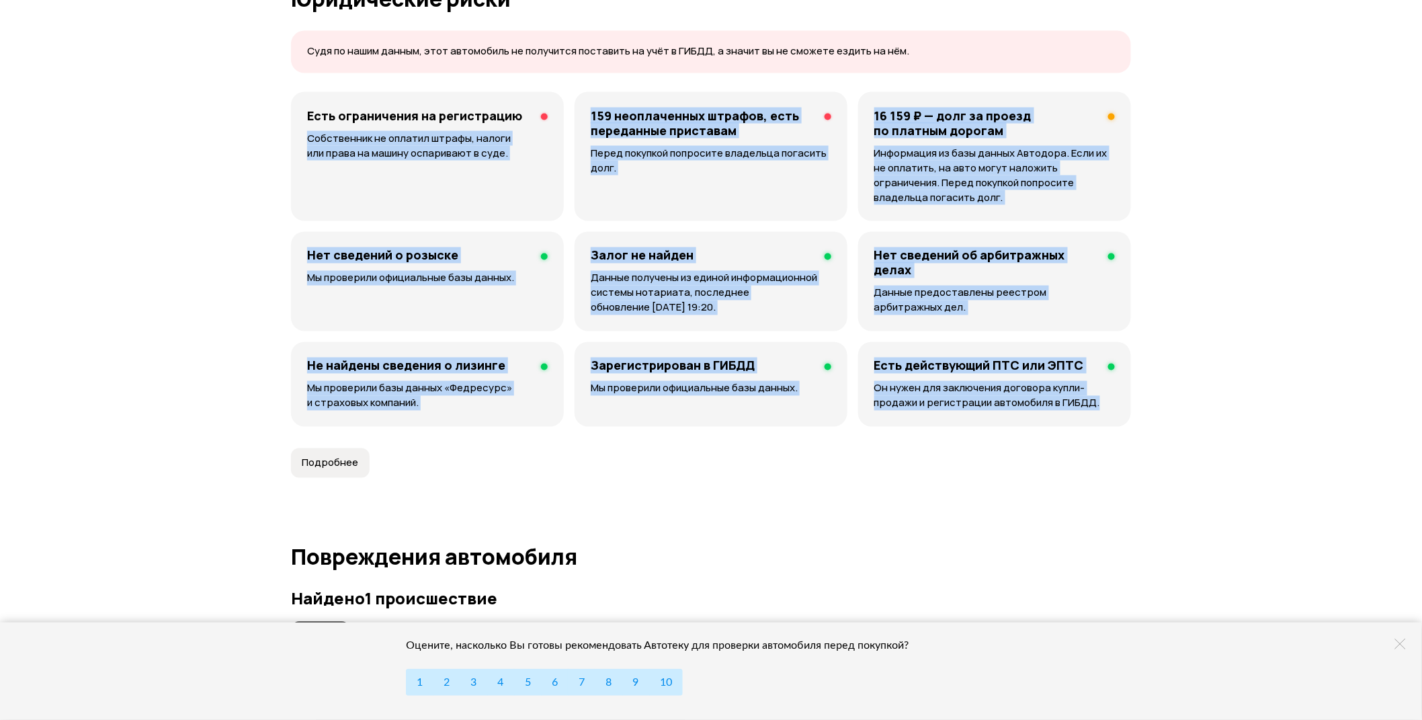
drag, startPoint x: 1213, startPoint y: 415, endPoint x: 193, endPoint y: 134, distance: 1058.2
drag, startPoint x: 200, startPoint y: 170, endPoint x: 213, endPoint y: 169, distance: 12.8
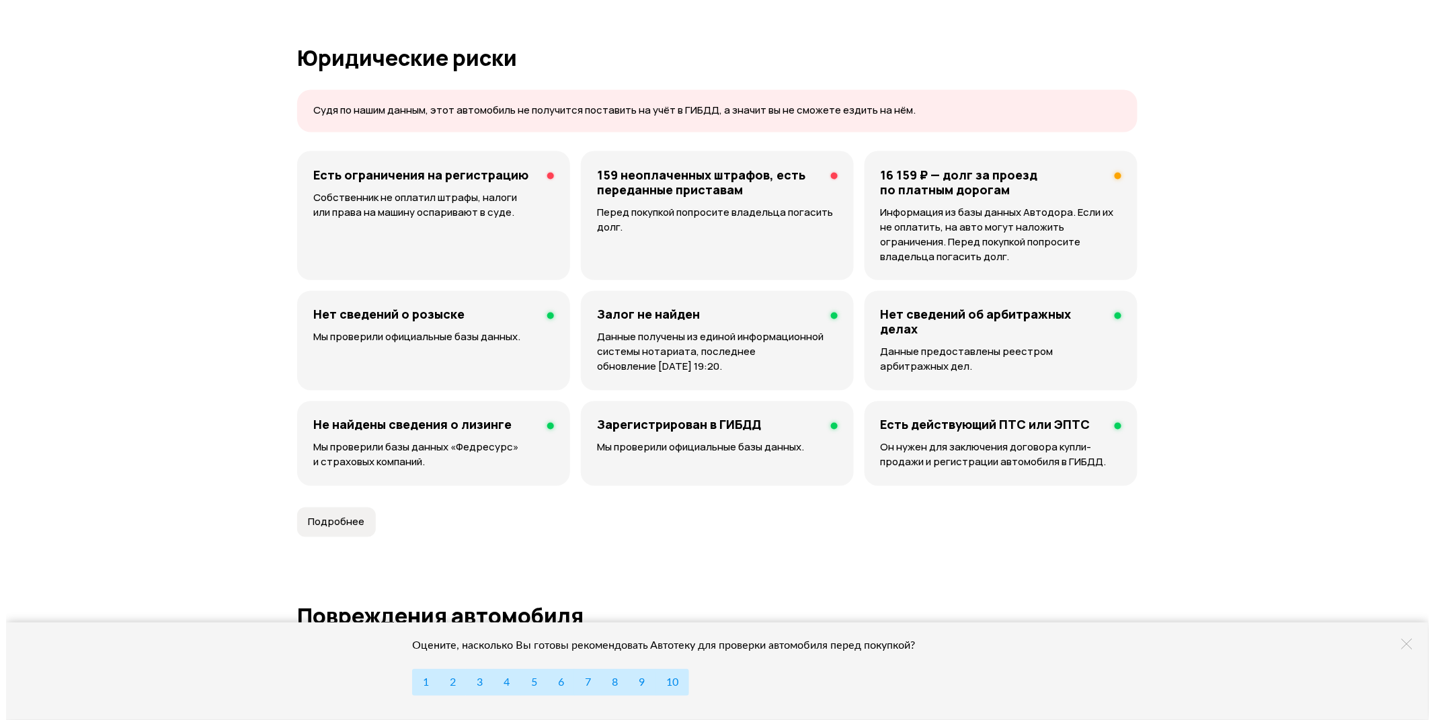
scroll to position [672, 0]
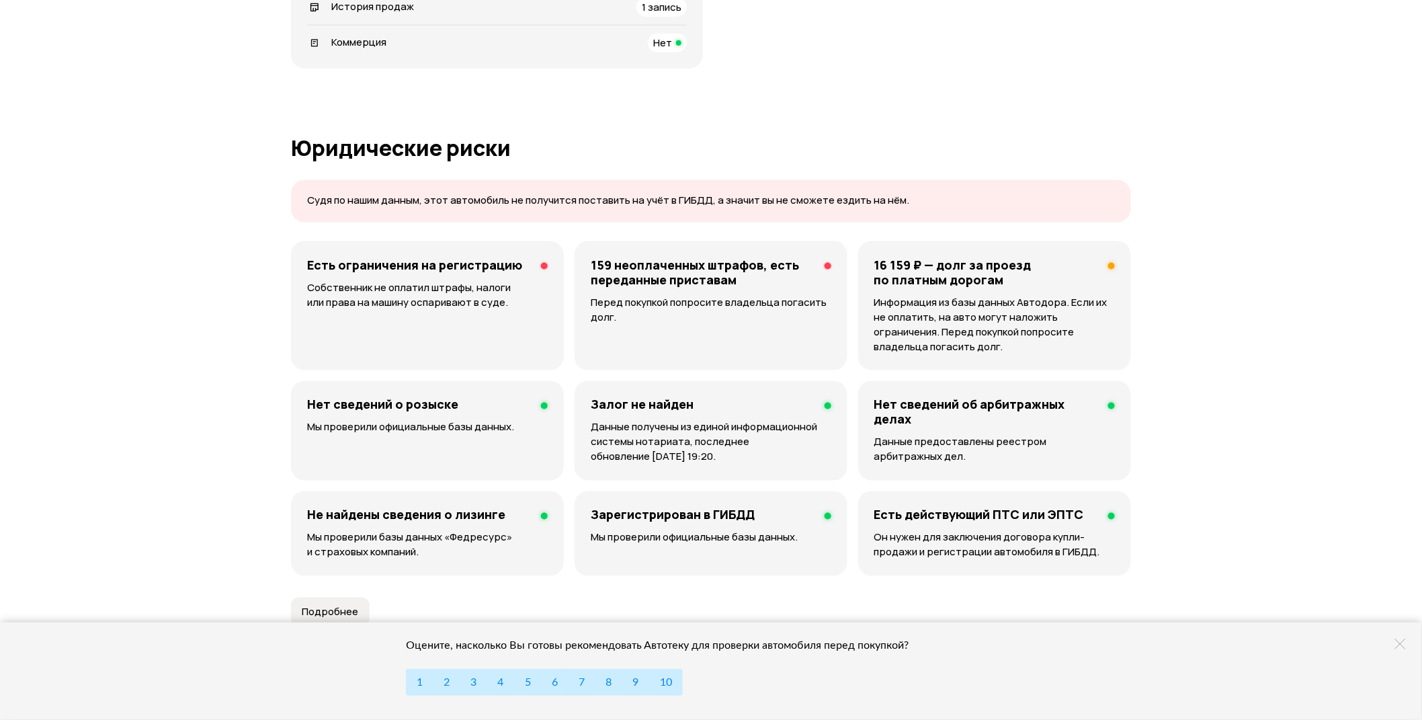
click at [440, 271] on h4 "Есть ограничения на регистрацию" at bounding box center [414, 264] width 215 height 15
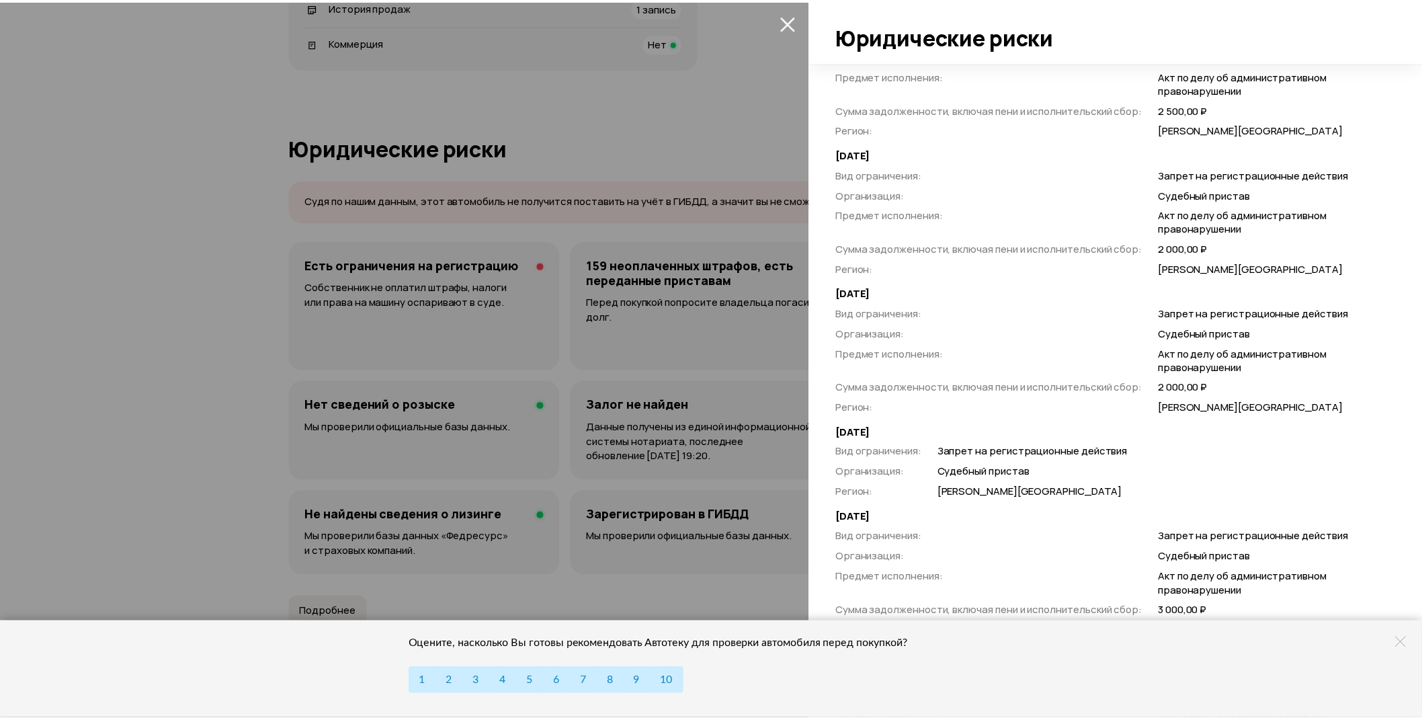
scroll to position [7564, 0]
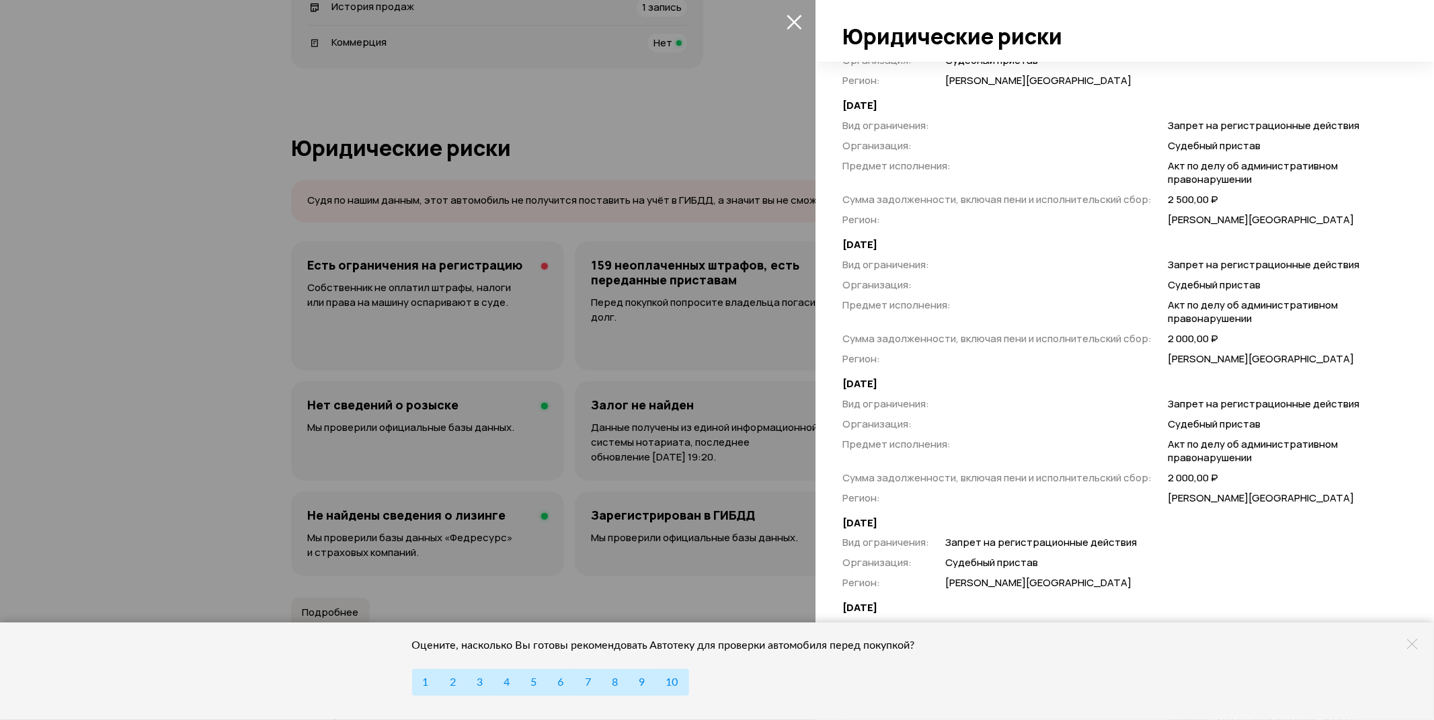
click at [624, 308] on div at bounding box center [717, 360] width 1434 height 720
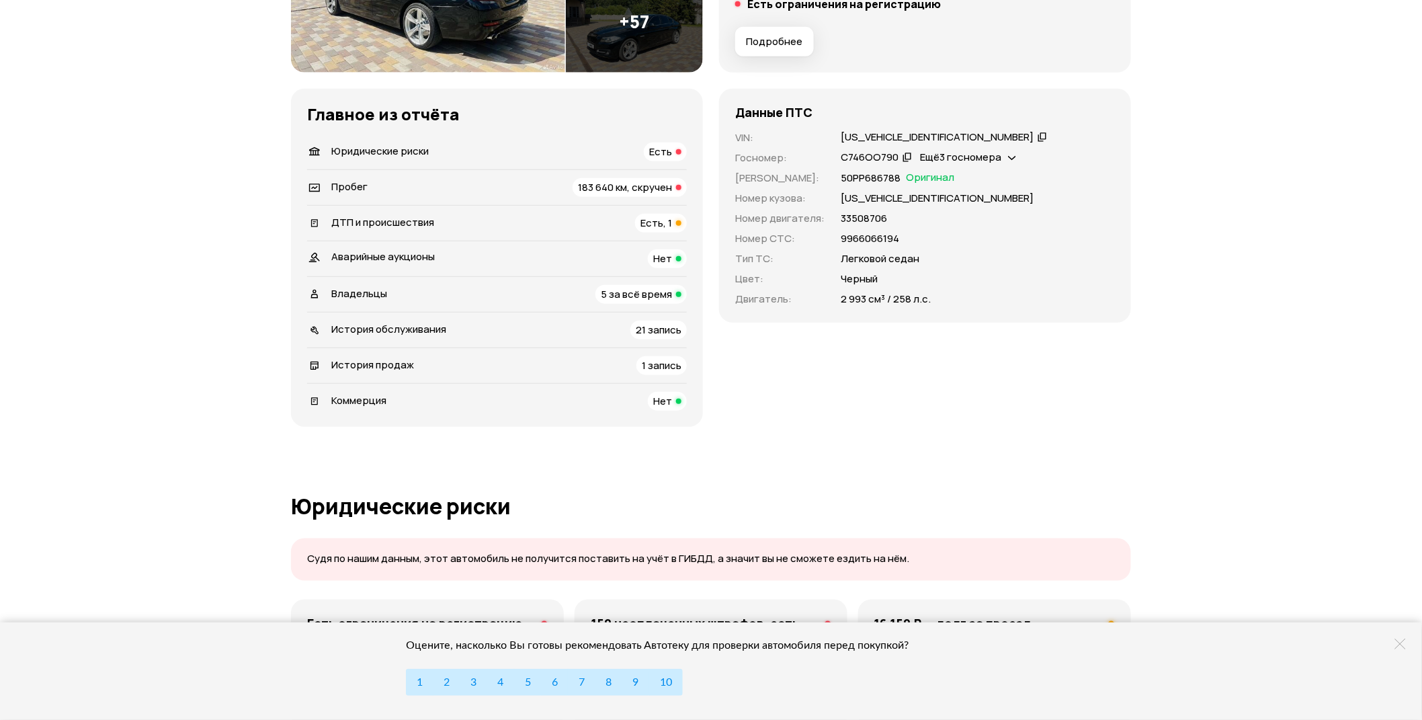
scroll to position [672, 0]
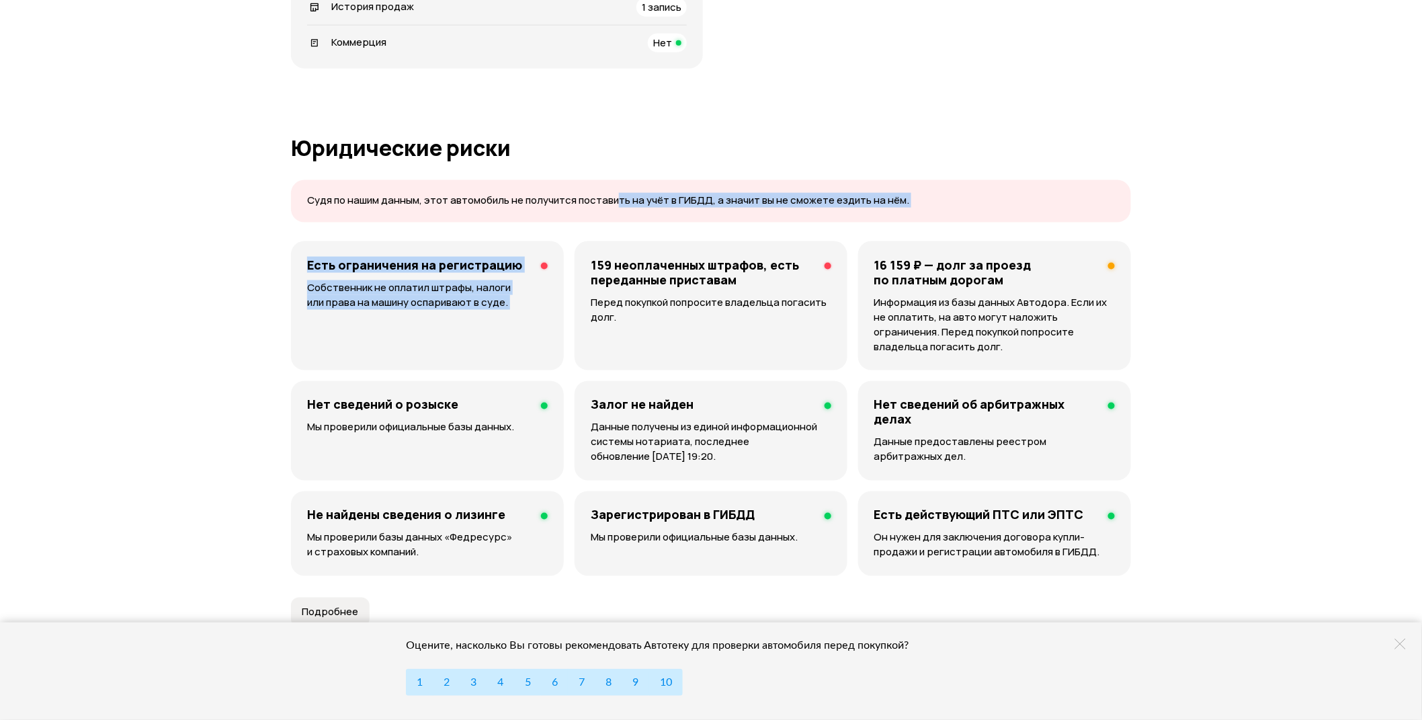
drag, startPoint x: 585, startPoint y: 263, endPoint x: 616, endPoint y: 212, distance: 59.4
click at [616, 212] on article "Юридические риски Судя по нашим данным, этот автомобиль не получится поставить …" at bounding box center [711, 381] width 840 height 491
click at [616, 212] on div "Судя по нашим данным, этот автомобиль не получится поставить на учёт в ГИБДД, а…" at bounding box center [711, 201] width 840 height 42
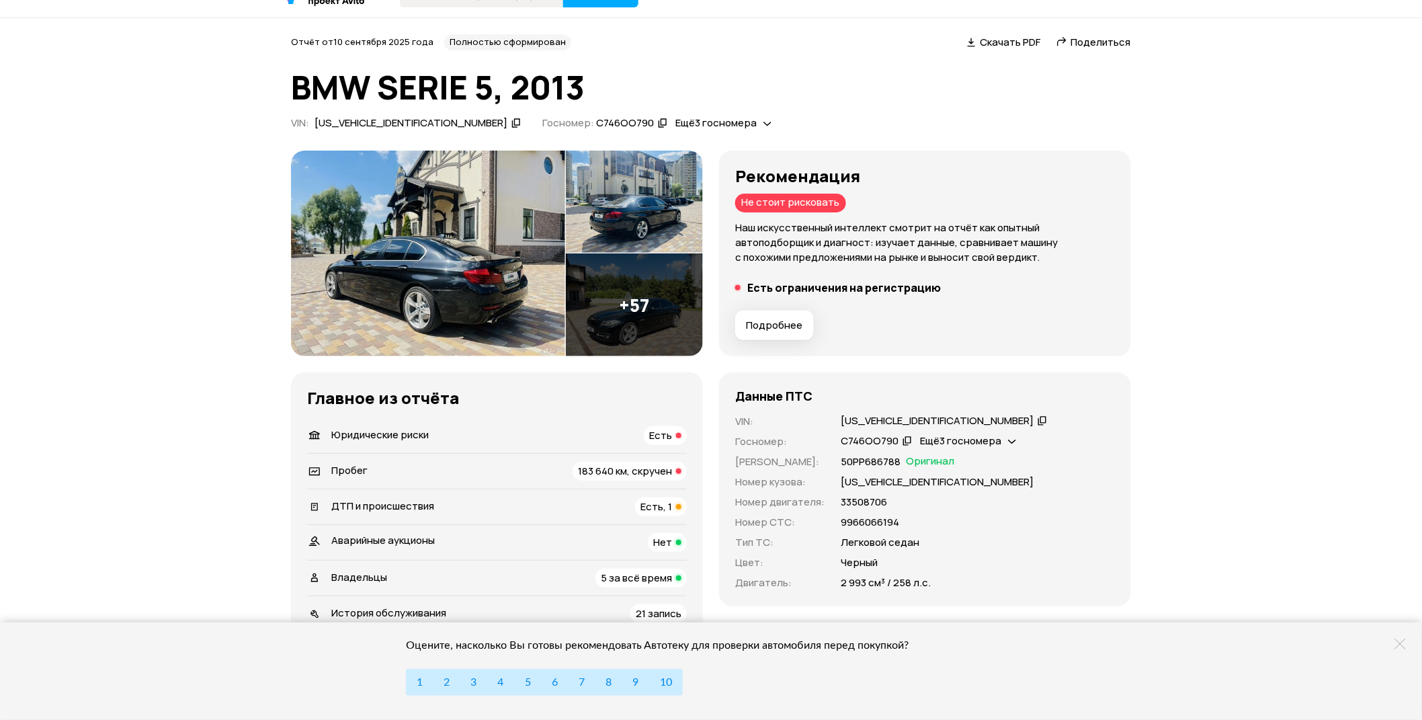
scroll to position [0, 0]
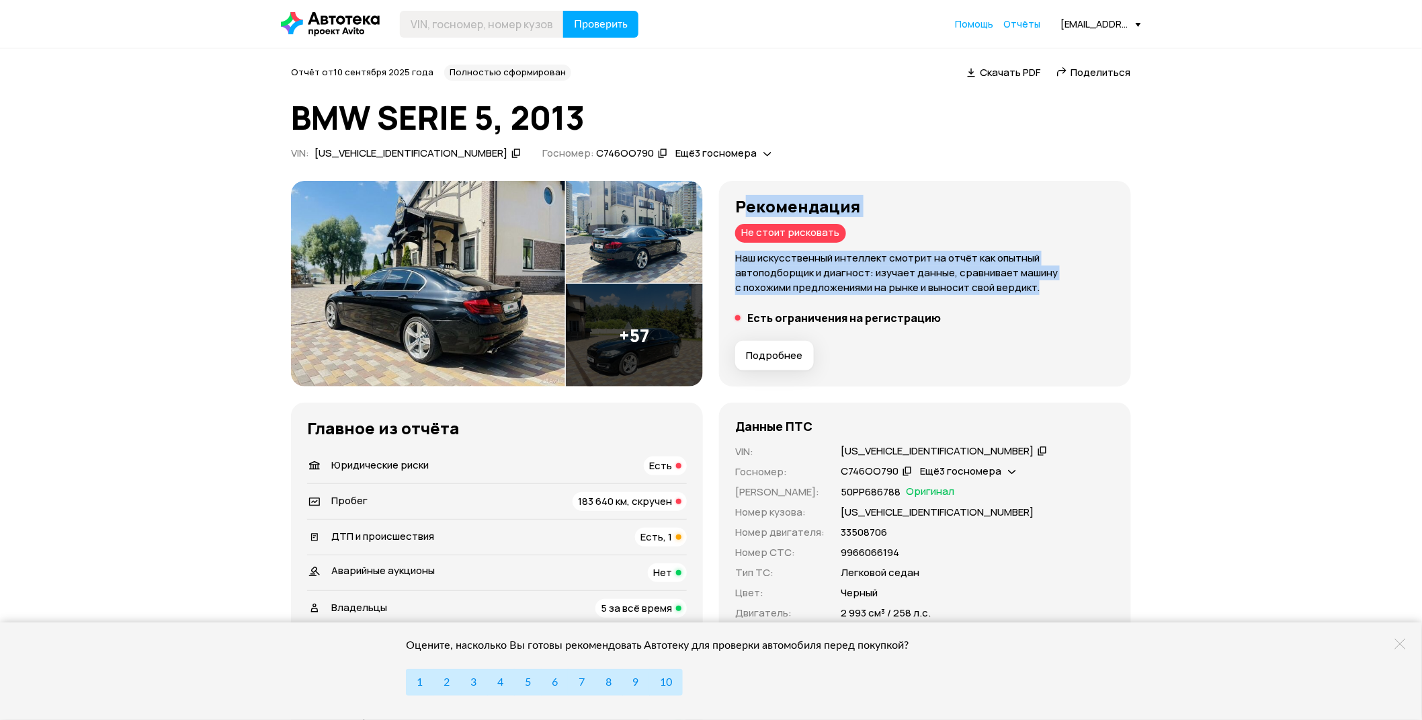
drag, startPoint x: 742, startPoint y: 205, endPoint x: 898, endPoint y: 289, distance: 177.1
click at [898, 289] on div "Рекомендация Не стоит рисковать Наш искусственный интеллект смотрит на отчёт ка…" at bounding box center [925, 246] width 380 height 98
click at [898, 289] on p "Наш искусственный интеллект смотрит на отчёт как опытный автоподборщик и диагно…" at bounding box center [925, 273] width 380 height 44
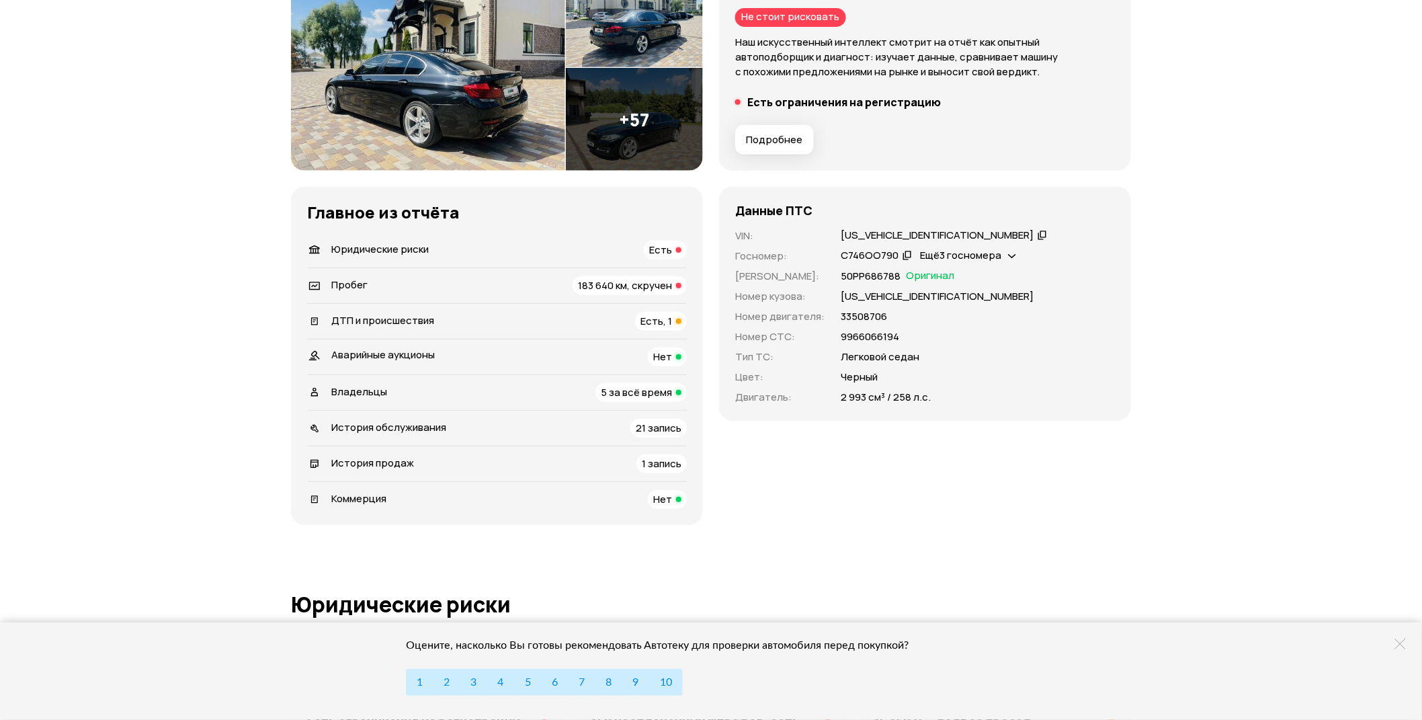
scroll to position [224, 0]
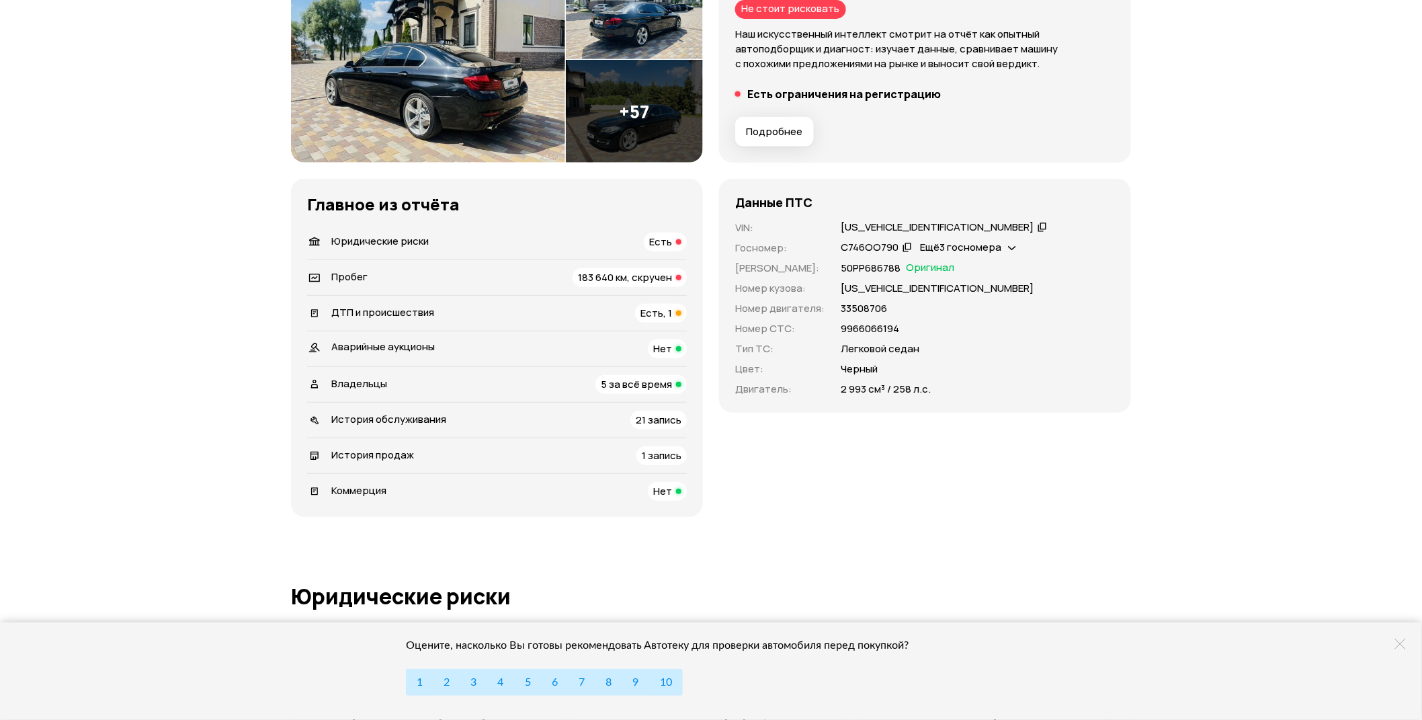
click at [643, 280] on span "183 640 км, скручен" at bounding box center [625, 277] width 94 height 14
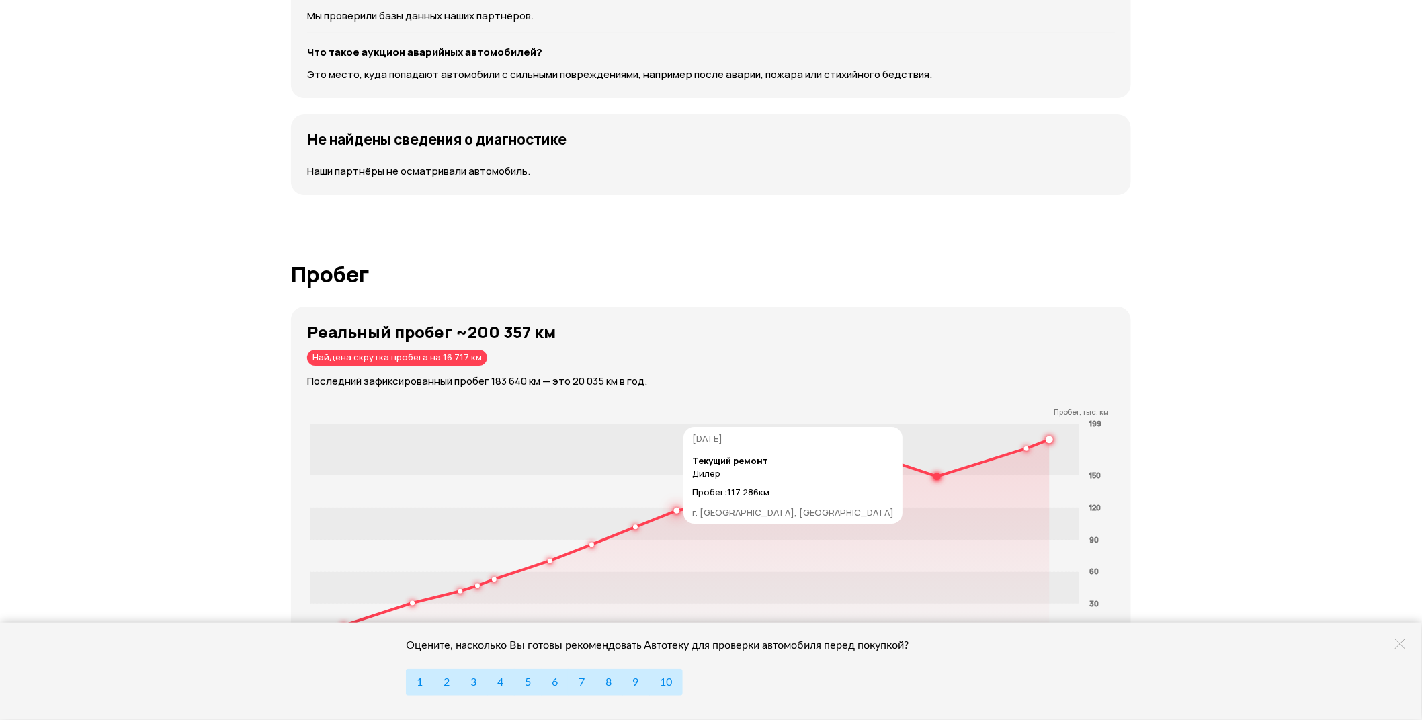
scroll to position [2061, 0]
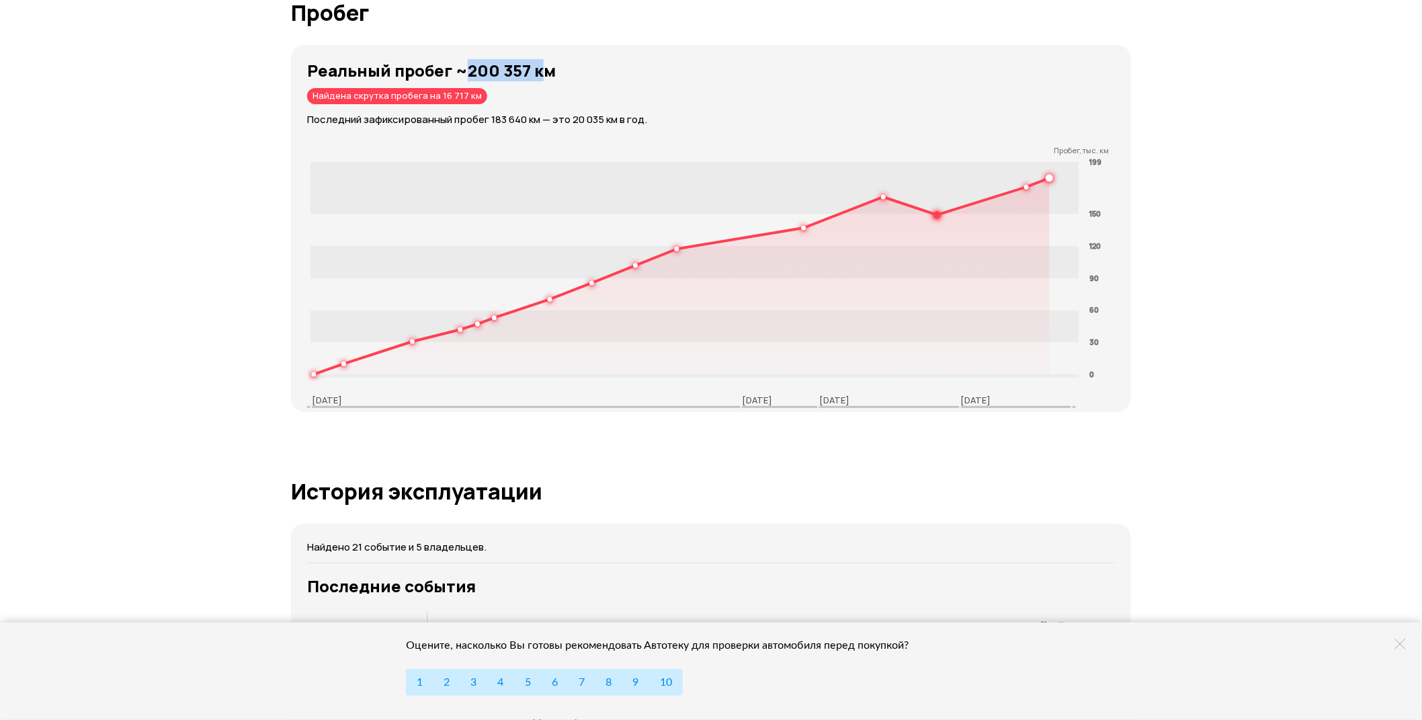
drag, startPoint x: 466, startPoint y: 71, endPoint x: 542, endPoint y: 71, distance: 75.9
click at [542, 71] on strong "Реальный пробег ~200 357 км" at bounding box center [431, 70] width 249 height 22
drag, startPoint x: 550, startPoint y: 70, endPoint x: 317, endPoint y: 71, distance: 233.2
click at [317, 71] on strong "Реальный пробег ~200 357 км" at bounding box center [431, 70] width 249 height 22
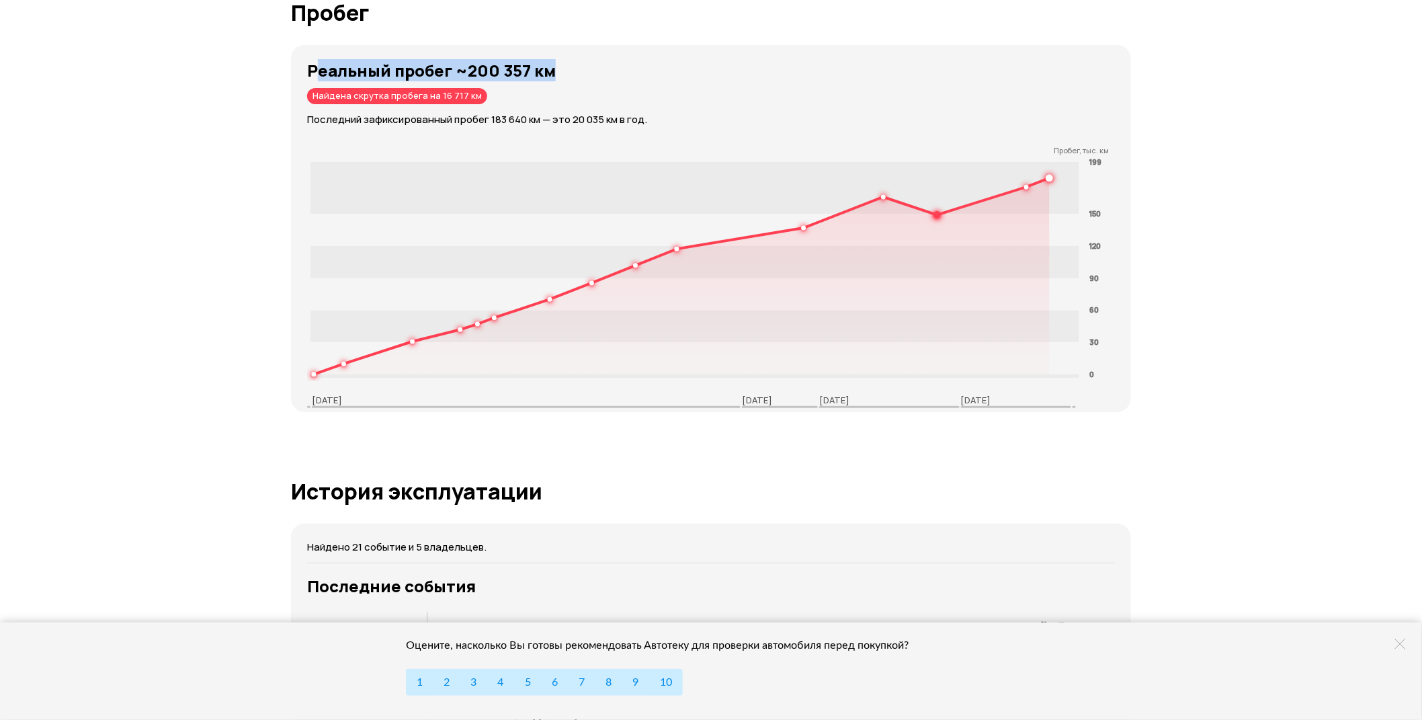
click at [540, 72] on strong "Реальный пробег ~200 357 км" at bounding box center [431, 70] width 249 height 22
drag, startPoint x: 540, startPoint y: 72, endPoint x: 320, endPoint y: 73, distance: 219.8
click at [320, 73] on strong "Реальный пробег ~200 357 км" at bounding box center [431, 70] width 249 height 22
